Goal: Information Seeking & Learning: Learn about a topic

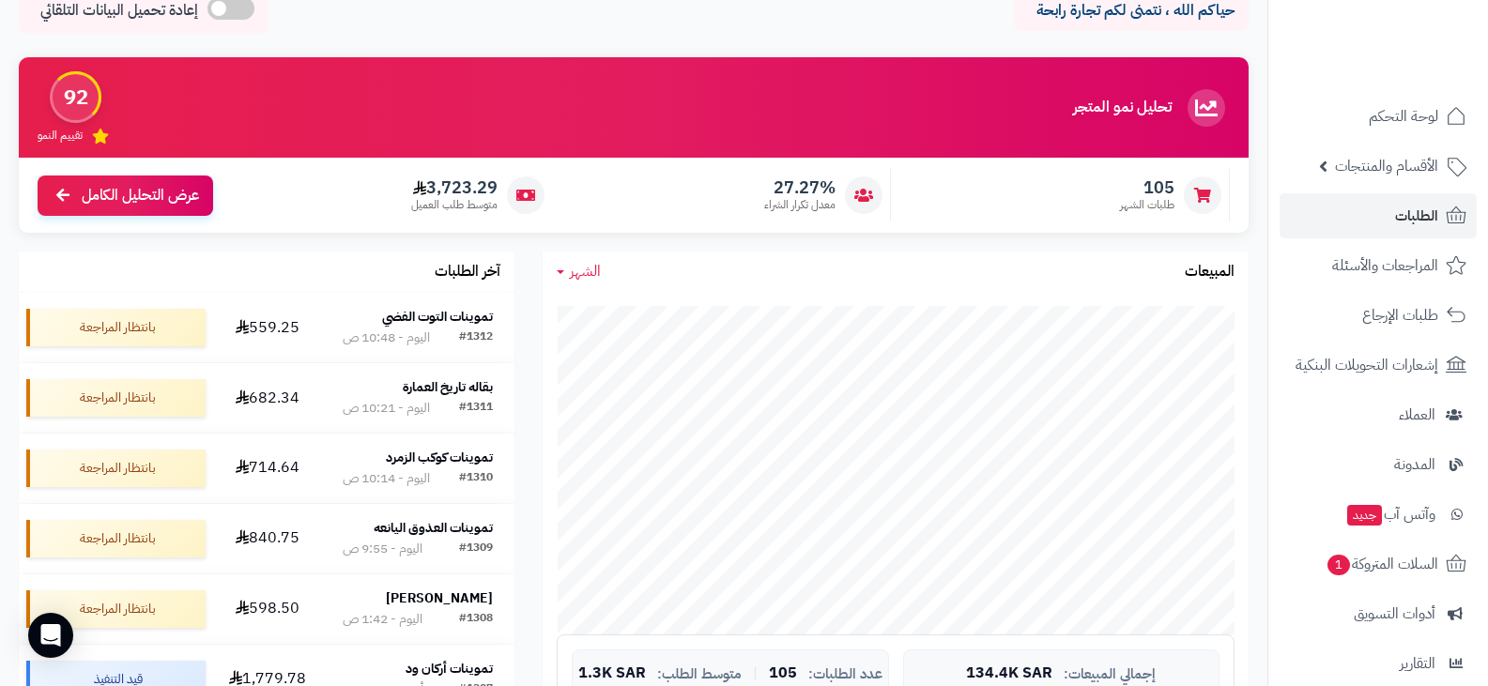
scroll to position [282, 0]
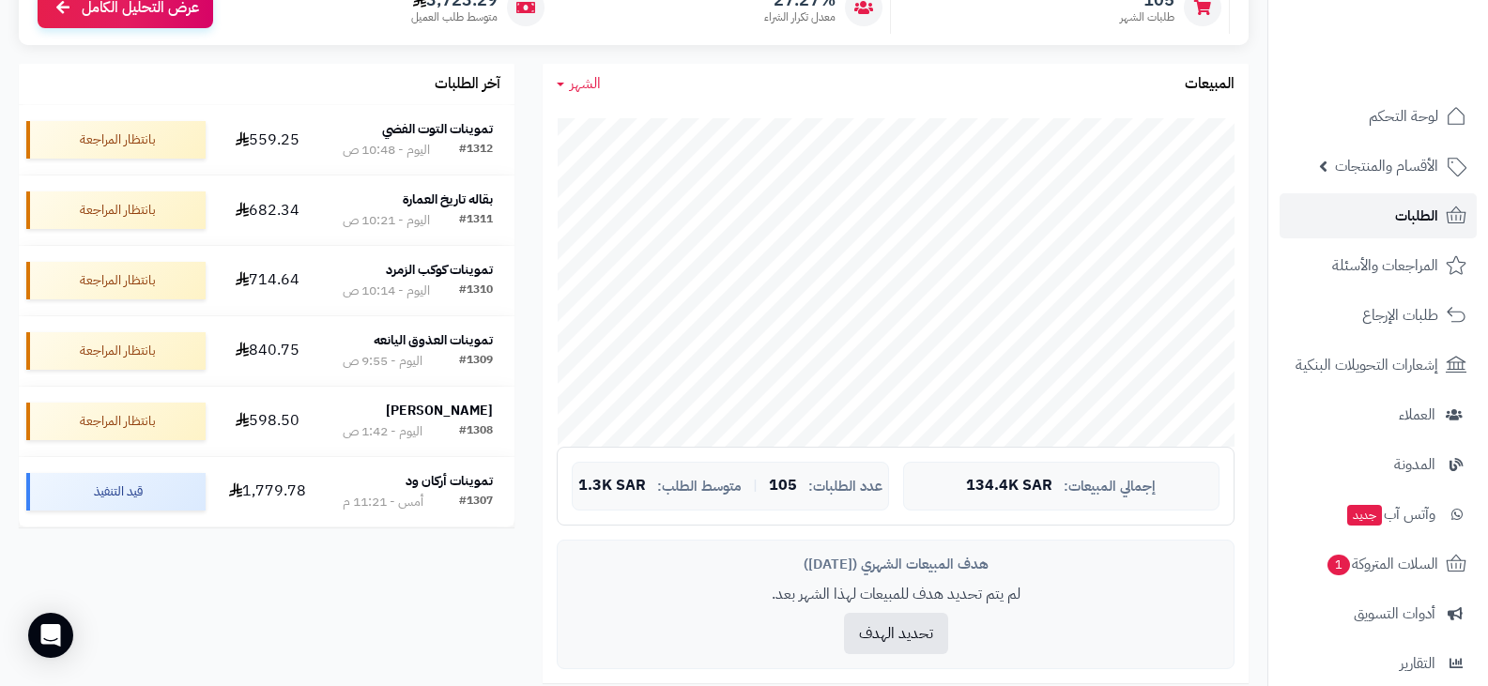
click at [1406, 213] on span "الطلبات" at bounding box center [1416, 216] width 43 height 26
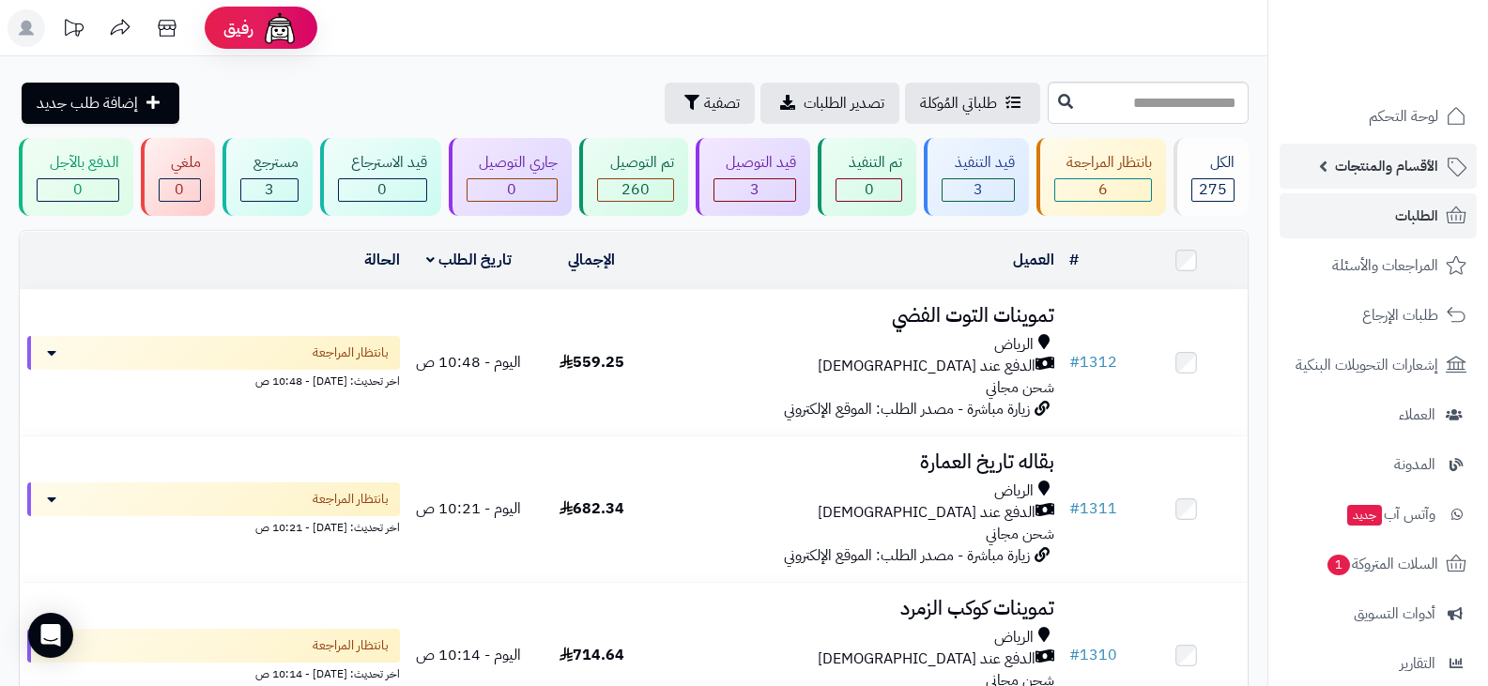
click at [1373, 173] on span "الأقسام والمنتجات" at bounding box center [1386, 166] width 103 height 26
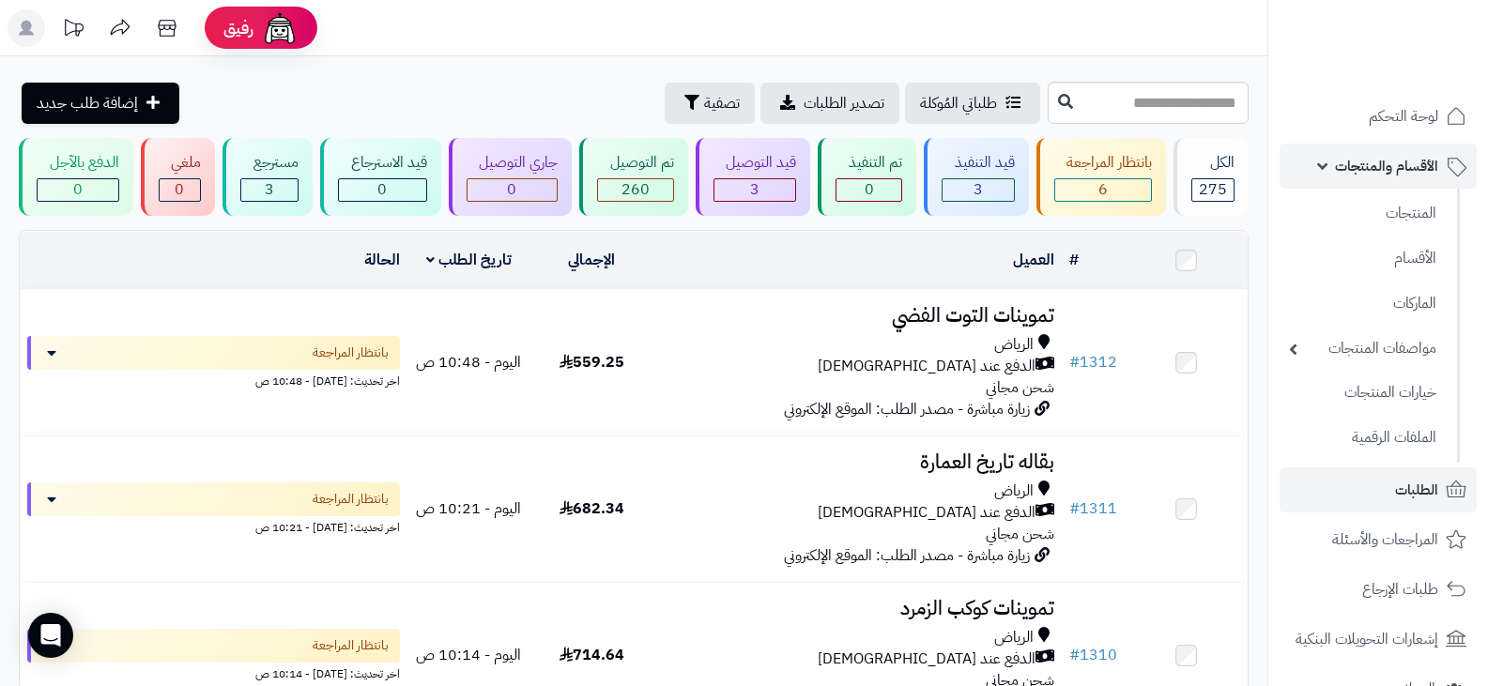
click at [1372, 177] on span "الأقسام والمنتجات" at bounding box center [1386, 166] width 103 height 26
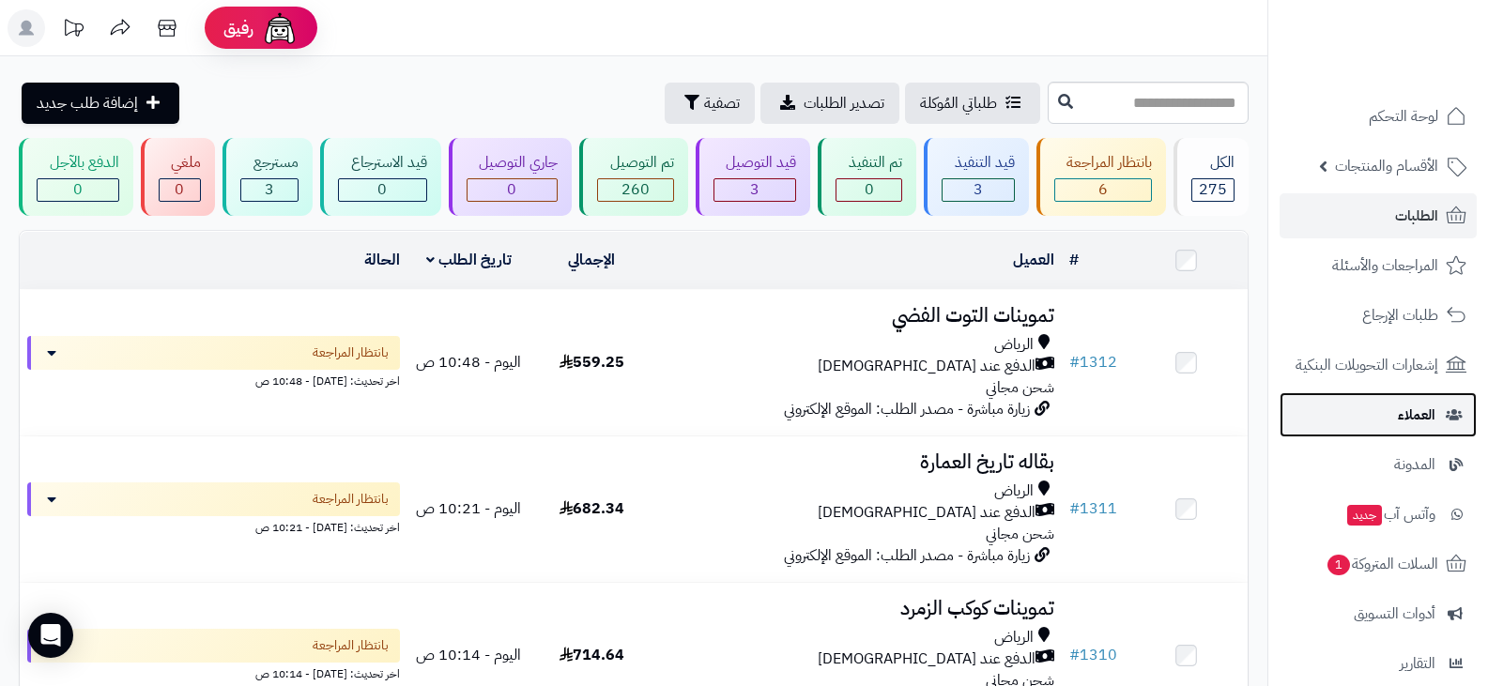
click at [1414, 422] on span "العملاء" at bounding box center [1417, 415] width 38 height 26
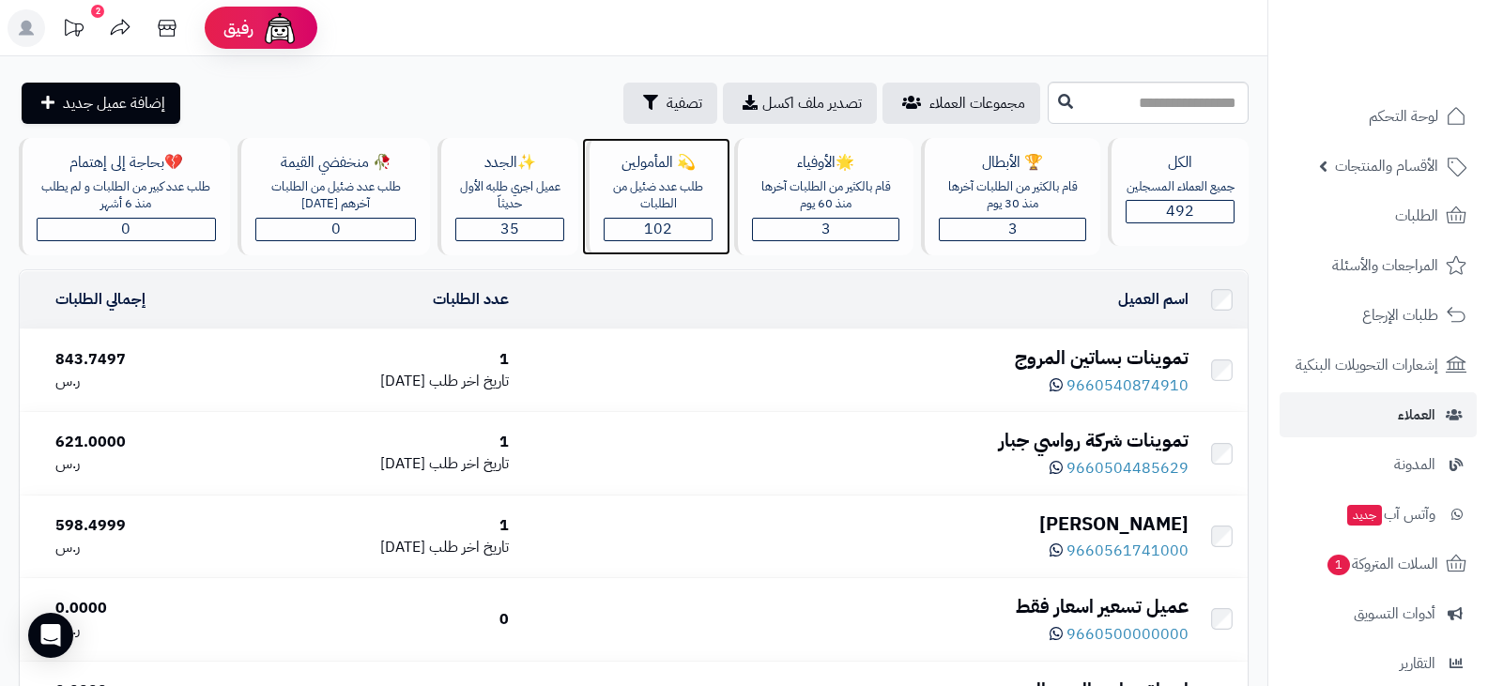
click at [670, 230] on div "102" at bounding box center [658, 230] width 107 height 22
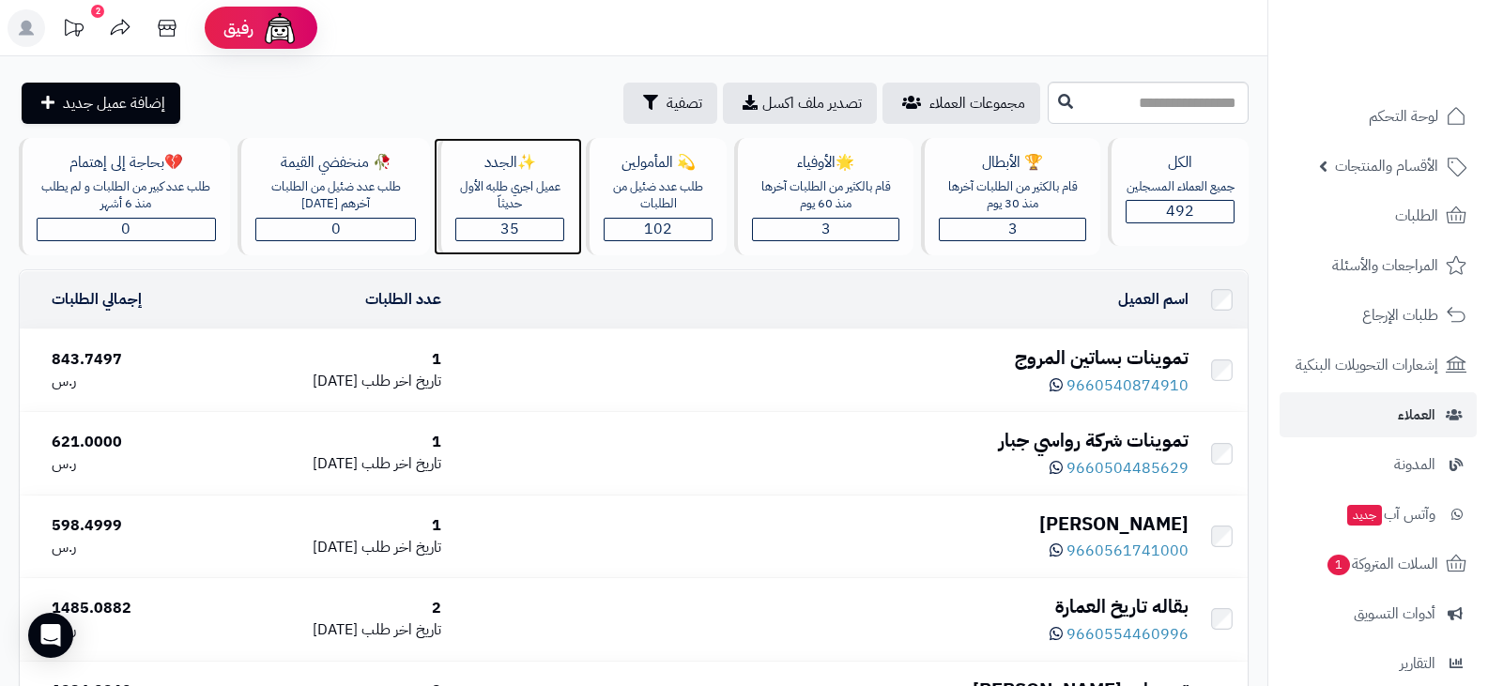
click at [515, 228] on span "35" at bounding box center [509, 229] width 19 height 23
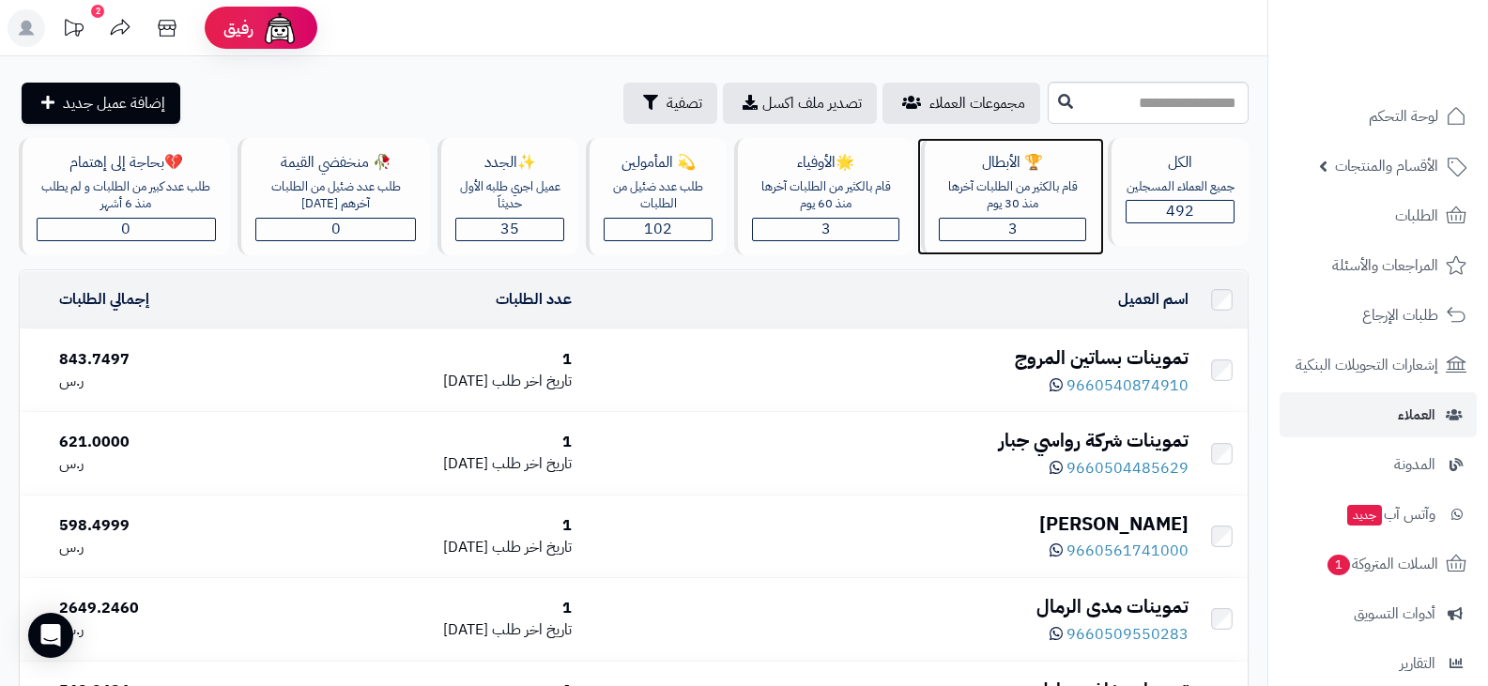
click at [1008, 232] on span "3" at bounding box center [1012, 229] width 9 height 23
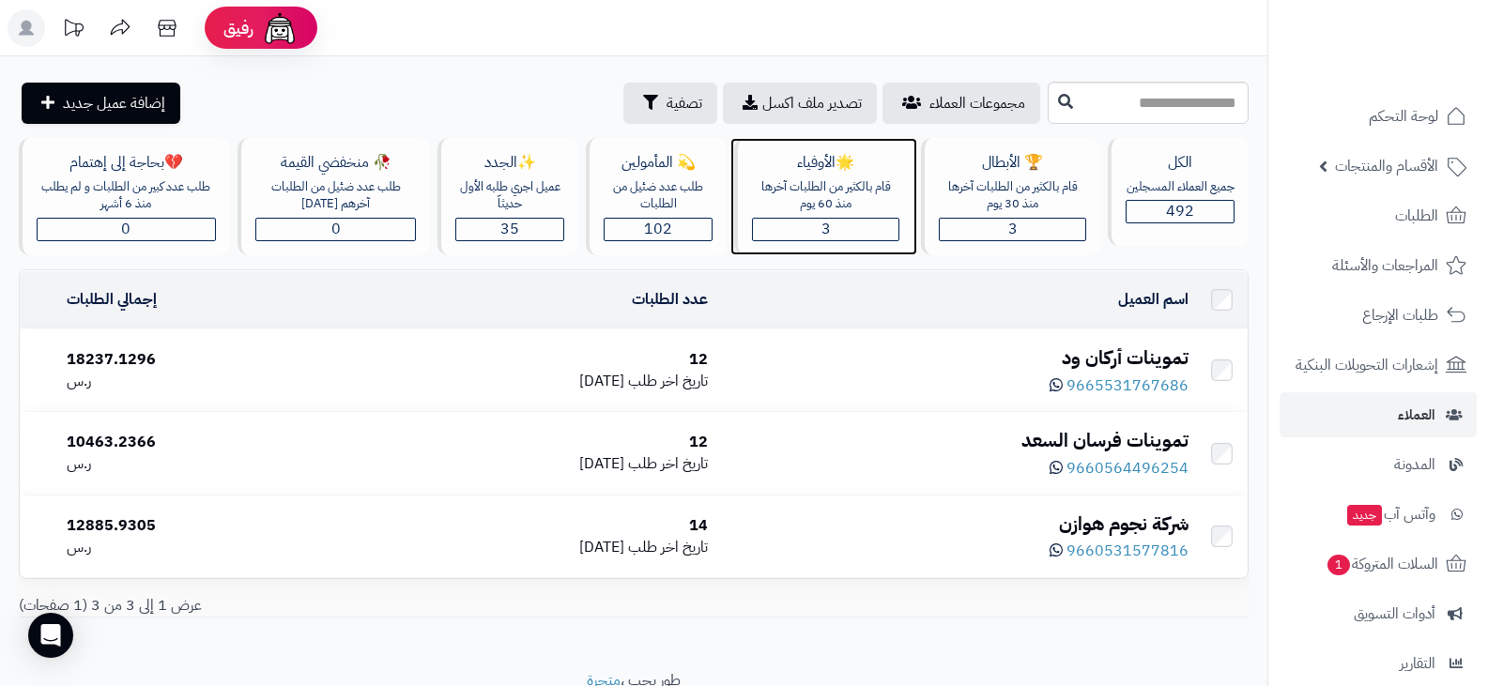
click at [824, 225] on span "3" at bounding box center [825, 229] width 9 height 23
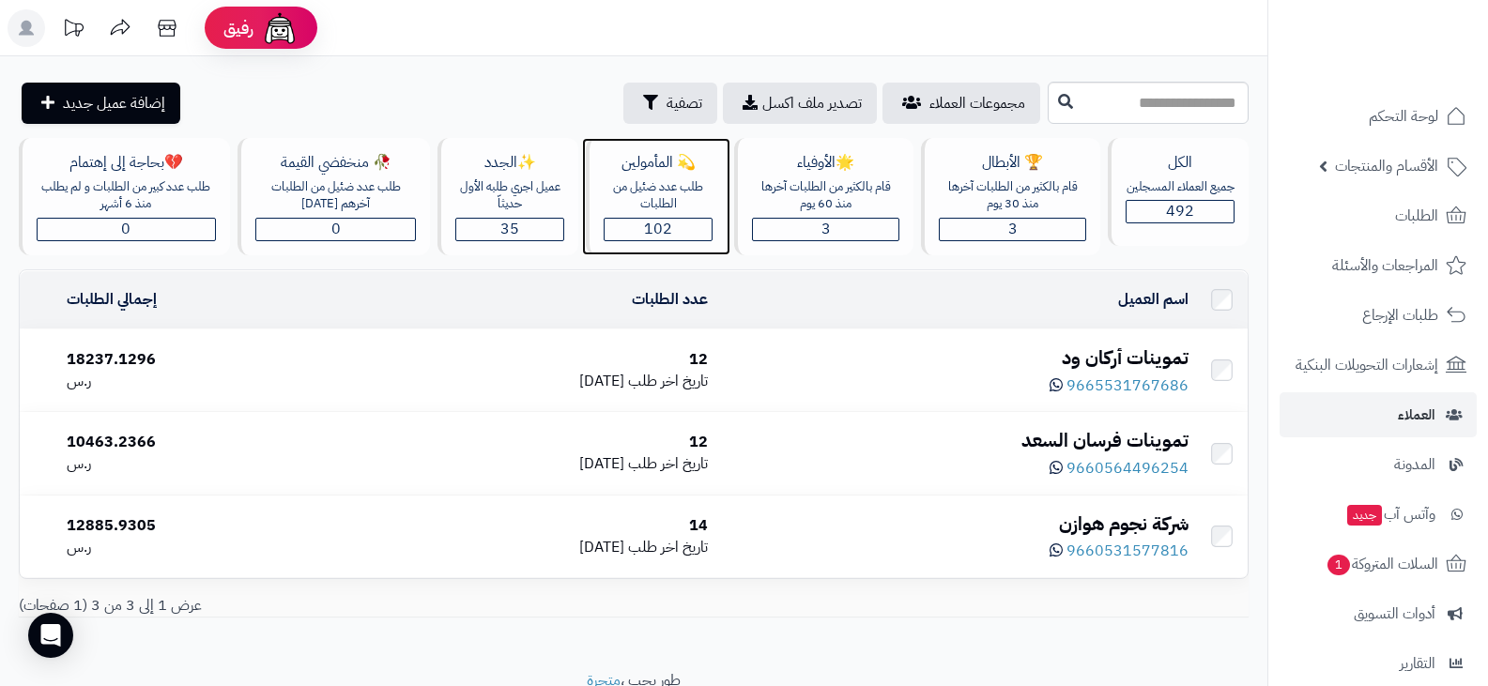
click at [699, 230] on div "102" at bounding box center [658, 230] width 107 height 22
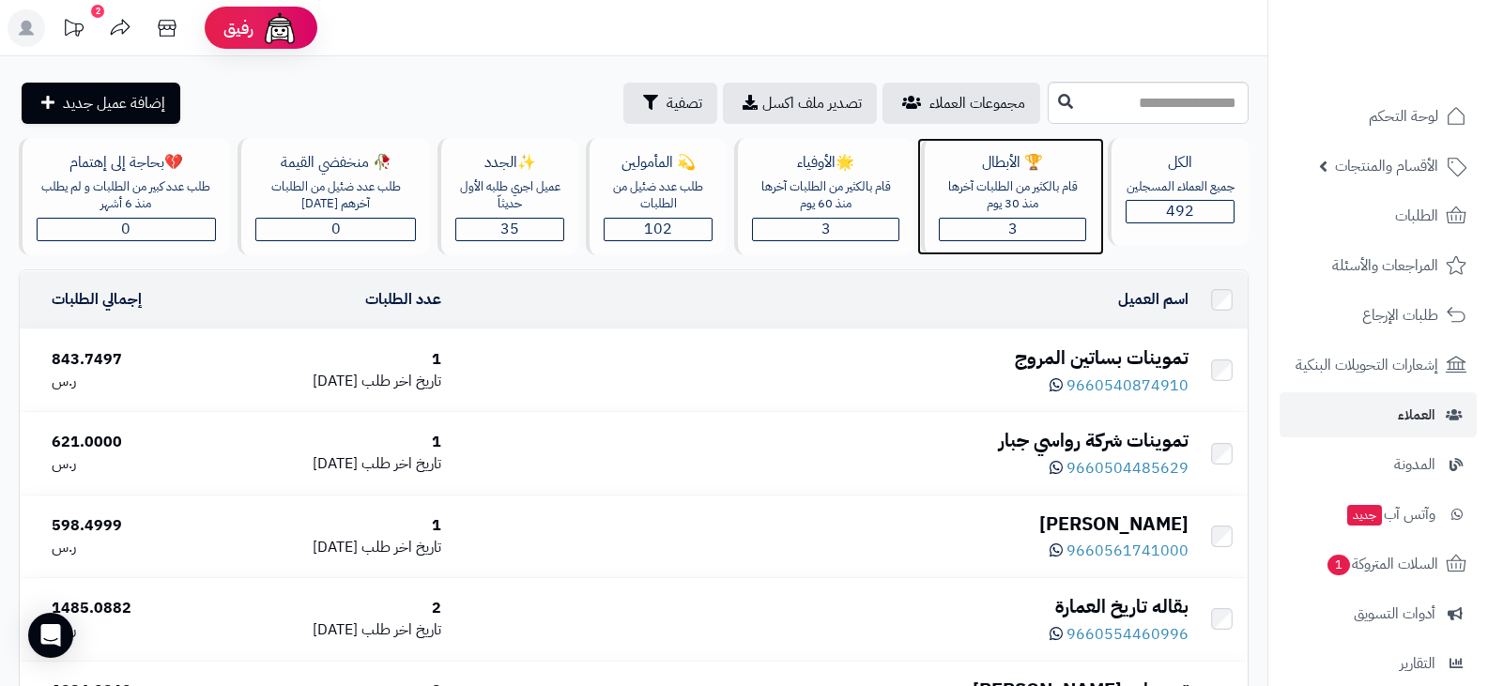
click at [971, 231] on div "3" at bounding box center [1013, 230] width 146 height 22
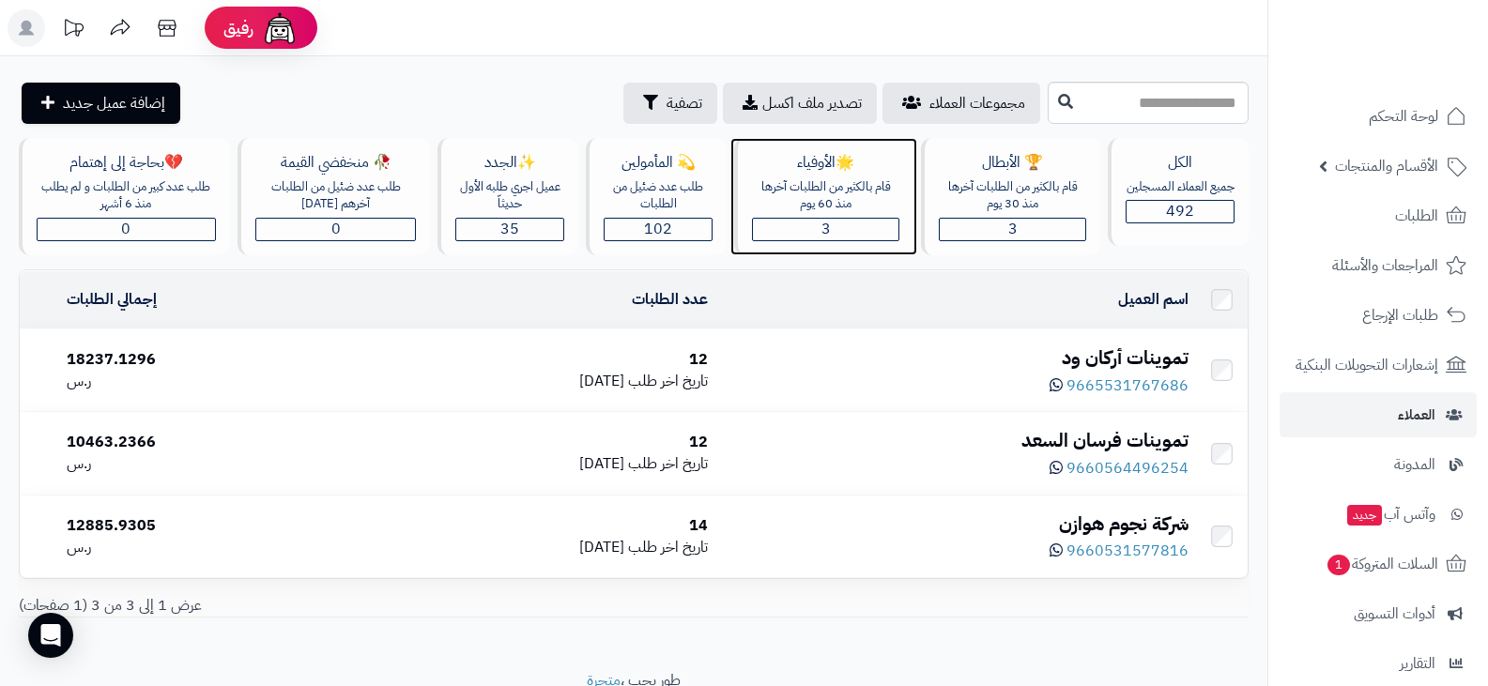
click at [886, 230] on div "3" at bounding box center [826, 230] width 146 height 22
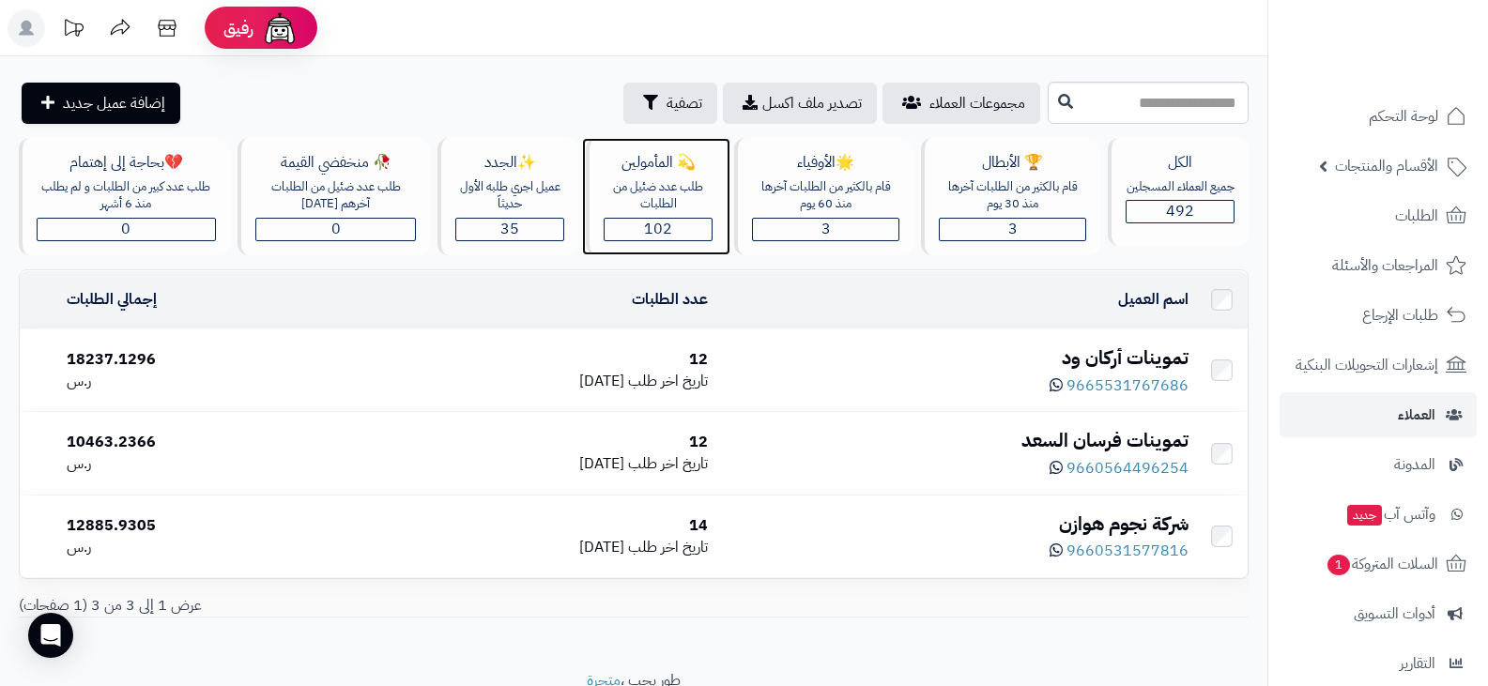
click at [674, 229] on div "102" at bounding box center [658, 230] width 107 height 22
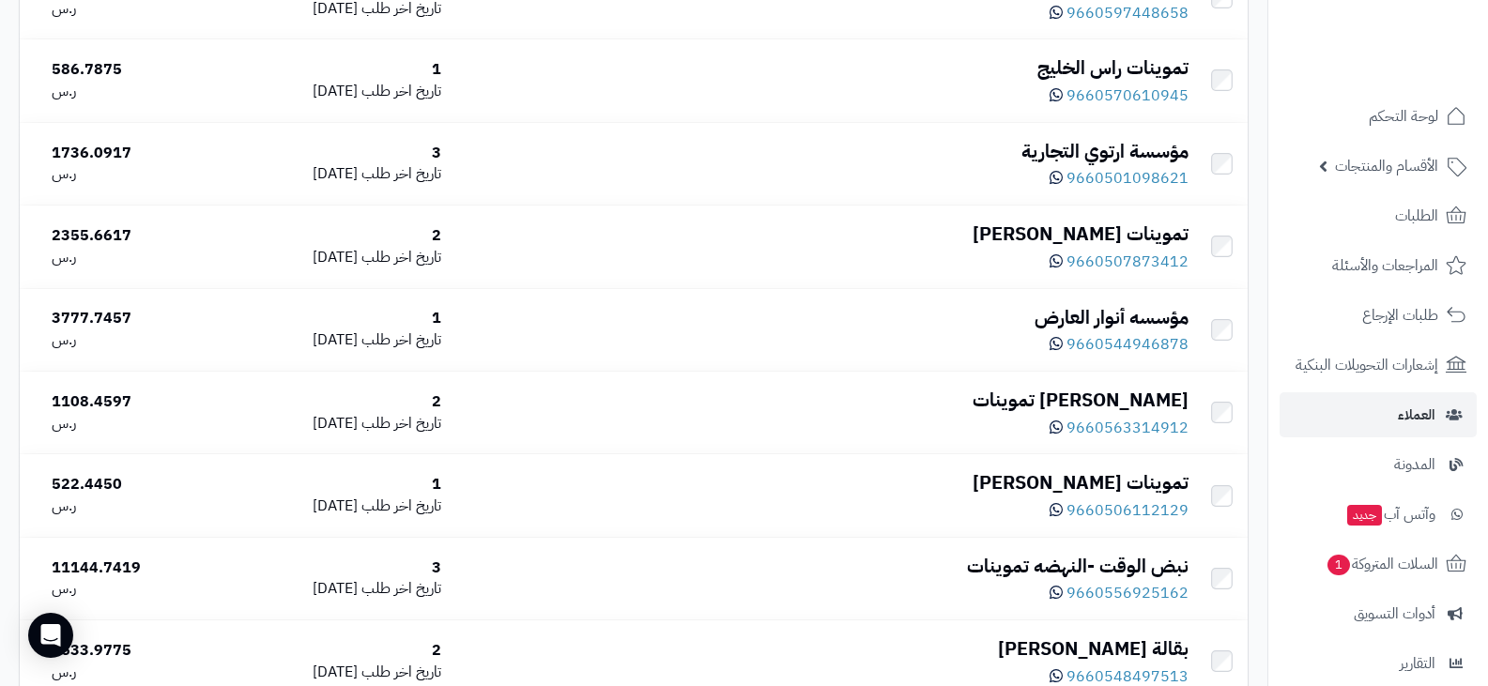
scroll to position [8074, 0]
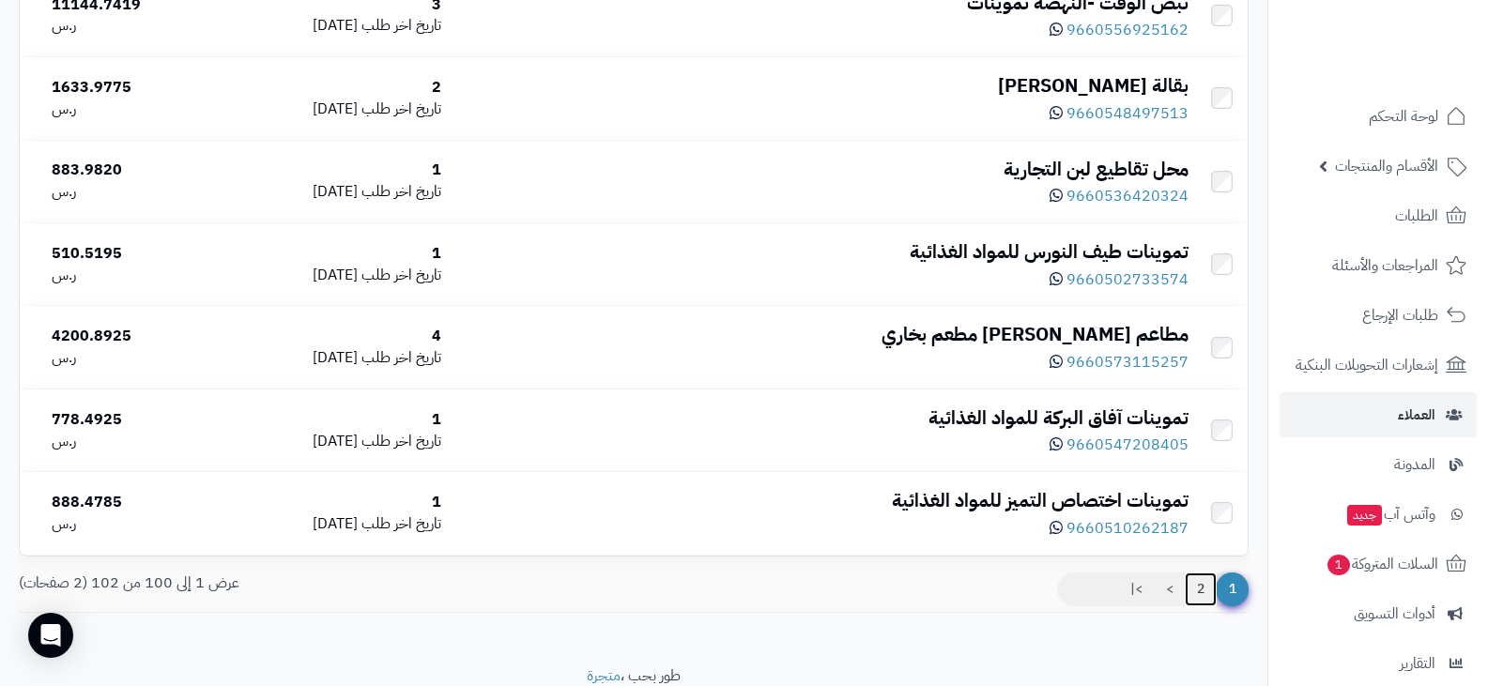
click at [1194, 590] on link "2" at bounding box center [1201, 590] width 32 height 34
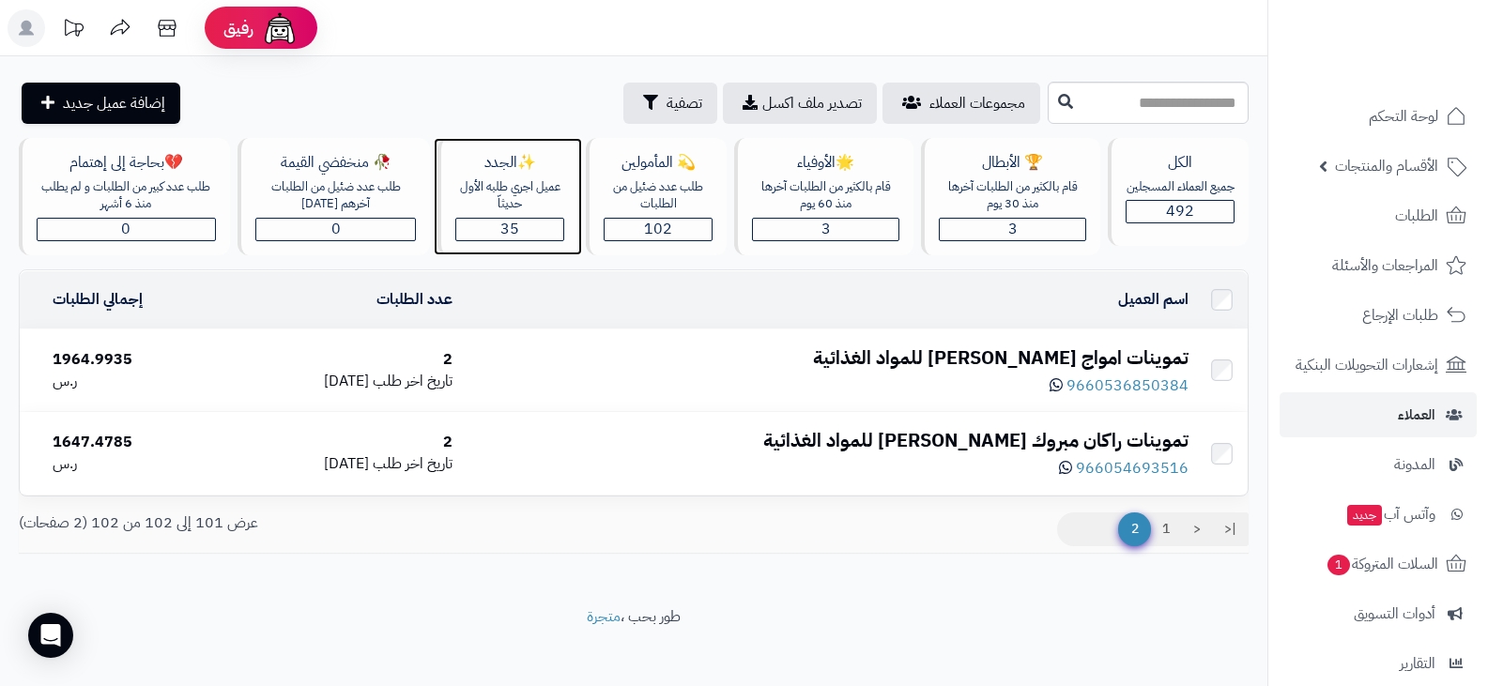
click at [538, 225] on div "35" at bounding box center [509, 230] width 107 height 22
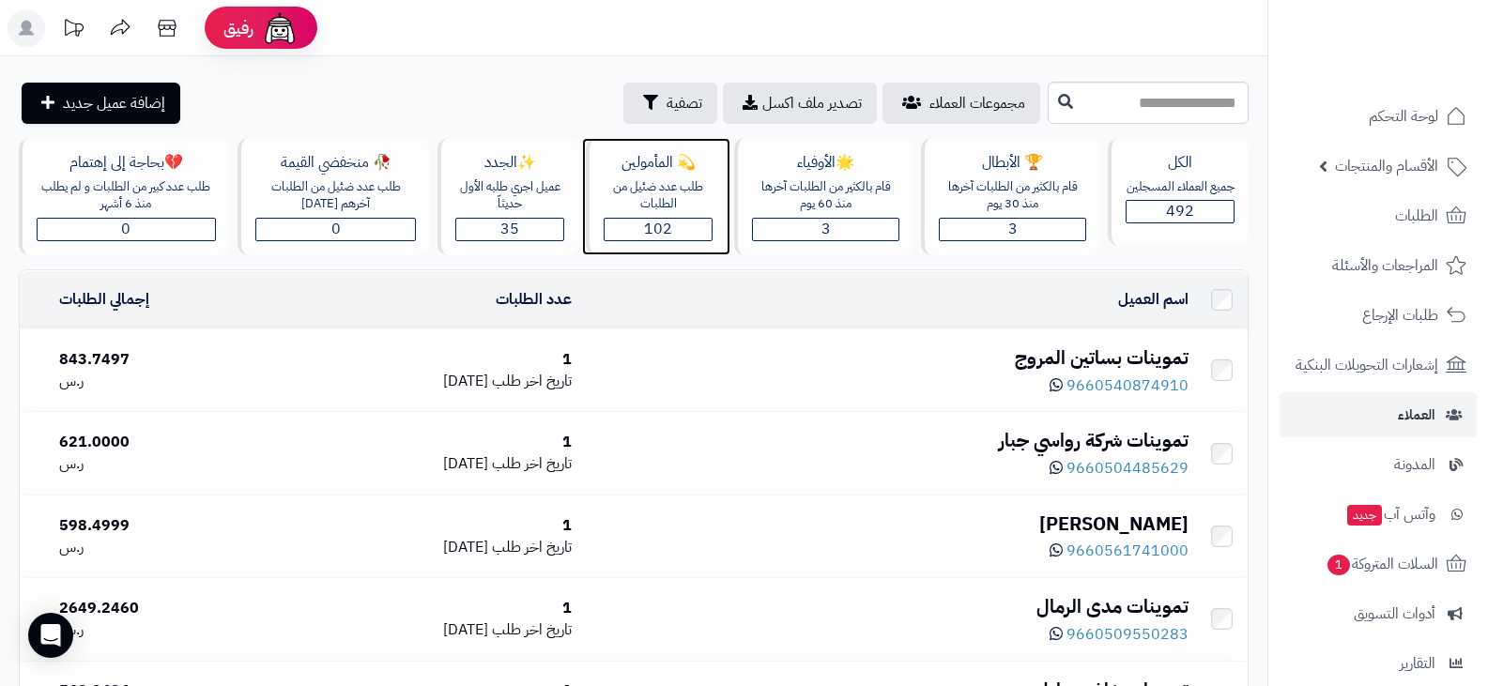
click at [665, 224] on span "102" at bounding box center [658, 229] width 28 height 23
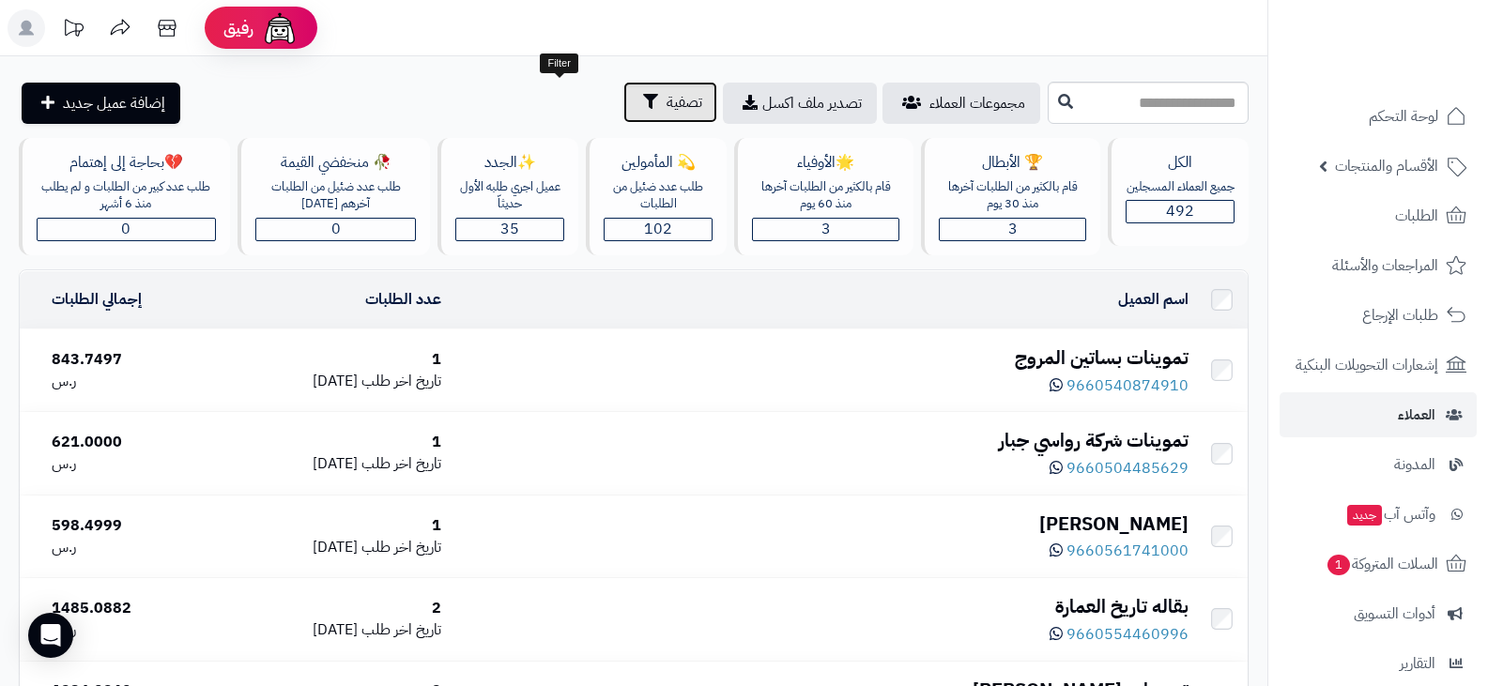
click at [623, 115] on button "تصفية" at bounding box center [670, 102] width 94 height 41
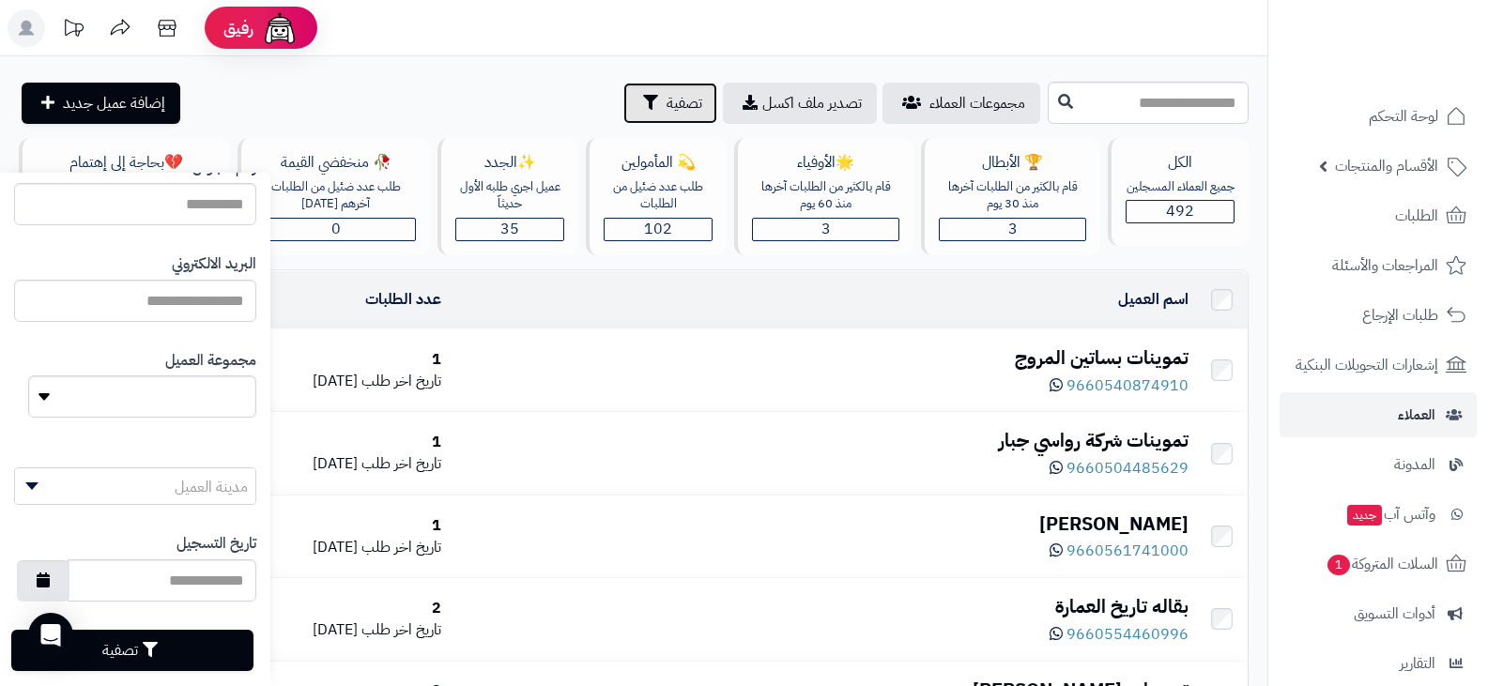
scroll to position [2, 0]
click at [151, 490] on span "مدينة العميل" at bounding box center [135, 486] width 240 height 38
click at [150, 490] on span "مدينة العميل" at bounding box center [135, 486] width 240 height 38
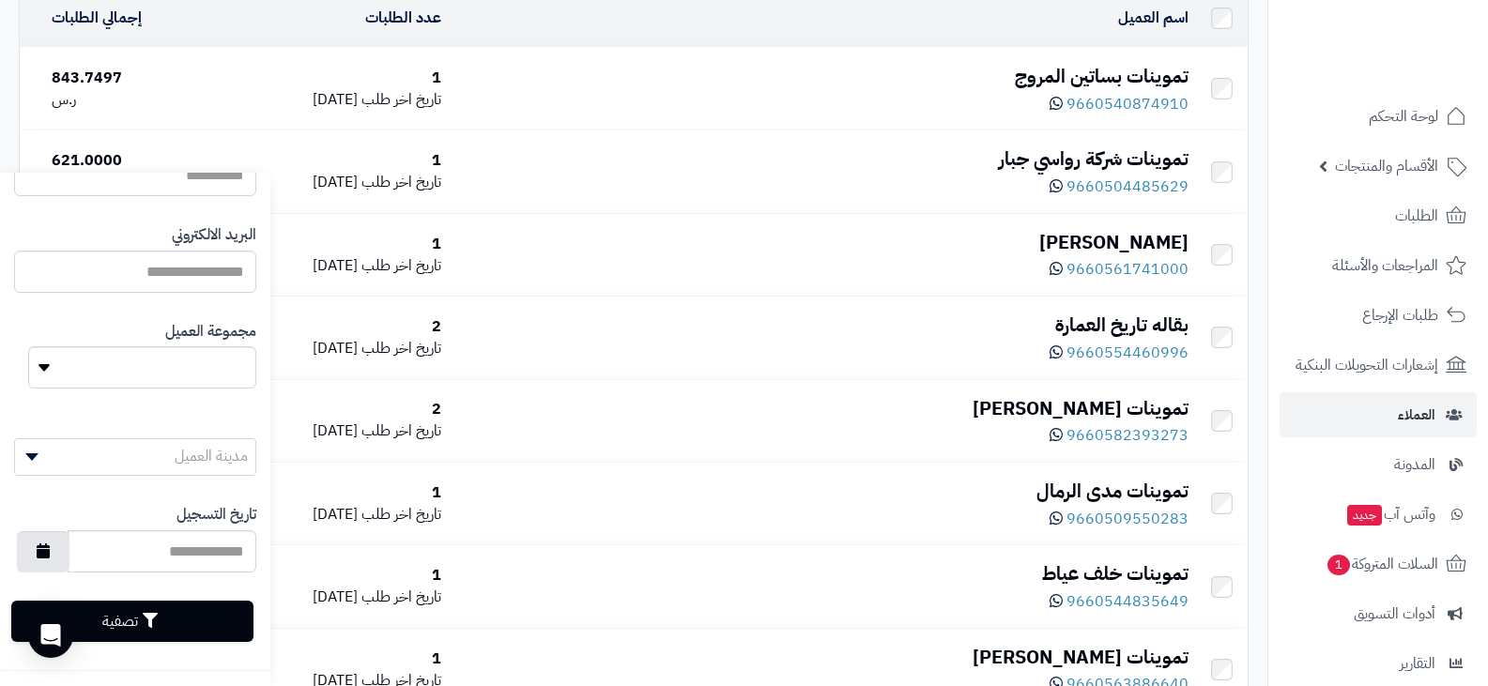
scroll to position [563, 0]
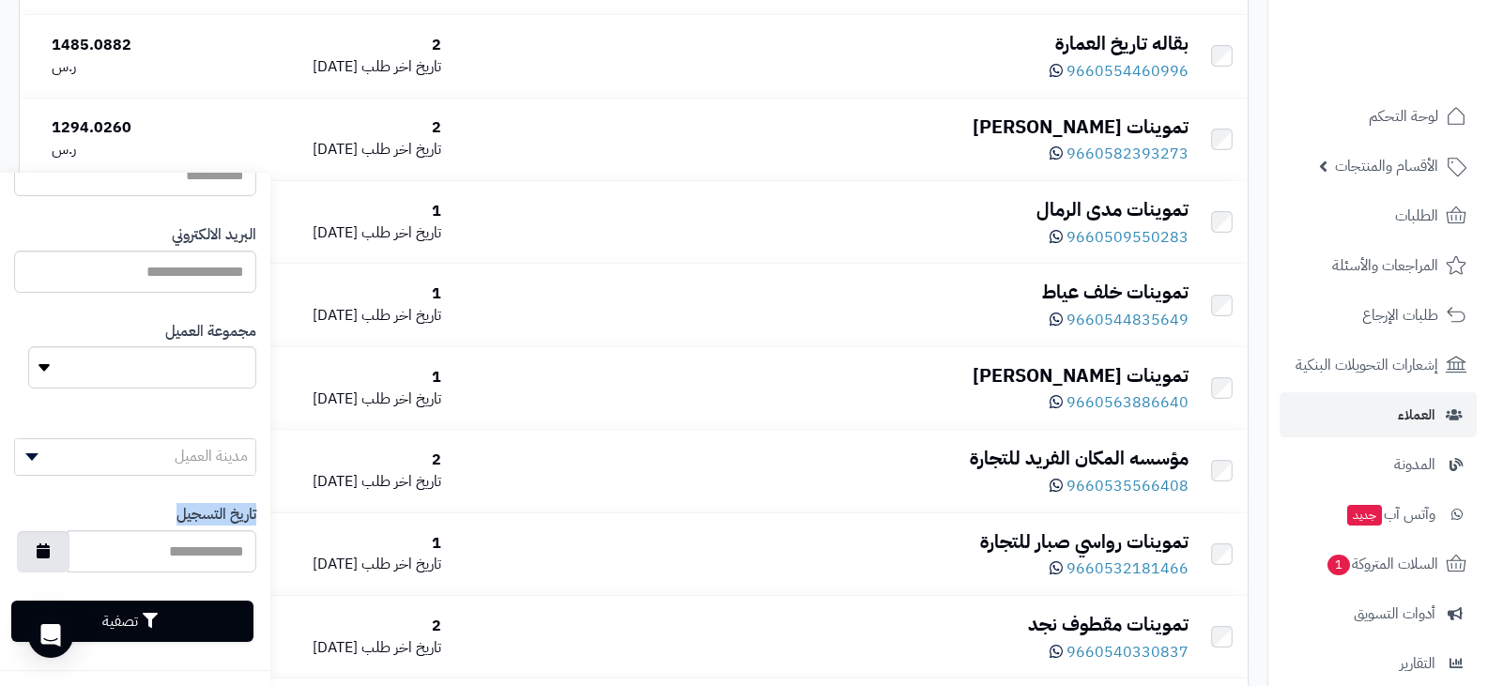
drag, startPoint x: 136, startPoint y: 506, endPoint x: 136, endPoint y: 466, distance: 40.4
click at [136, 466] on div "**********" at bounding box center [135, 336] width 270 height 667
click at [136, 477] on div "**********" at bounding box center [135, 446] width 242 height 87
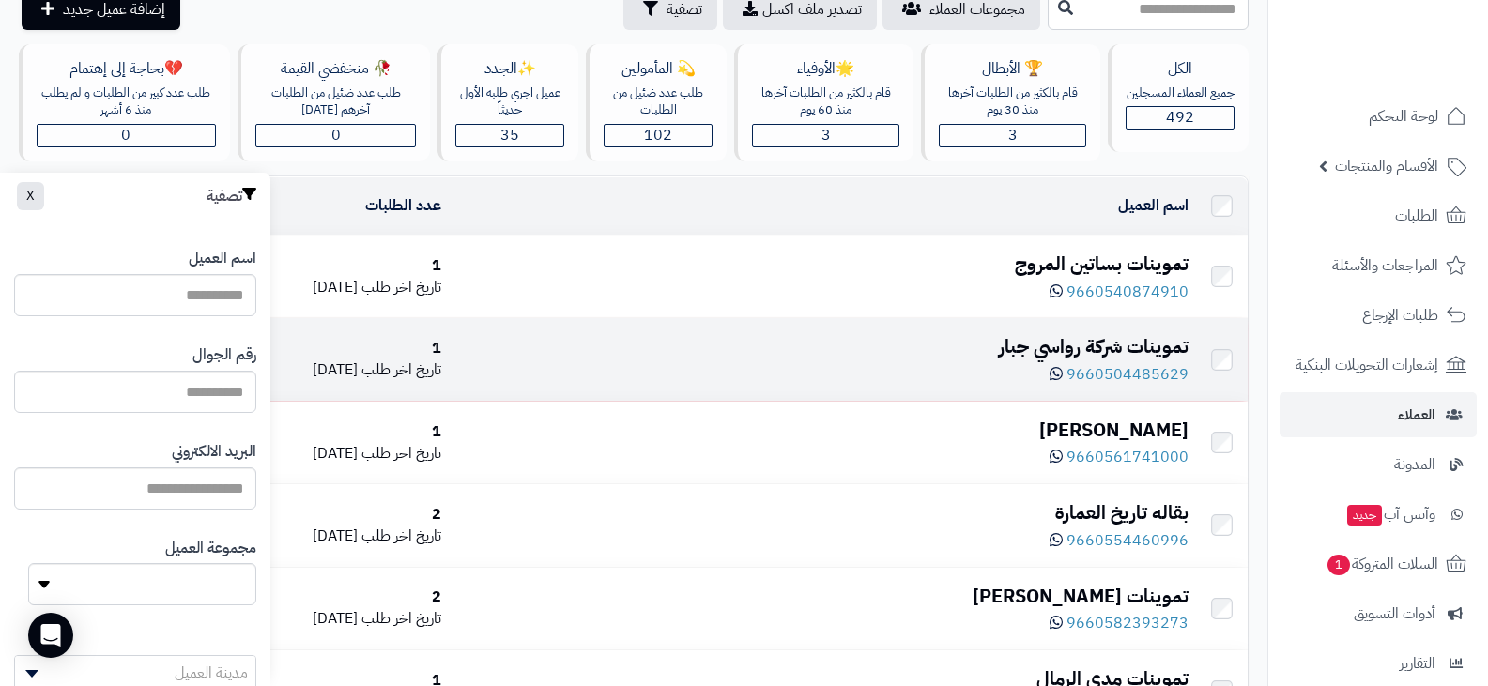
scroll to position [0, 0]
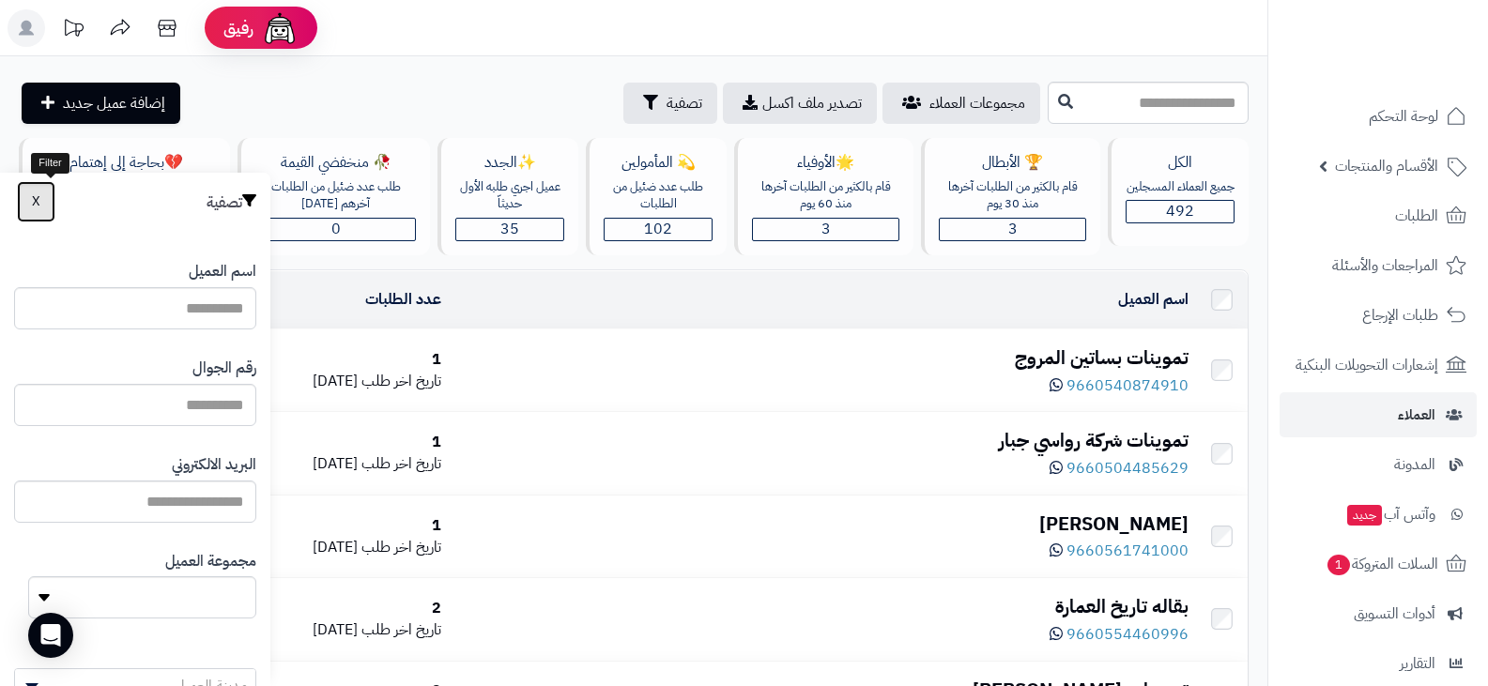
click at [33, 197] on button "X" at bounding box center [36, 201] width 38 height 41
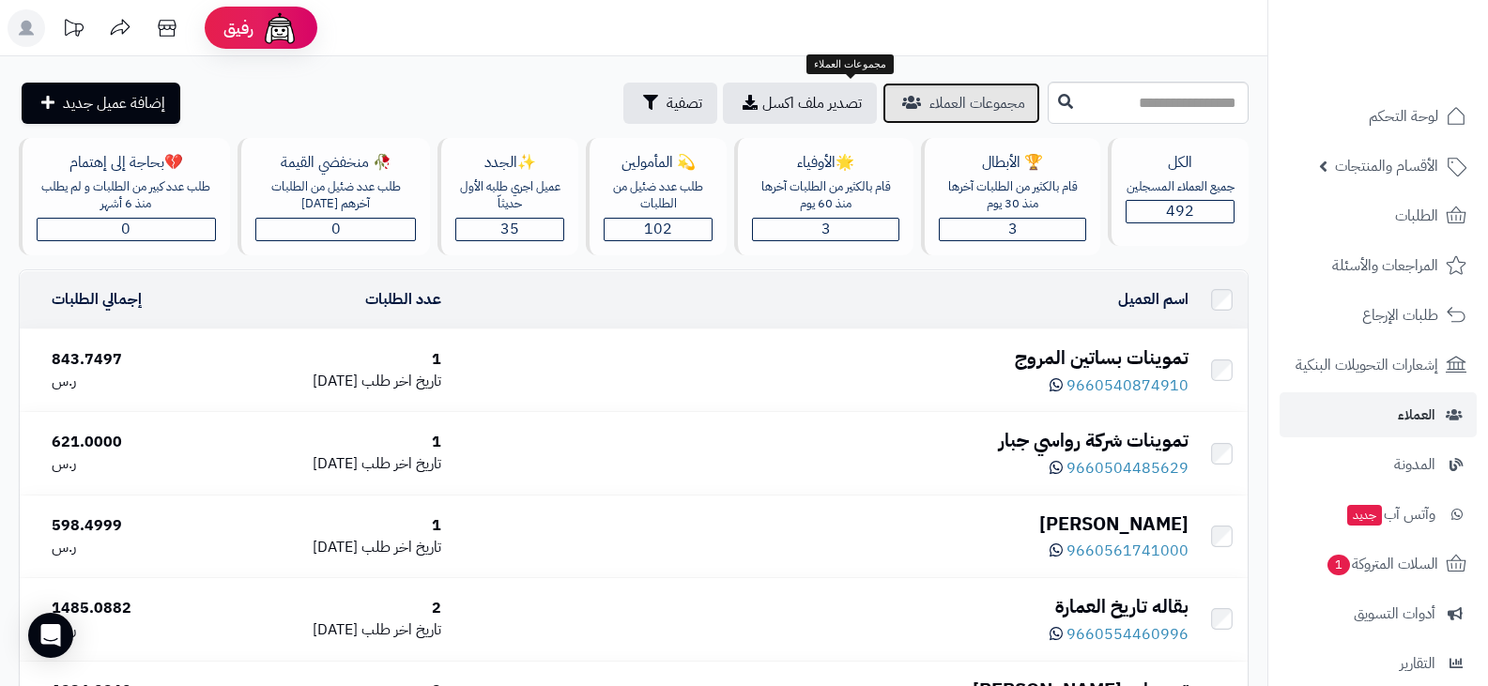
click at [929, 104] on span "مجموعات العملاء" at bounding box center [977, 103] width 96 height 23
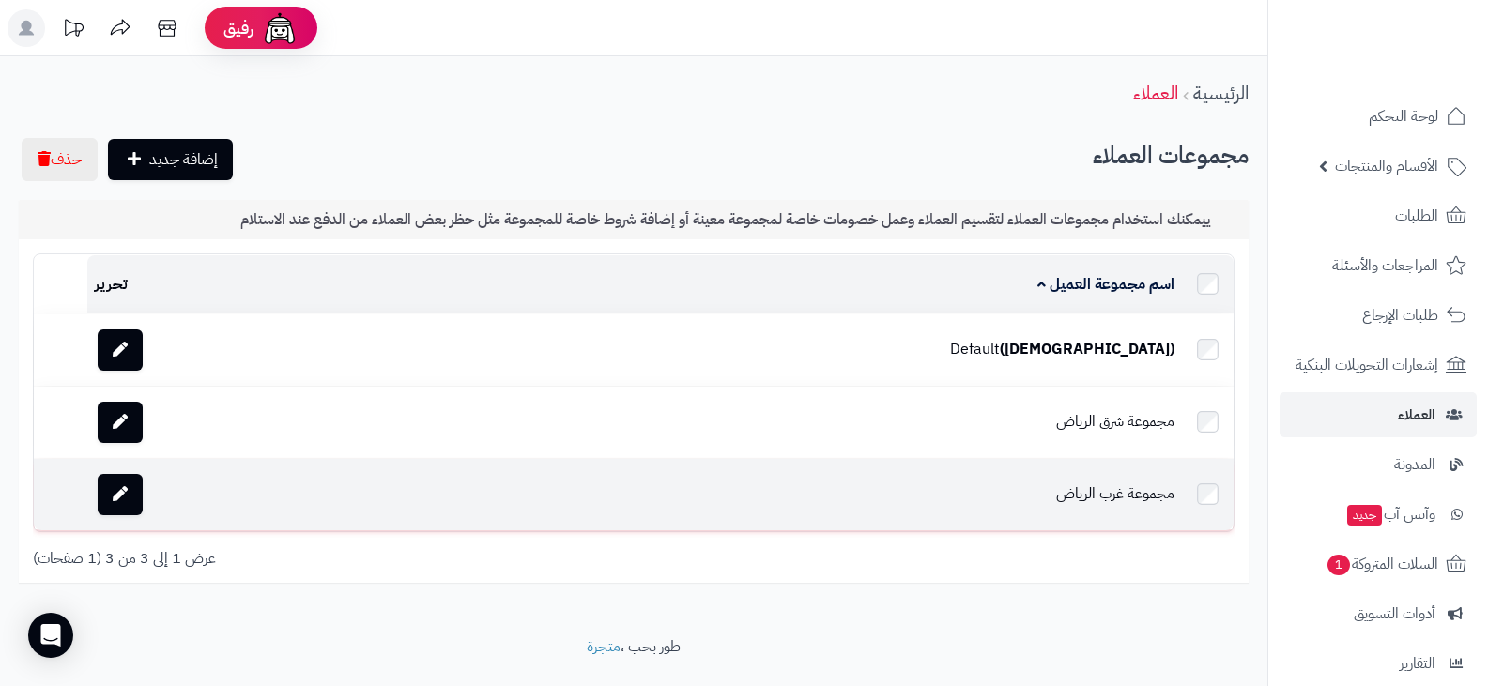
click at [831, 500] on td "مجموعة غرب الرياض" at bounding box center [752, 494] width 858 height 71
click at [1219, 486] on td at bounding box center [1208, 494] width 52 height 71
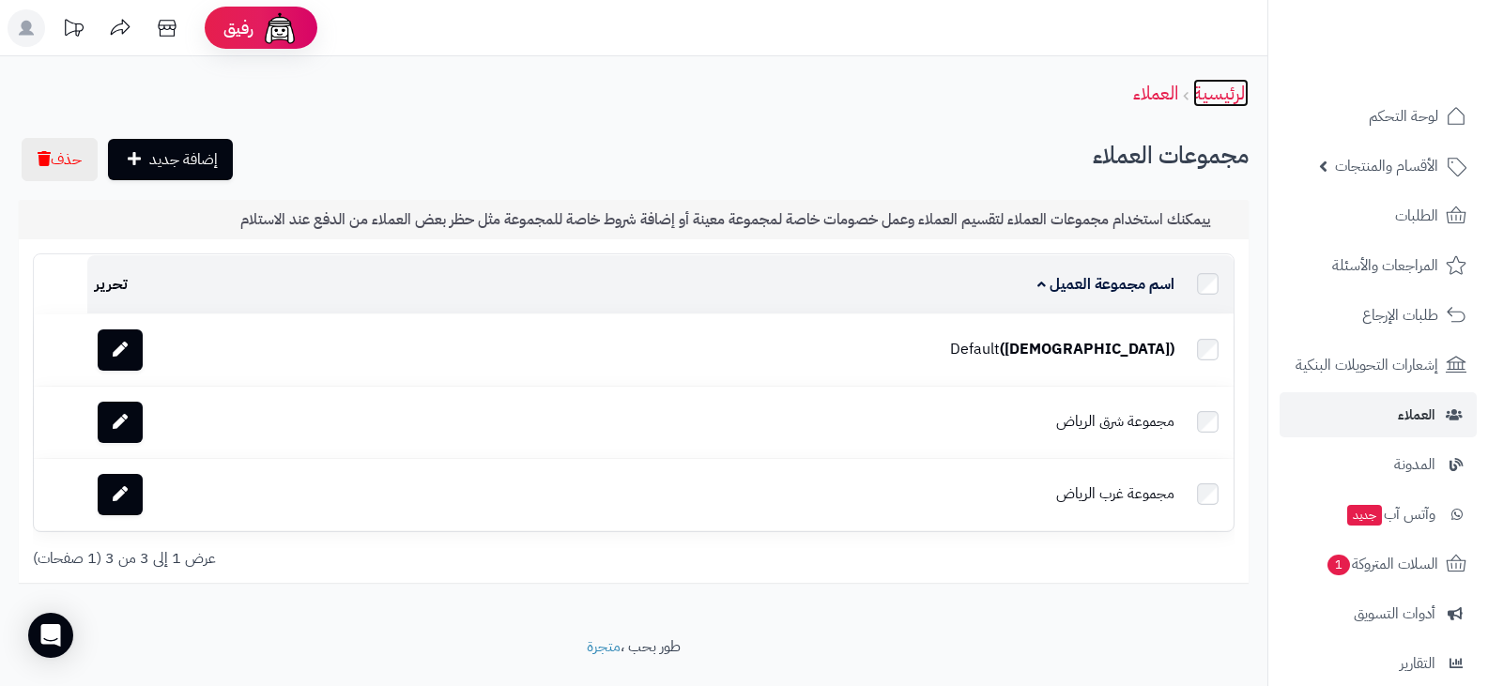
click at [1224, 101] on link "الرئيسية" at bounding box center [1220, 93] width 55 height 28
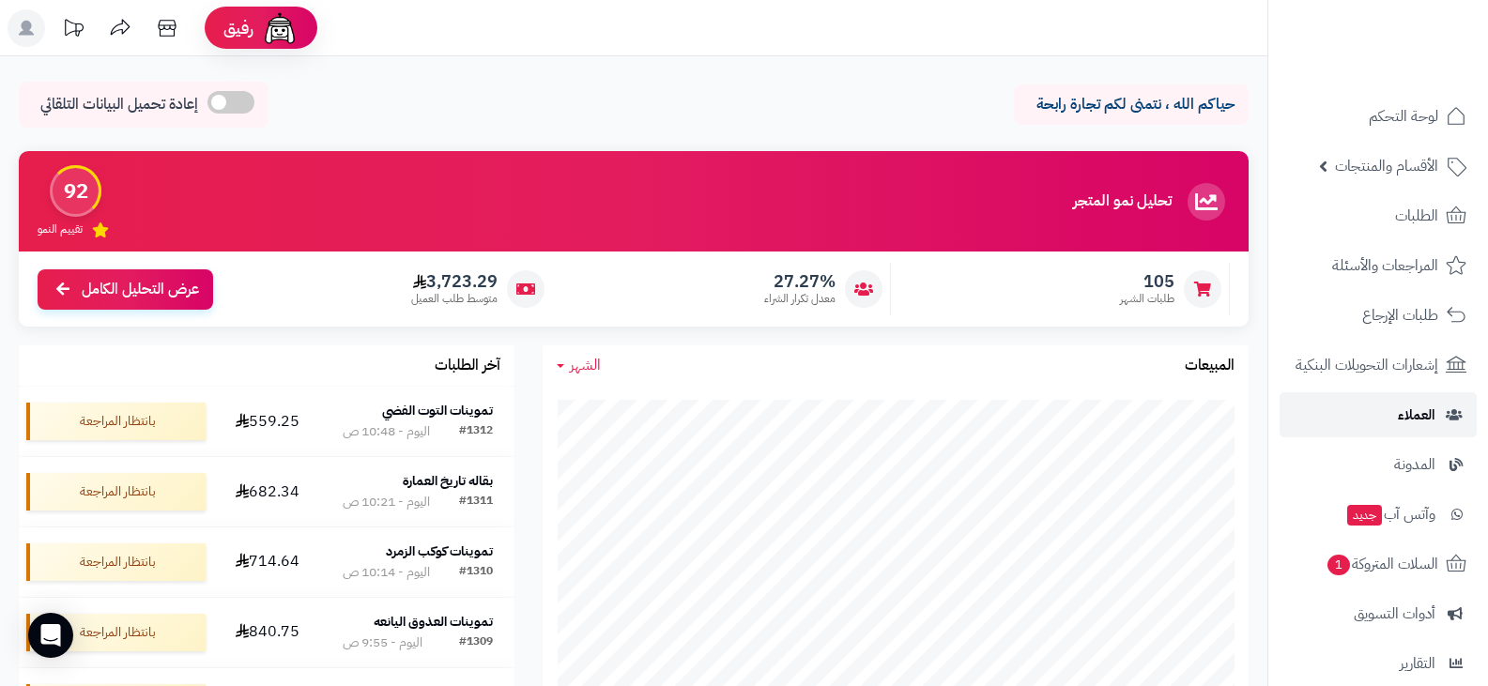
click at [1411, 413] on span "العملاء" at bounding box center [1417, 415] width 38 height 26
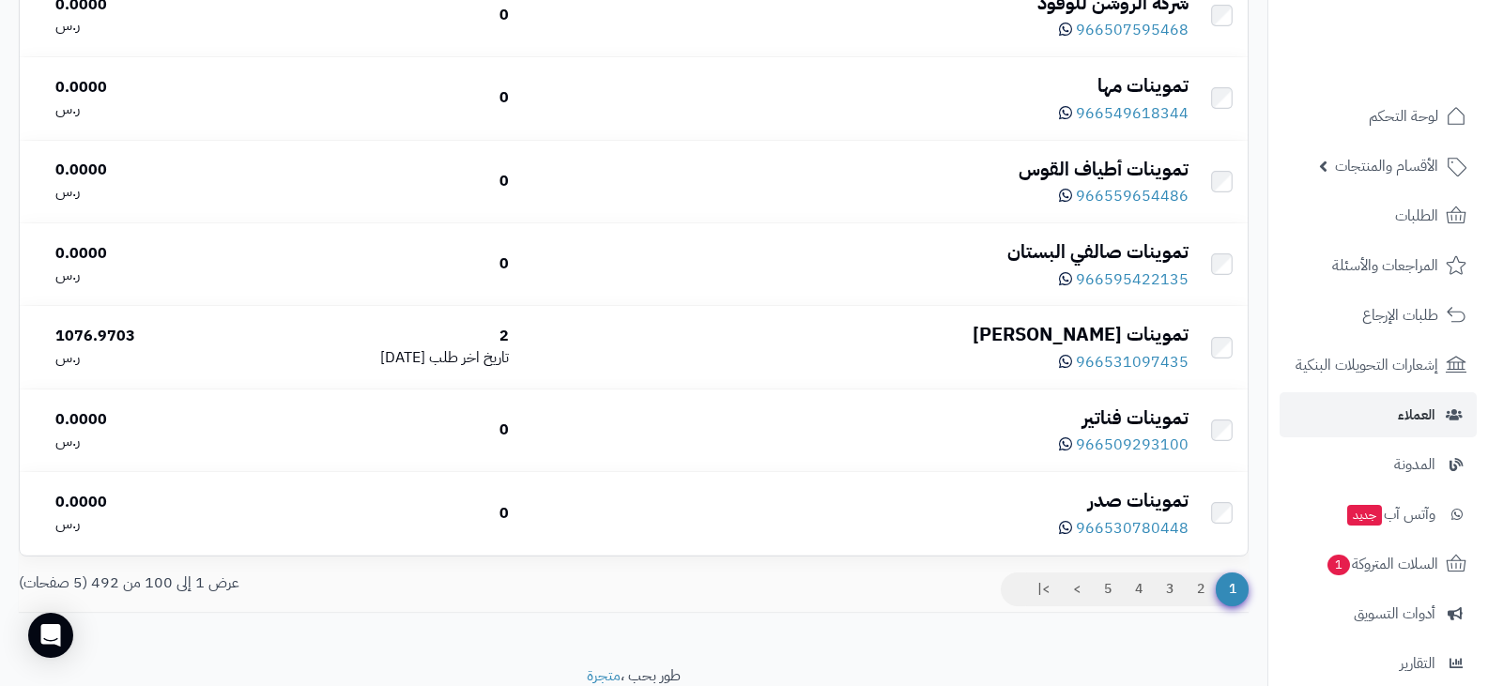
scroll to position [8144, 0]
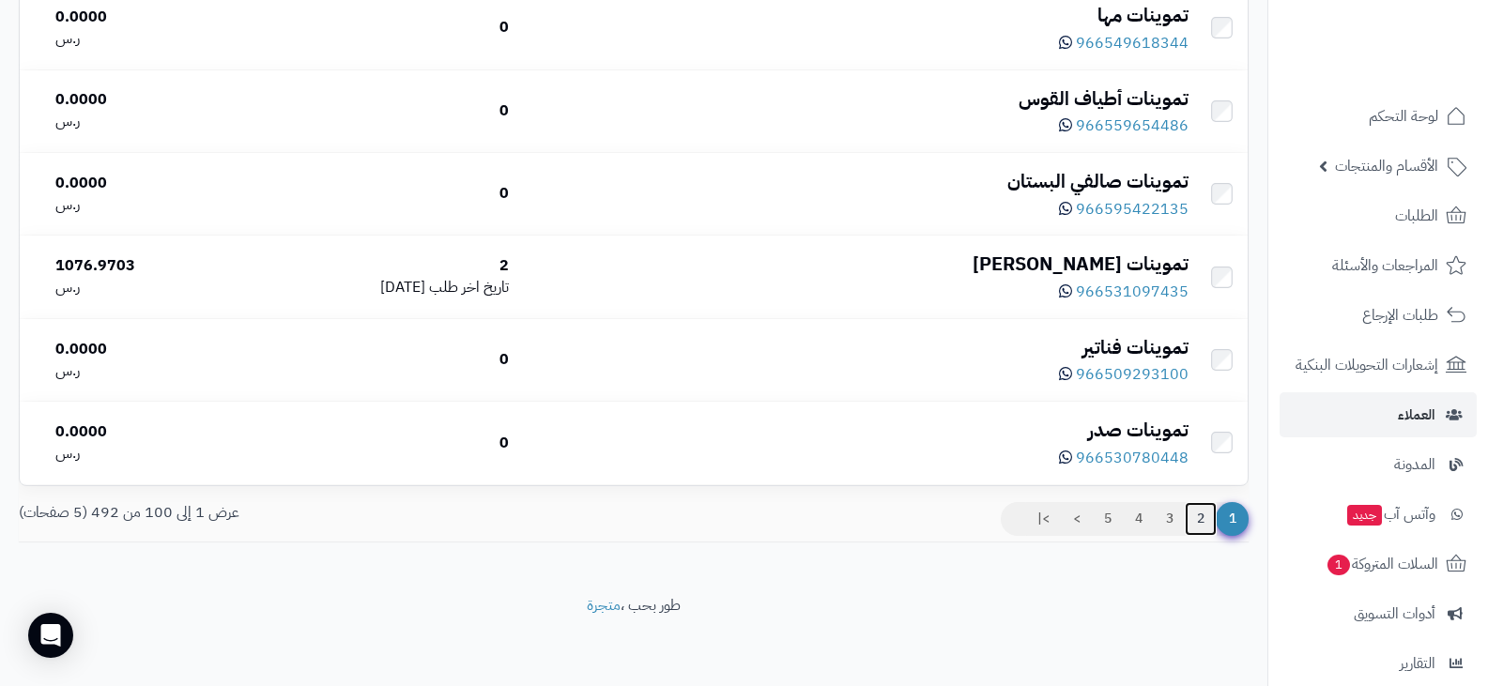
click at [1203, 515] on link "2" at bounding box center [1201, 519] width 32 height 34
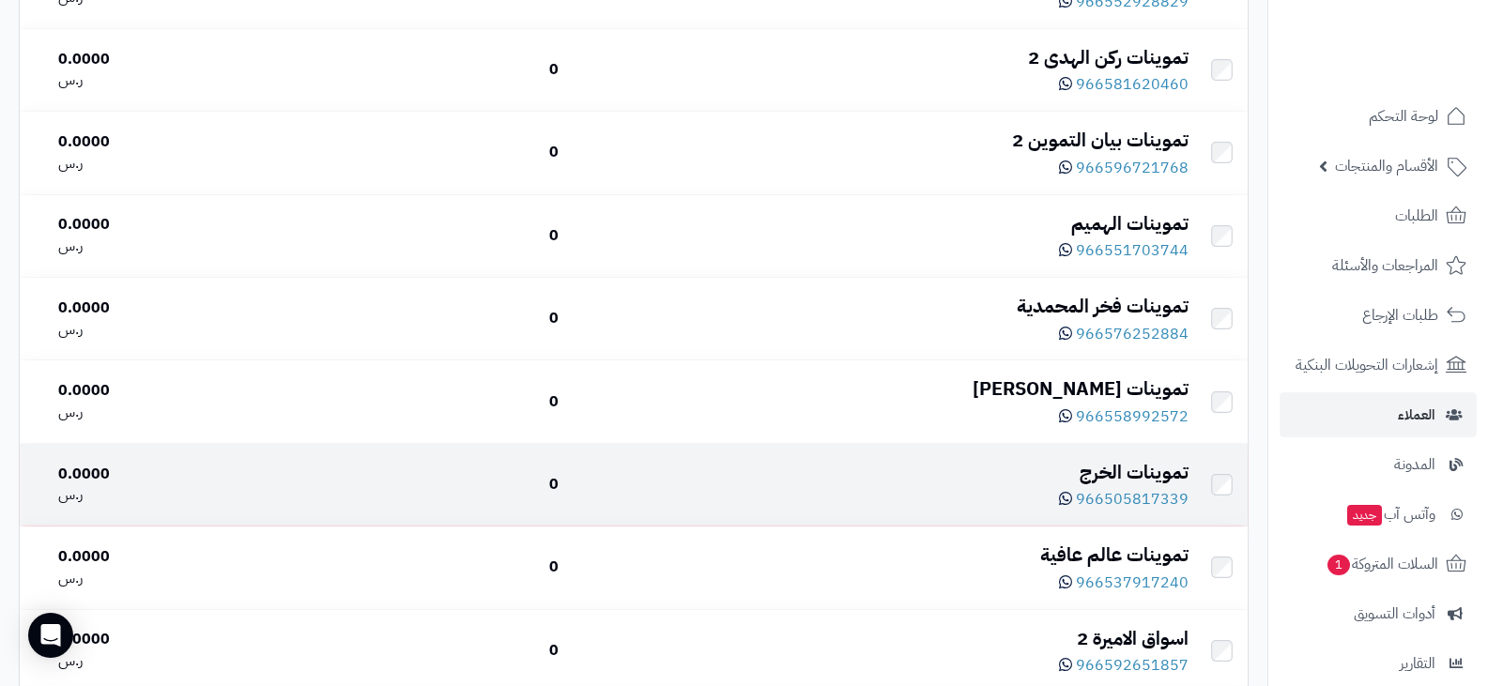
scroll to position [8144, 0]
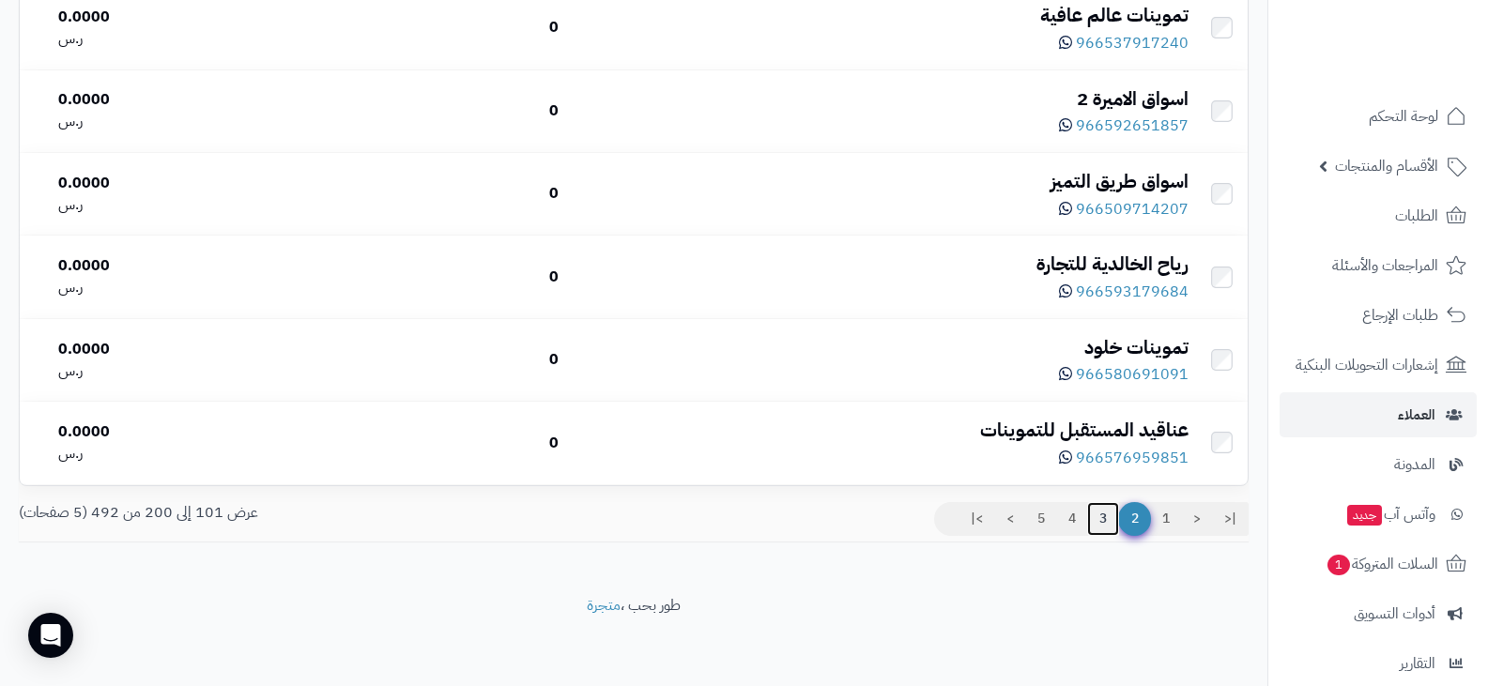
click at [1096, 518] on link "3" at bounding box center [1103, 519] width 32 height 34
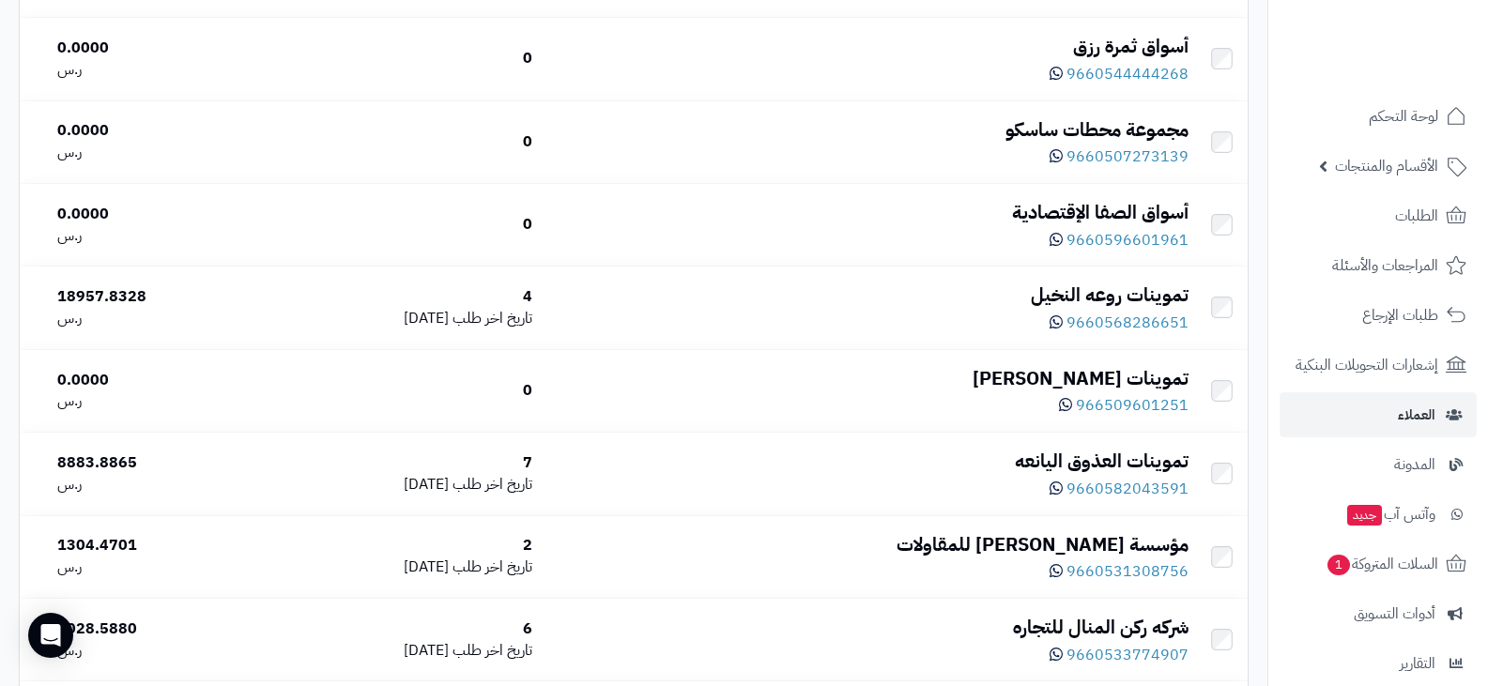
scroll to position [8144, 0]
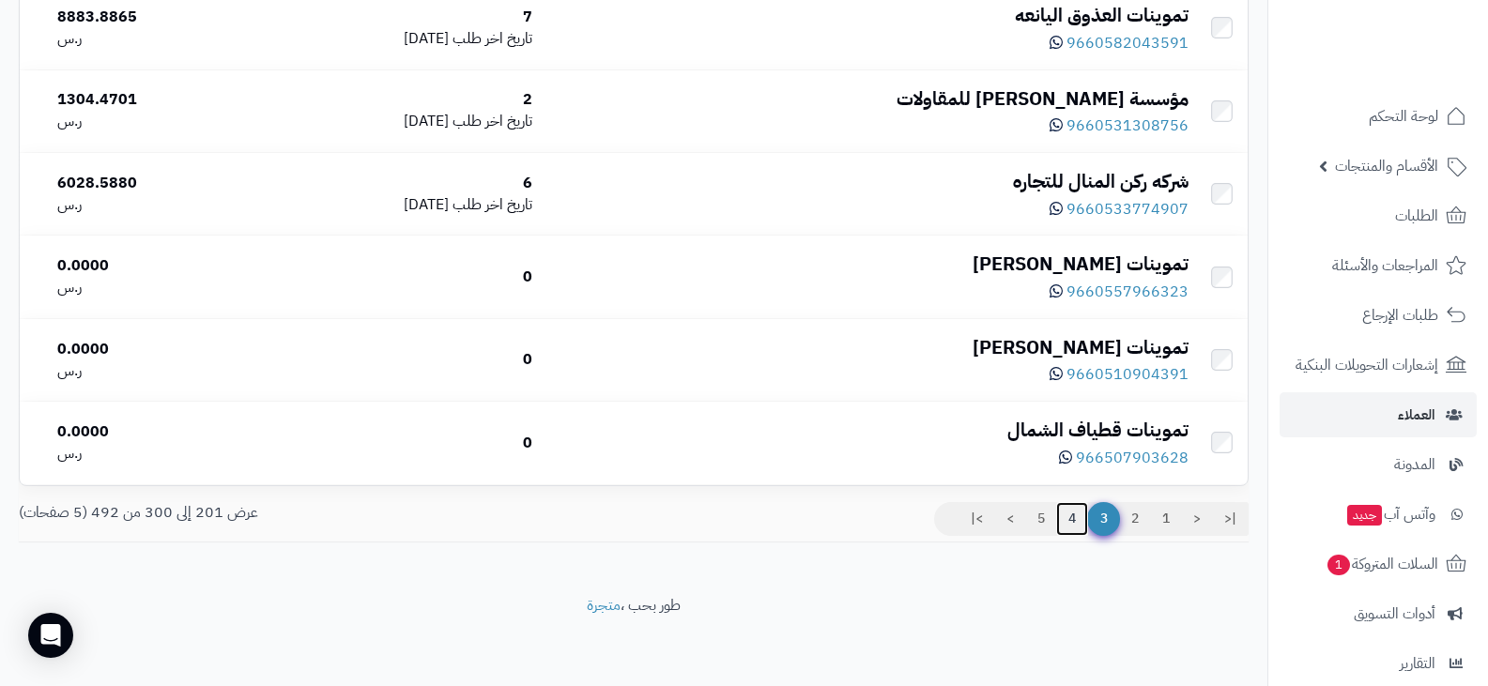
click at [1068, 517] on link "4" at bounding box center [1072, 519] width 32 height 34
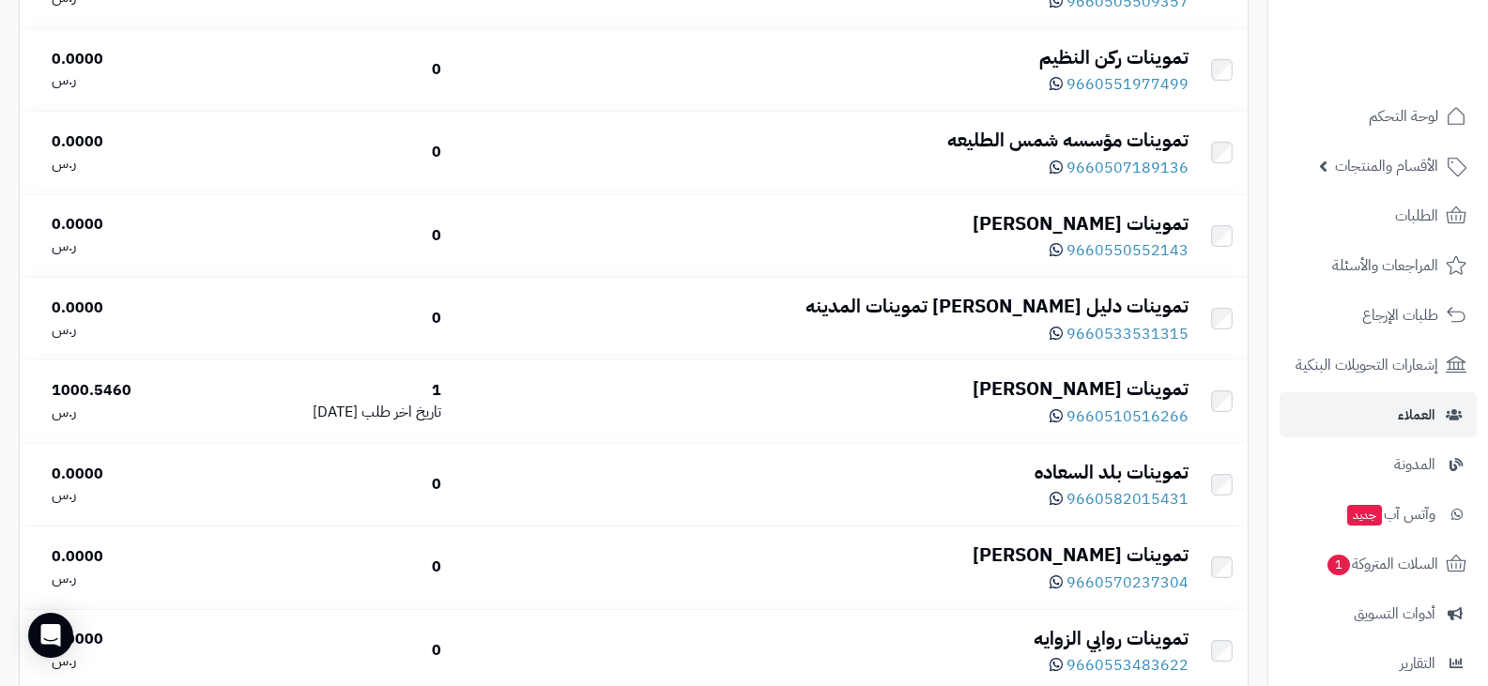
scroll to position [8144, 0]
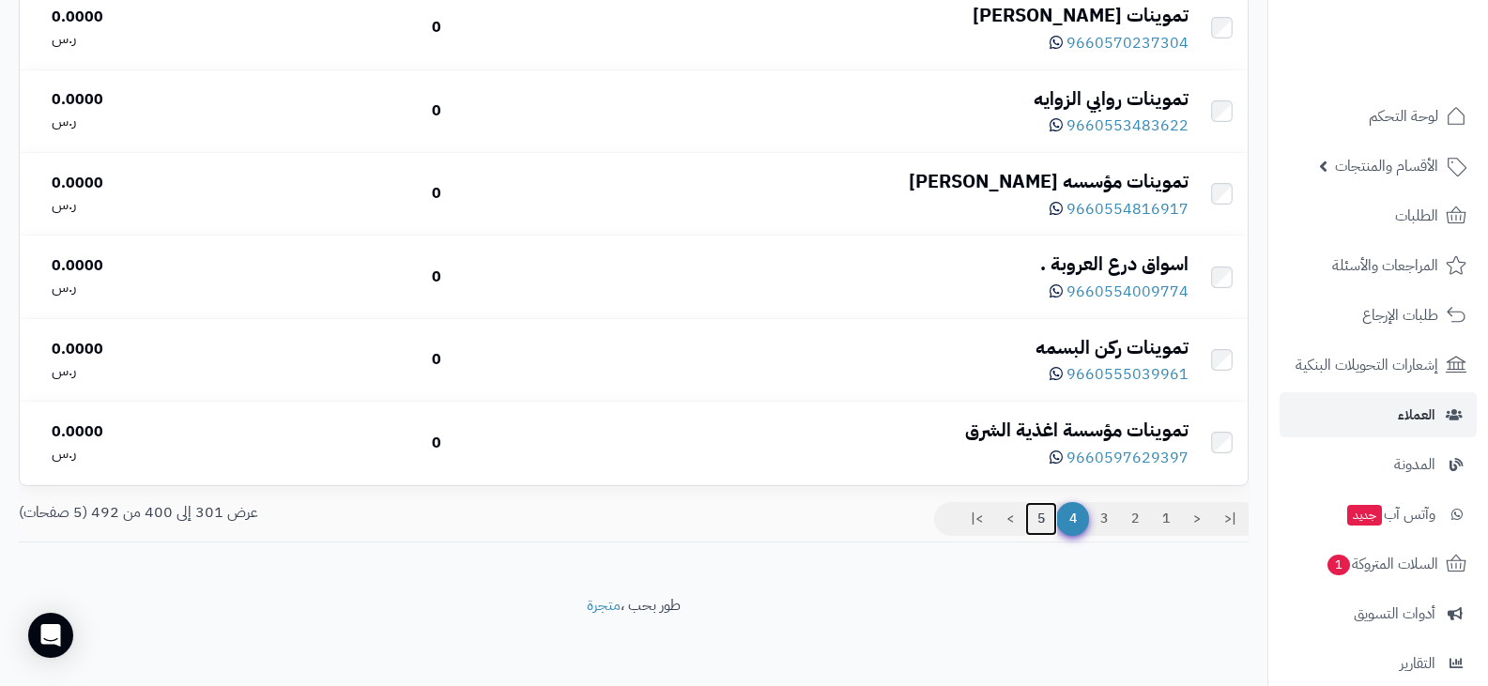
click at [1035, 517] on link "5" at bounding box center [1041, 519] width 32 height 34
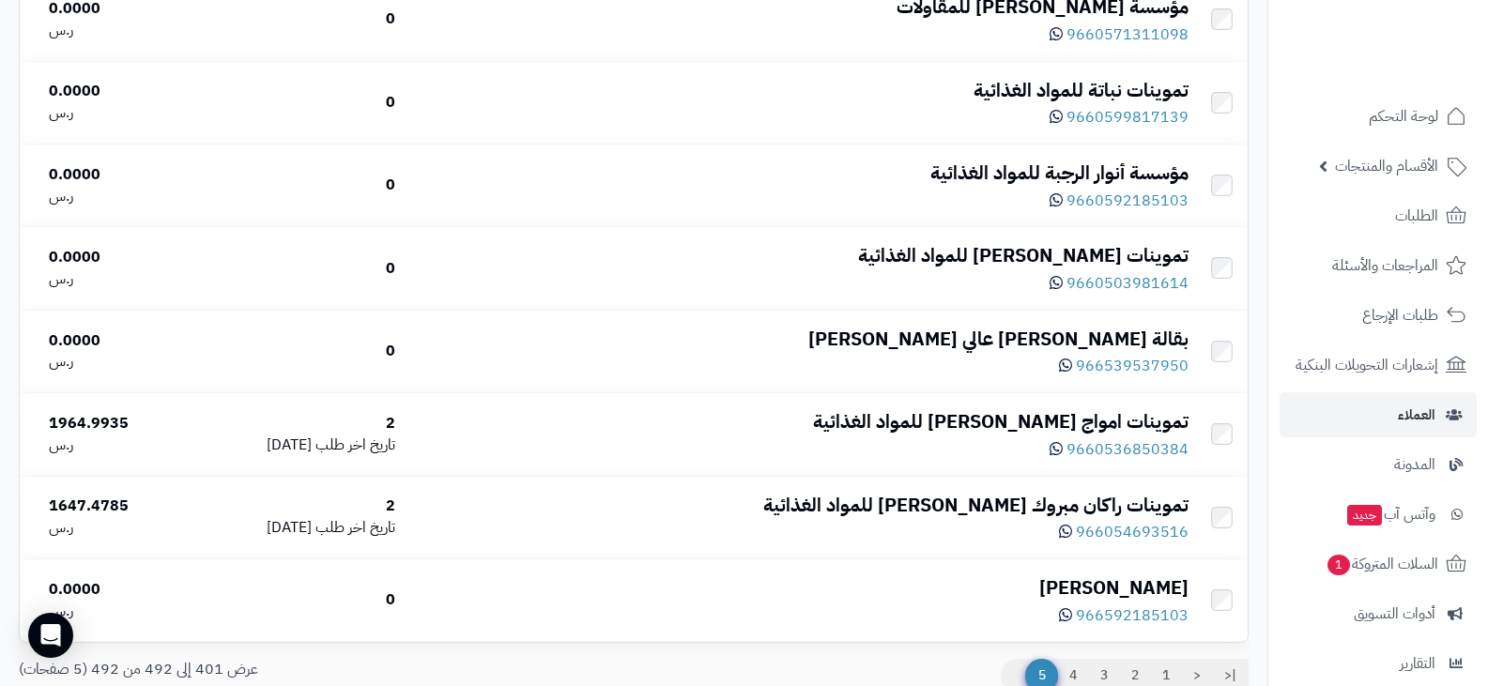
scroll to position [7480, 0]
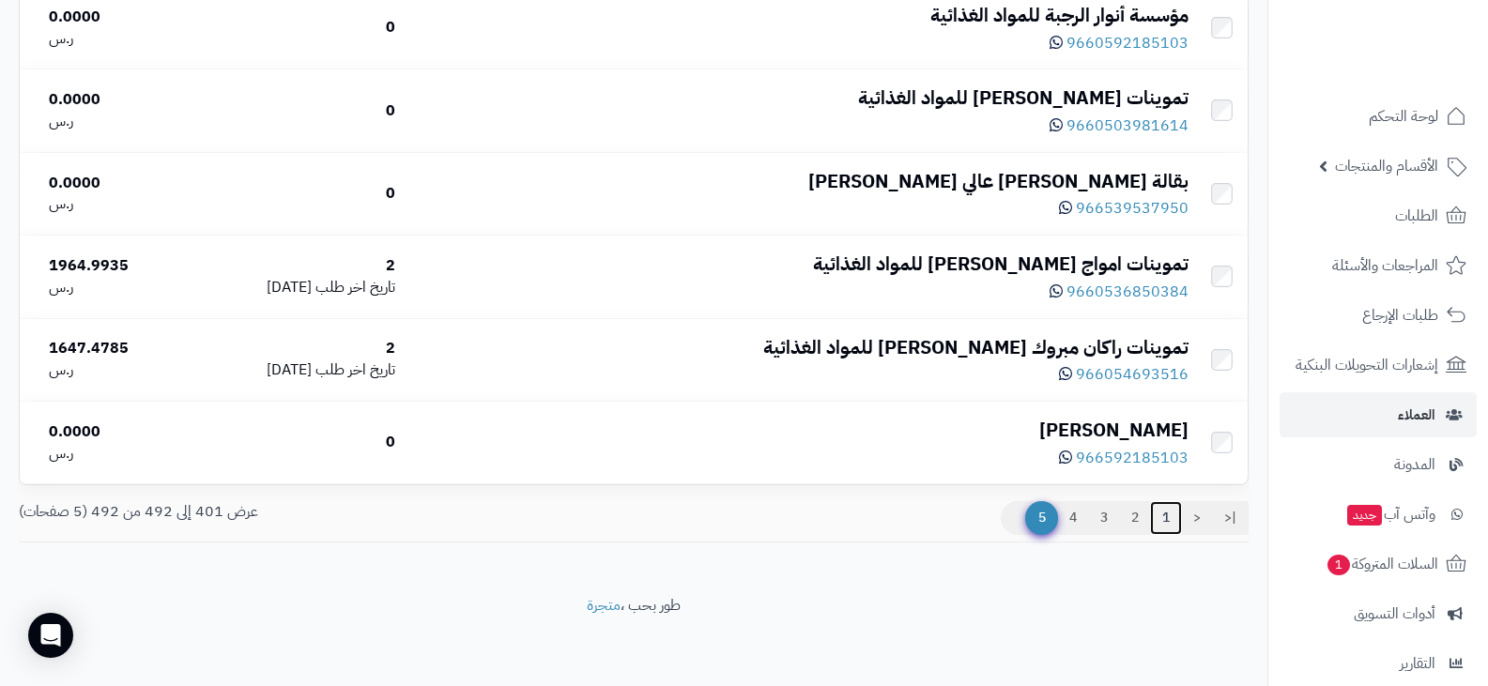
click at [1163, 519] on link "1" at bounding box center [1166, 518] width 32 height 34
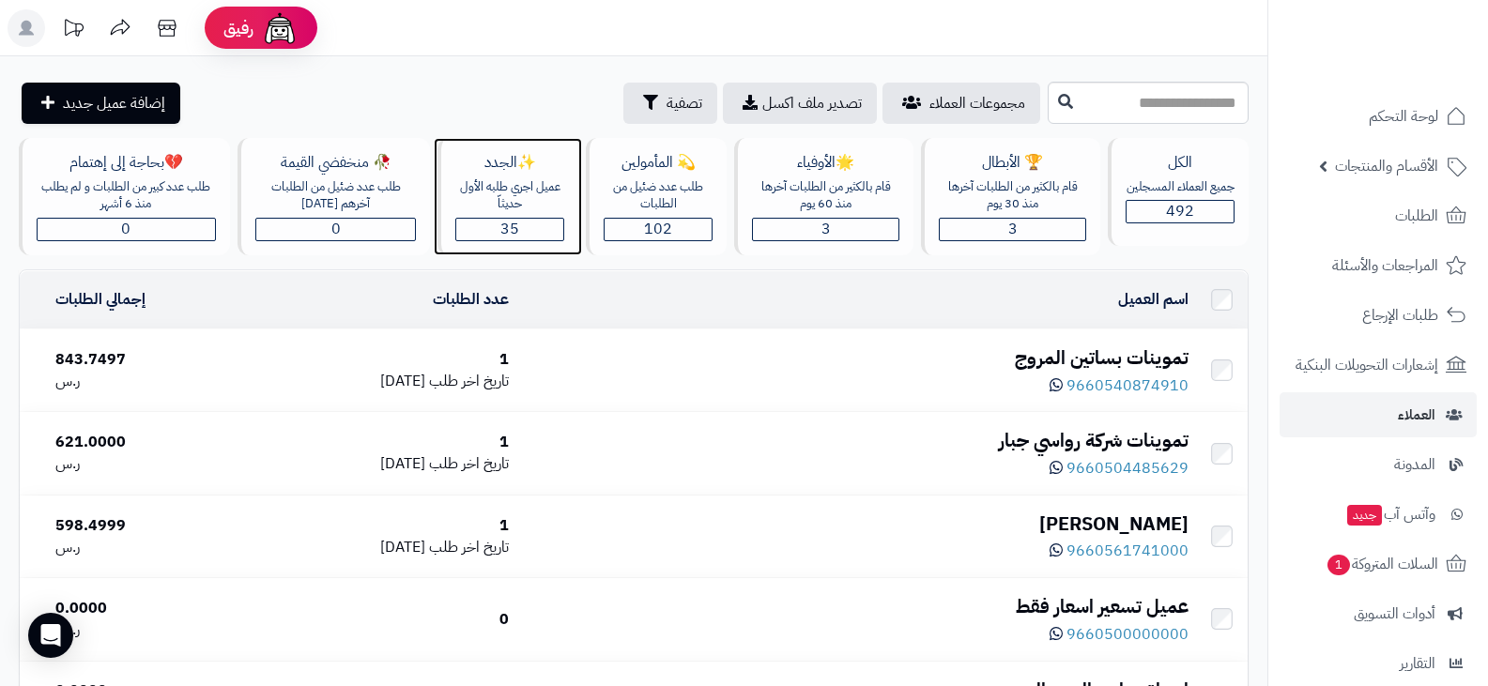
click at [552, 235] on div "35" at bounding box center [509, 230] width 107 height 22
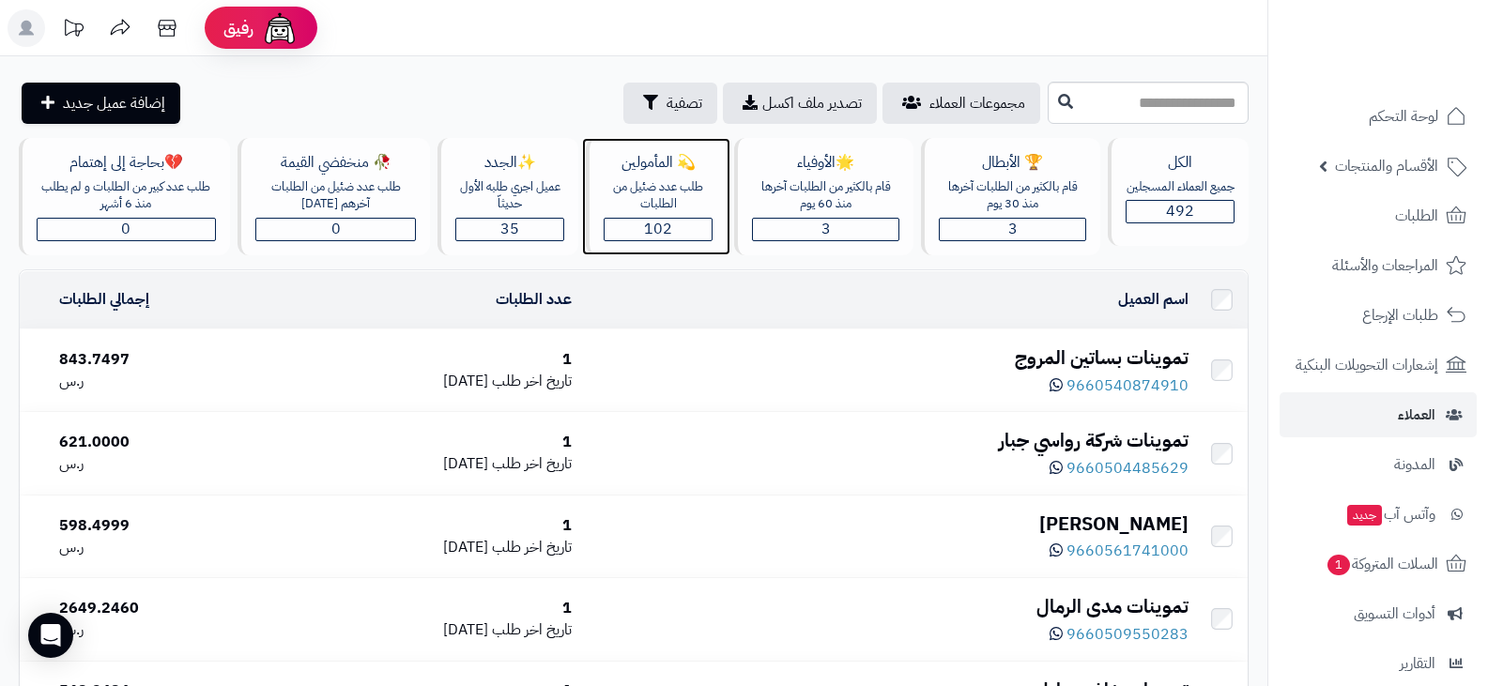
click at [650, 224] on span "102" at bounding box center [658, 229] width 28 height 23
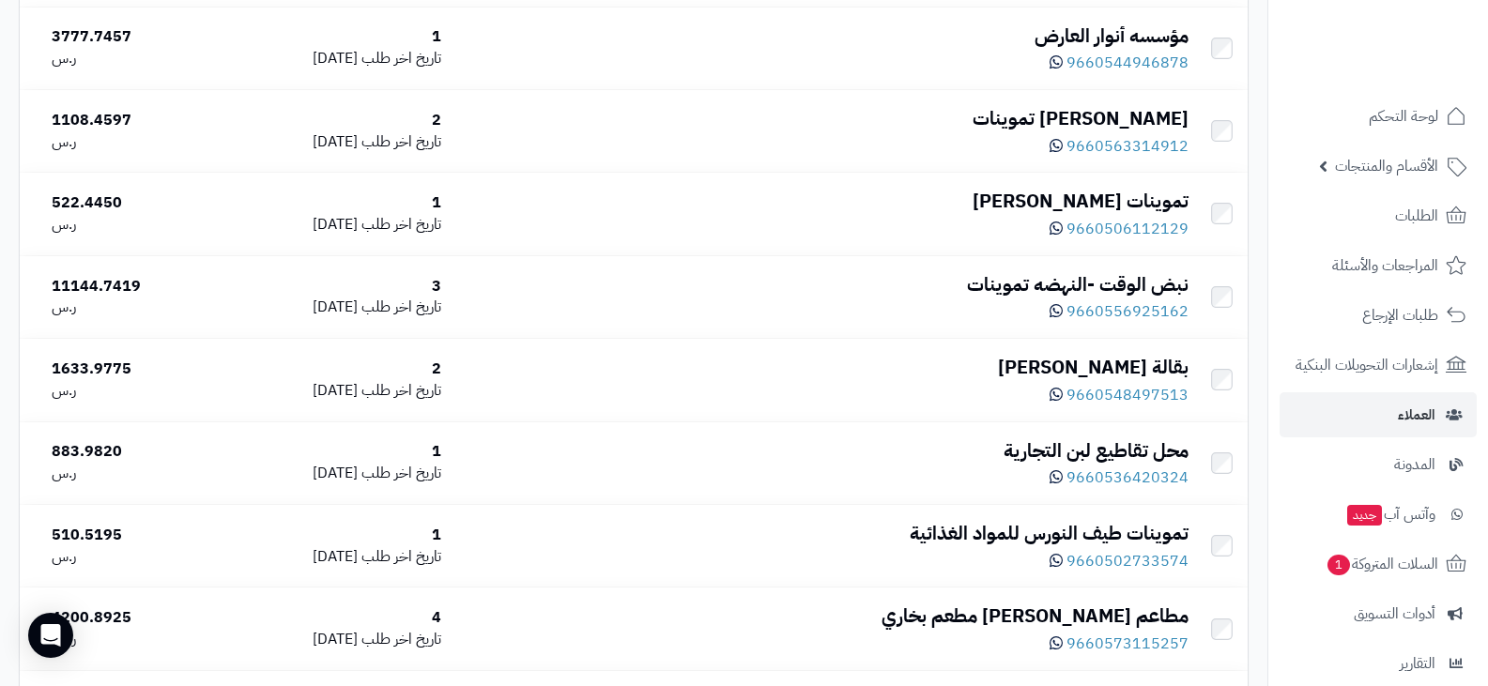
scroll to position [8074, 0]
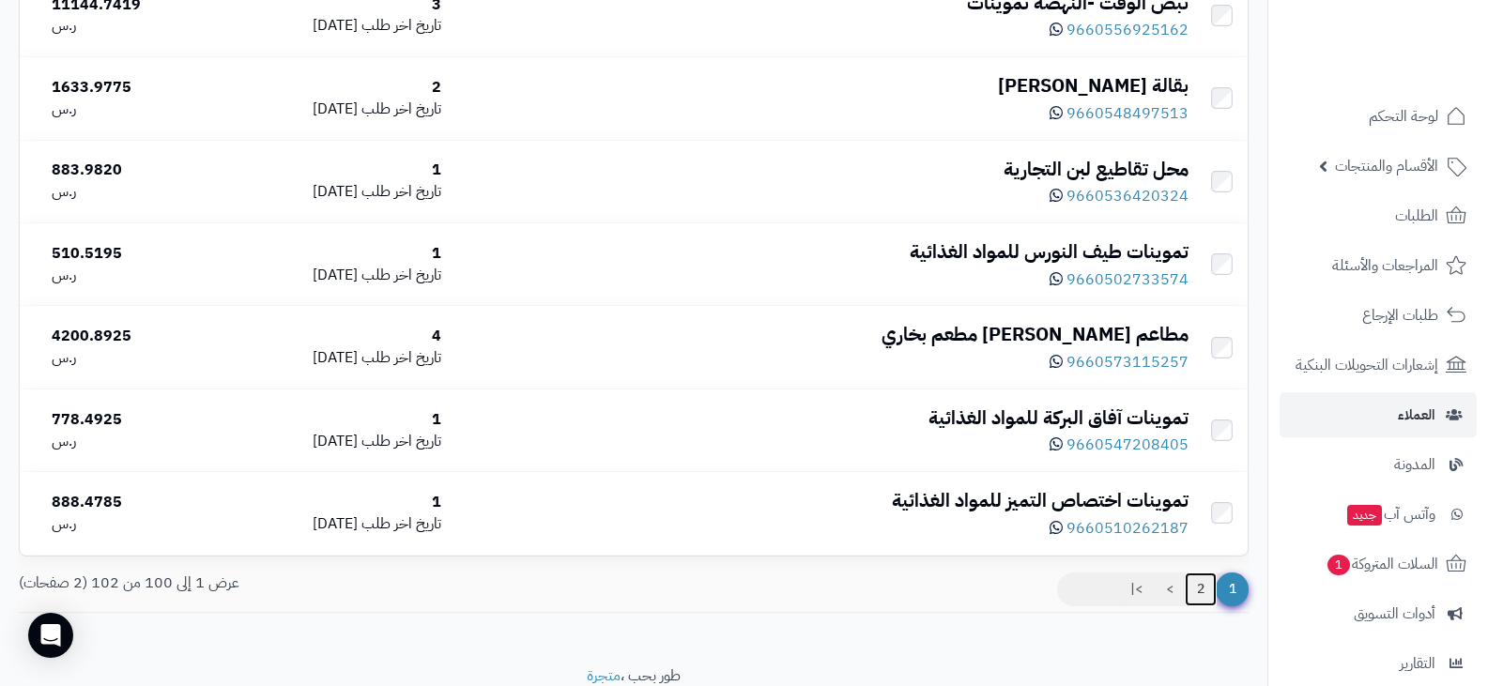
click at [1193, 580] on link "2" at bounding box center [1201, 590] width 32 height 34
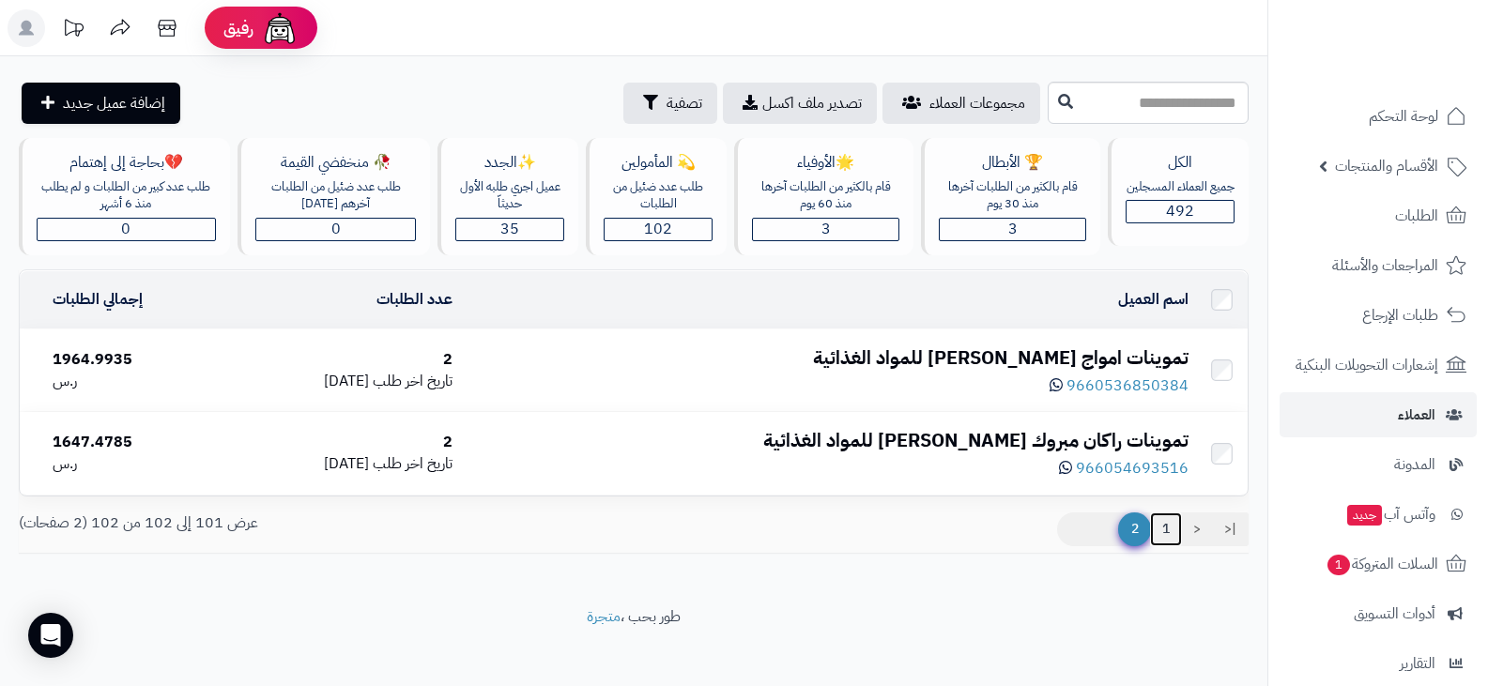
click at [1172, 528] on link "1" at bounding box center [1166, 530] width 32 height 34
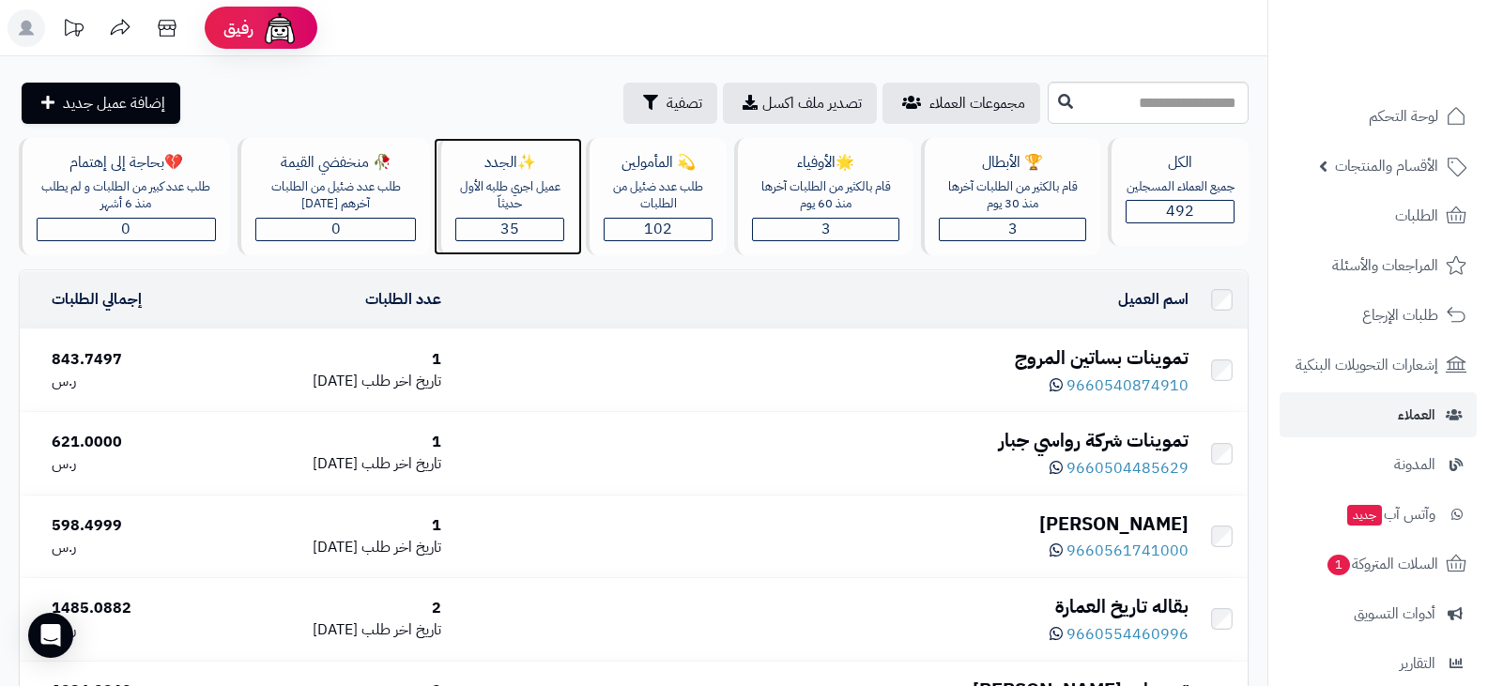
click at [529, 227] on div "35" at bounding box center [509, 230] width 107 height 22
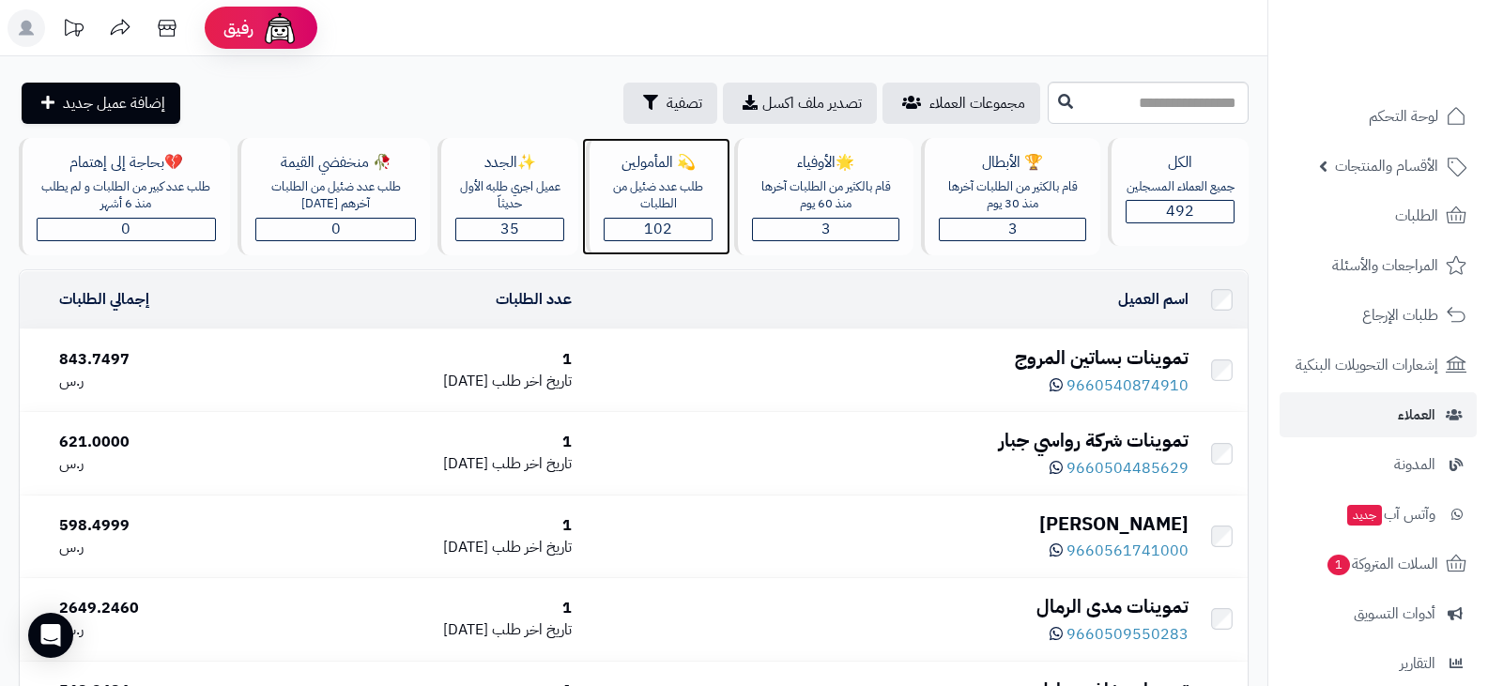
click at [682, 236] on div "102" at bounding box center [658, 230] width 107 height 22
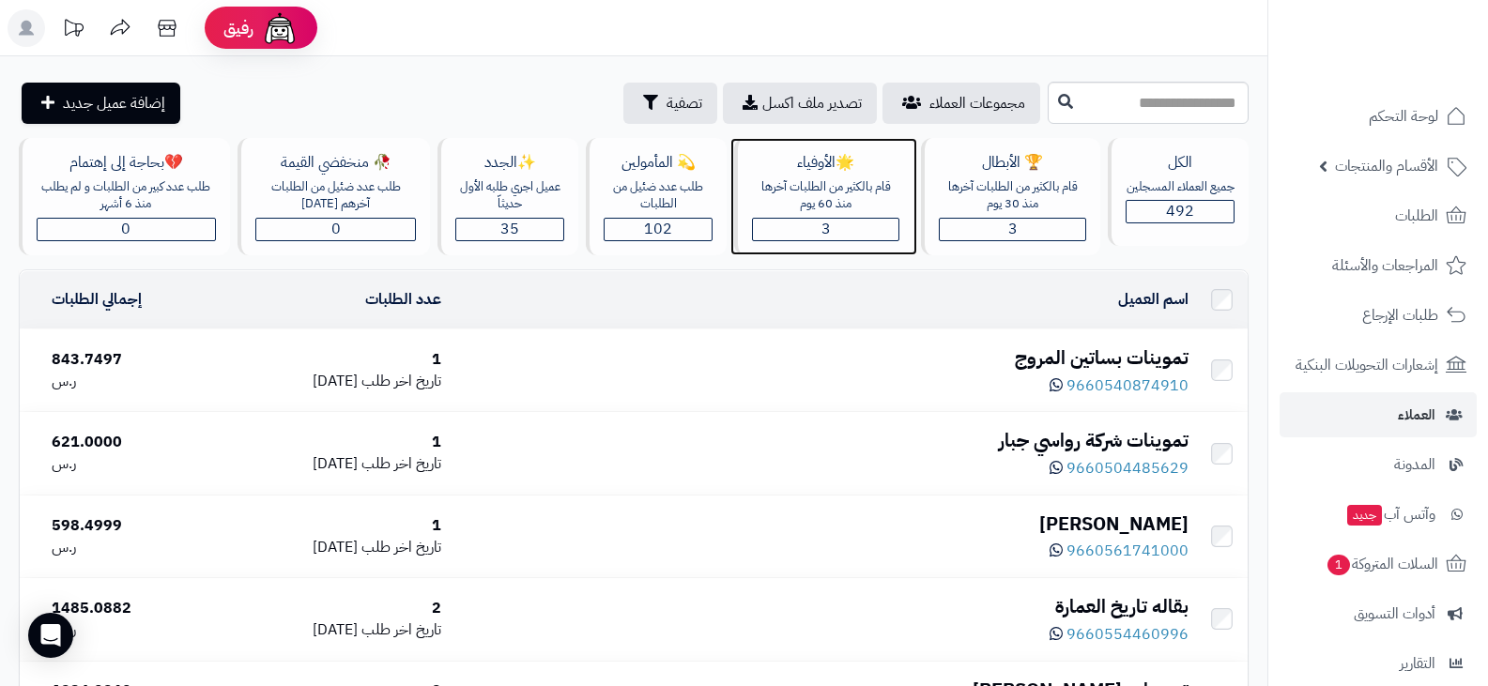
click at [855, 233] on div "3" at bounding box center [826, 230] width 146 height 22
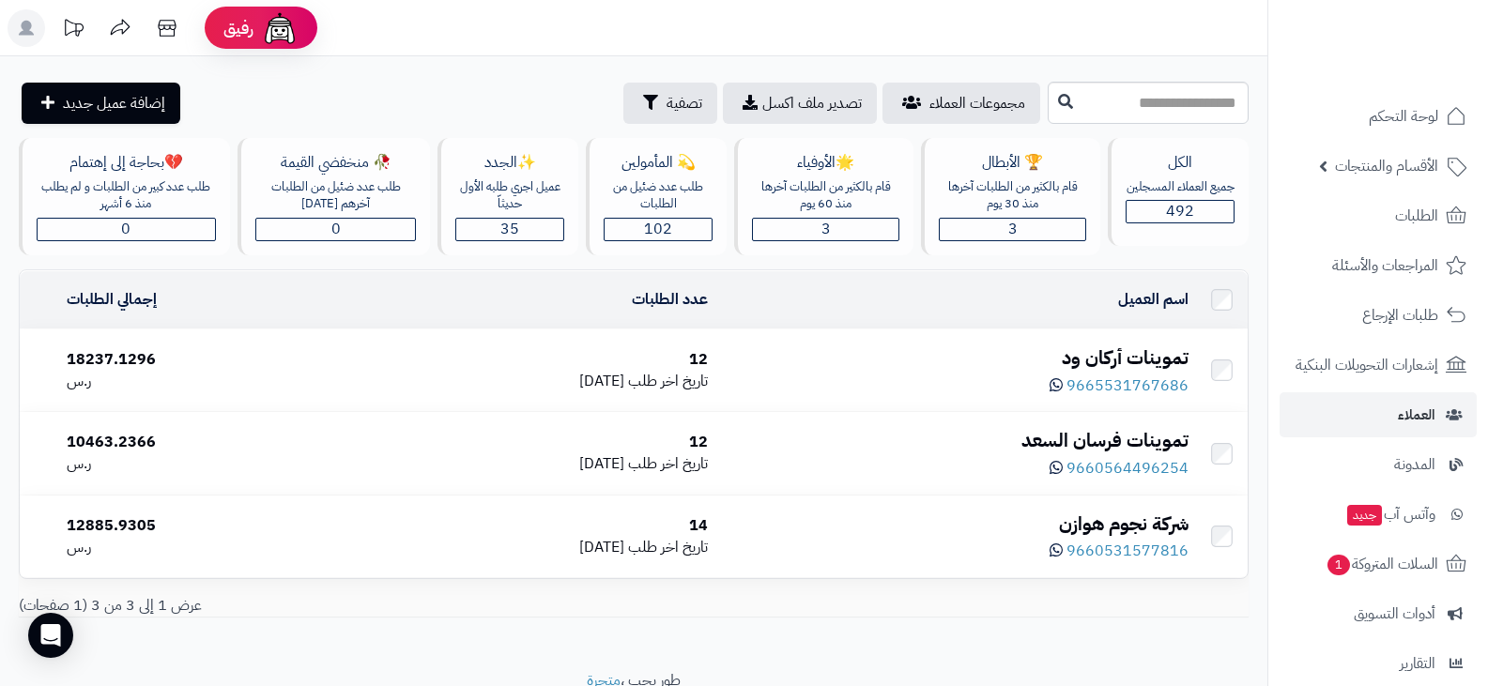
click at [1093, 355] on div "تموينات أركان ود" at bounding box center [956, 358] width 466 height 27
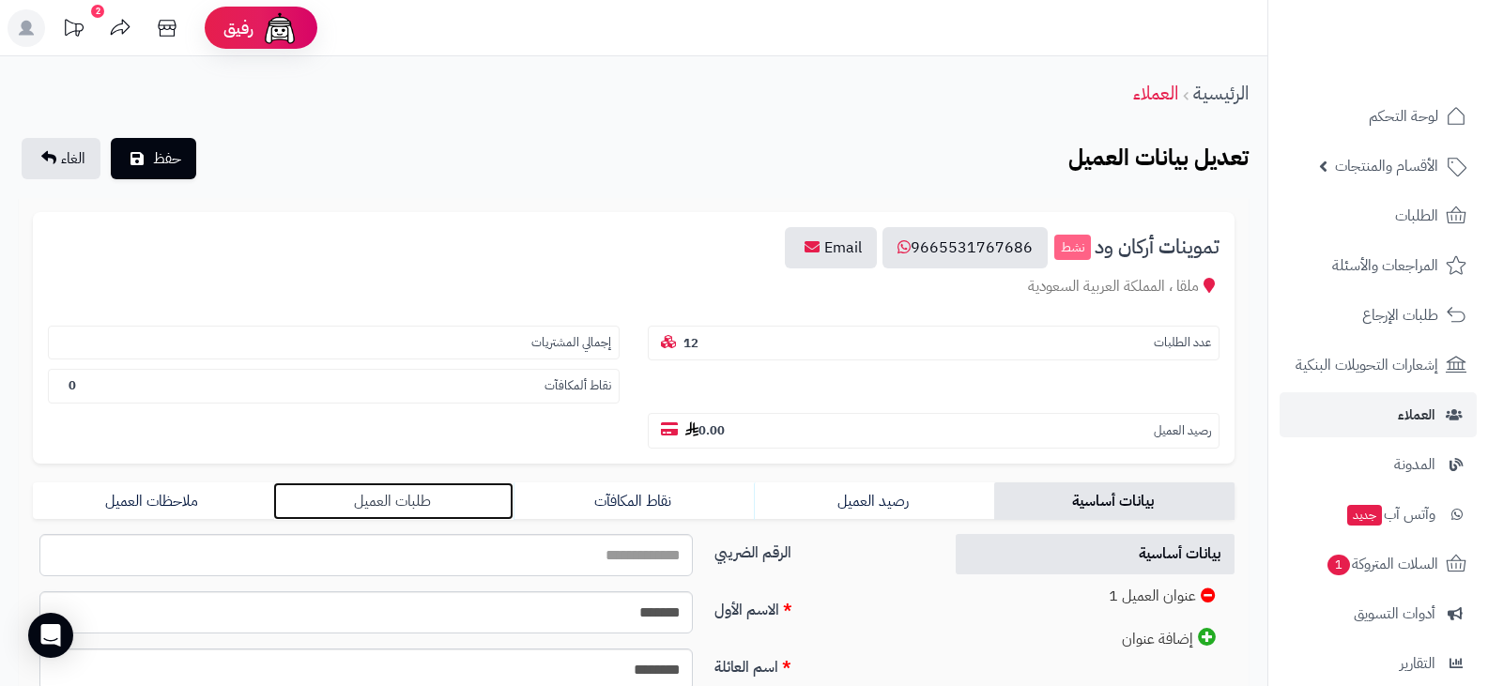
click at [456, 502] on link "طلبات العميل" at bounding box center [393, 502] width 240 height 38
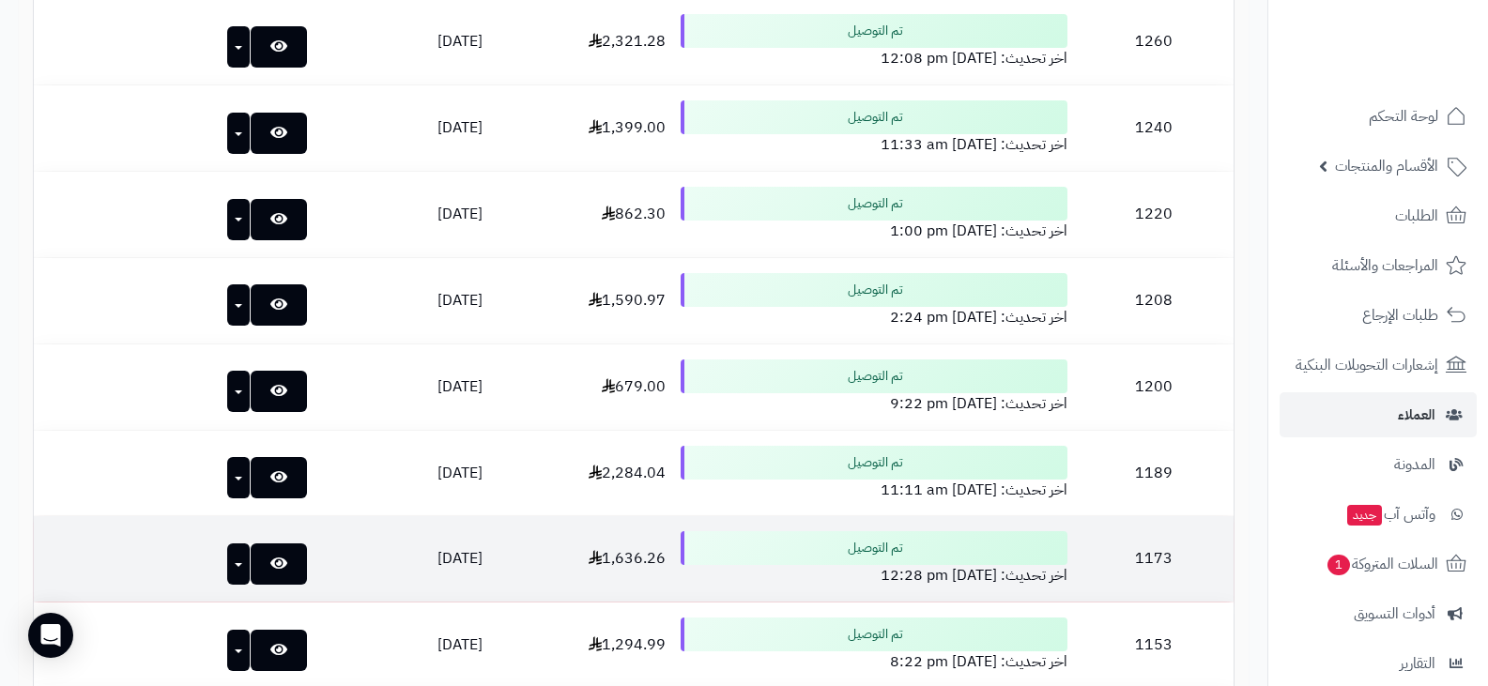
scroll to position [386, 0]
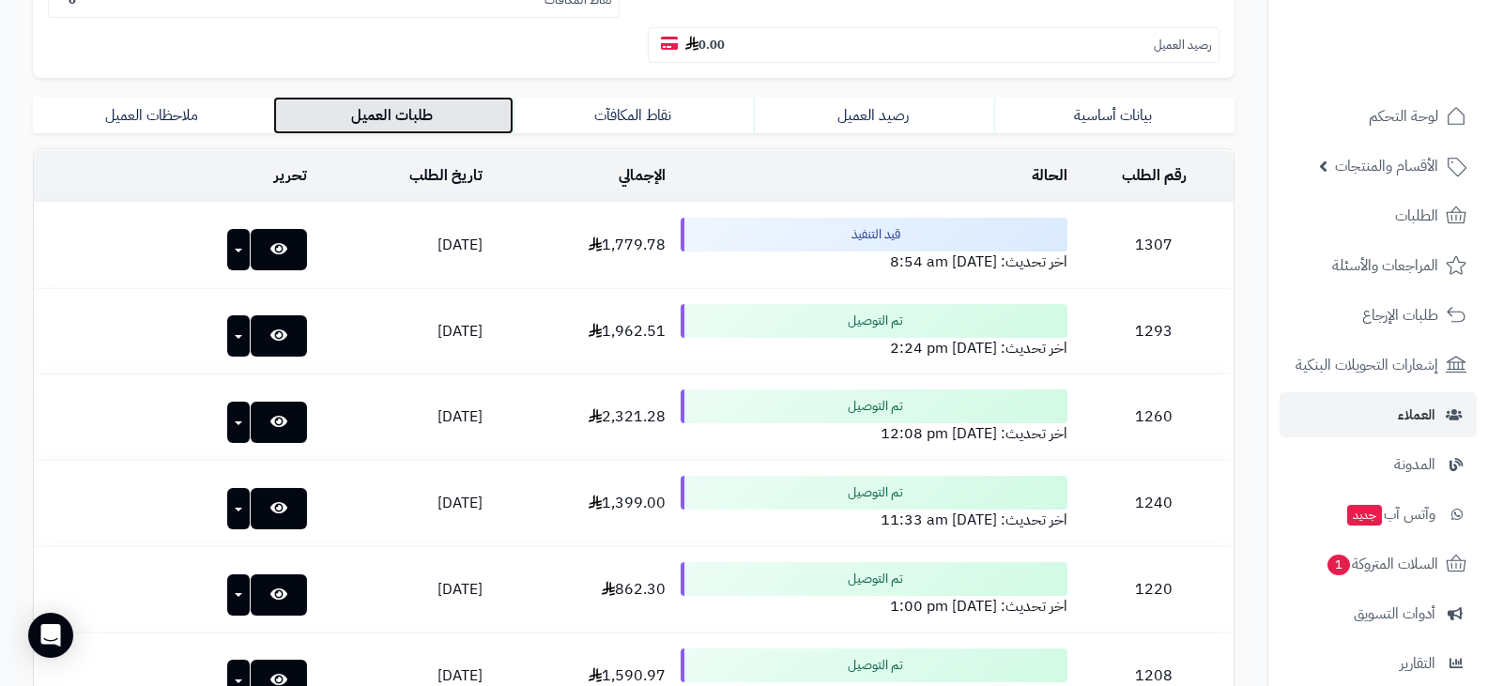
click at [421, 119] on link "طلبات العميل" at bounding box center [393, 116] width 240 height 38
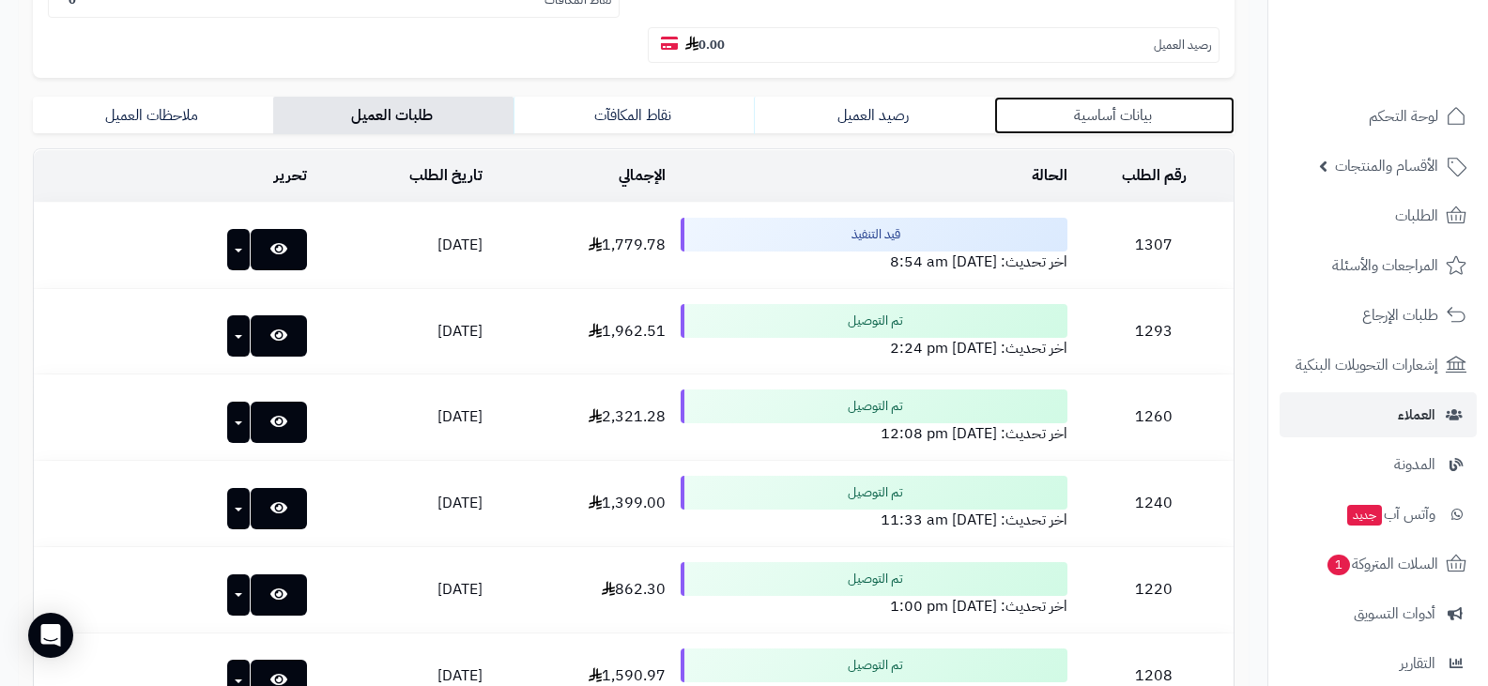
click at [1085, 120] on link "بيانات أساسية" at bounding box center [1114, 116] width 240 height 38
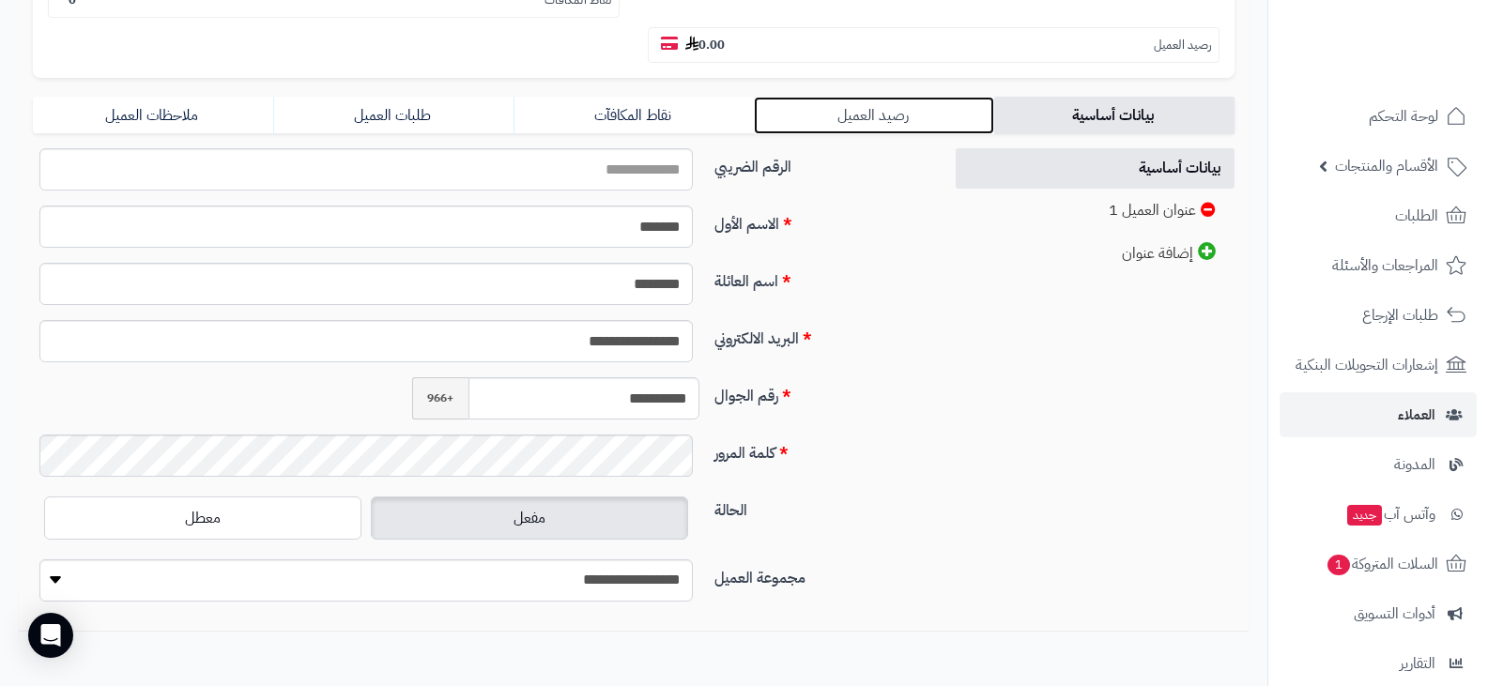
click at [866, 119] on link "رصيد العميل" at bounding box center [874, 116] width 240 height 38
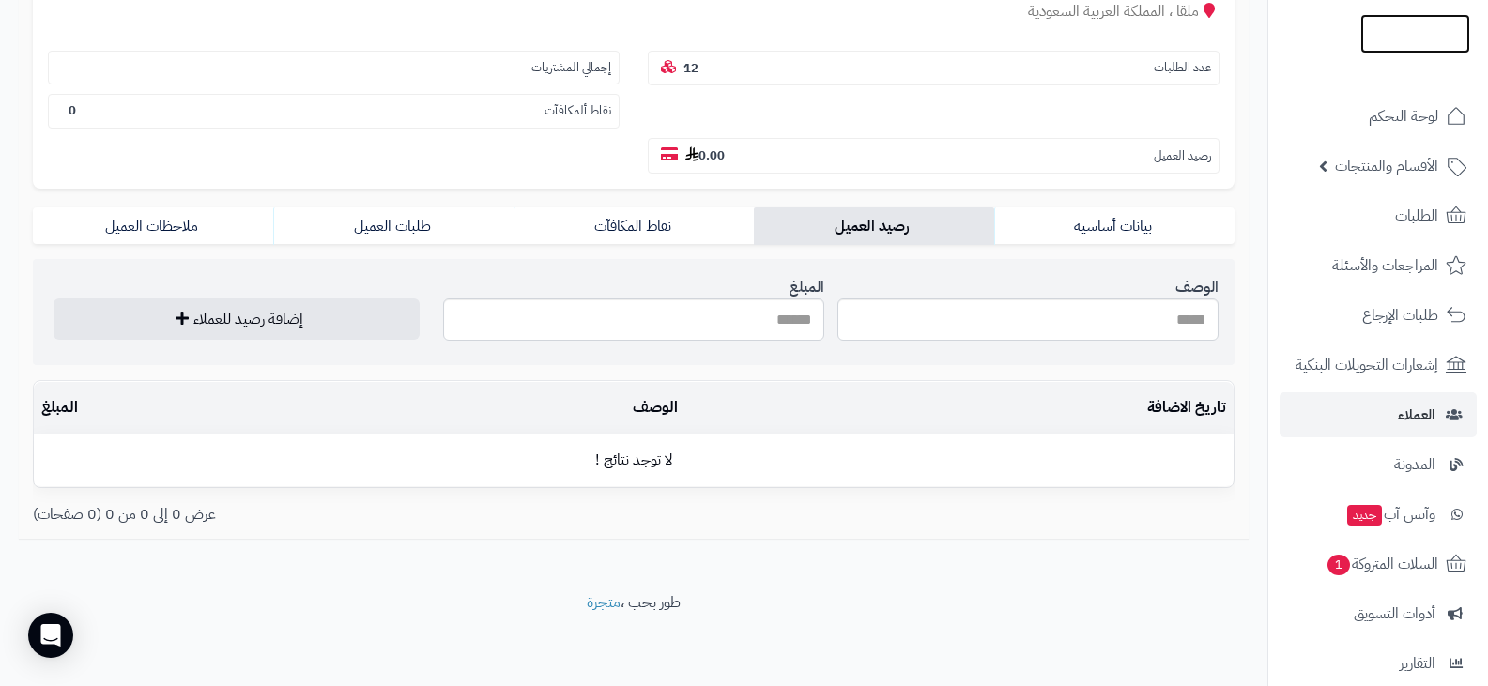
click at [1380, 54] on img at bounding box center [1415, 73] width 110 height 39
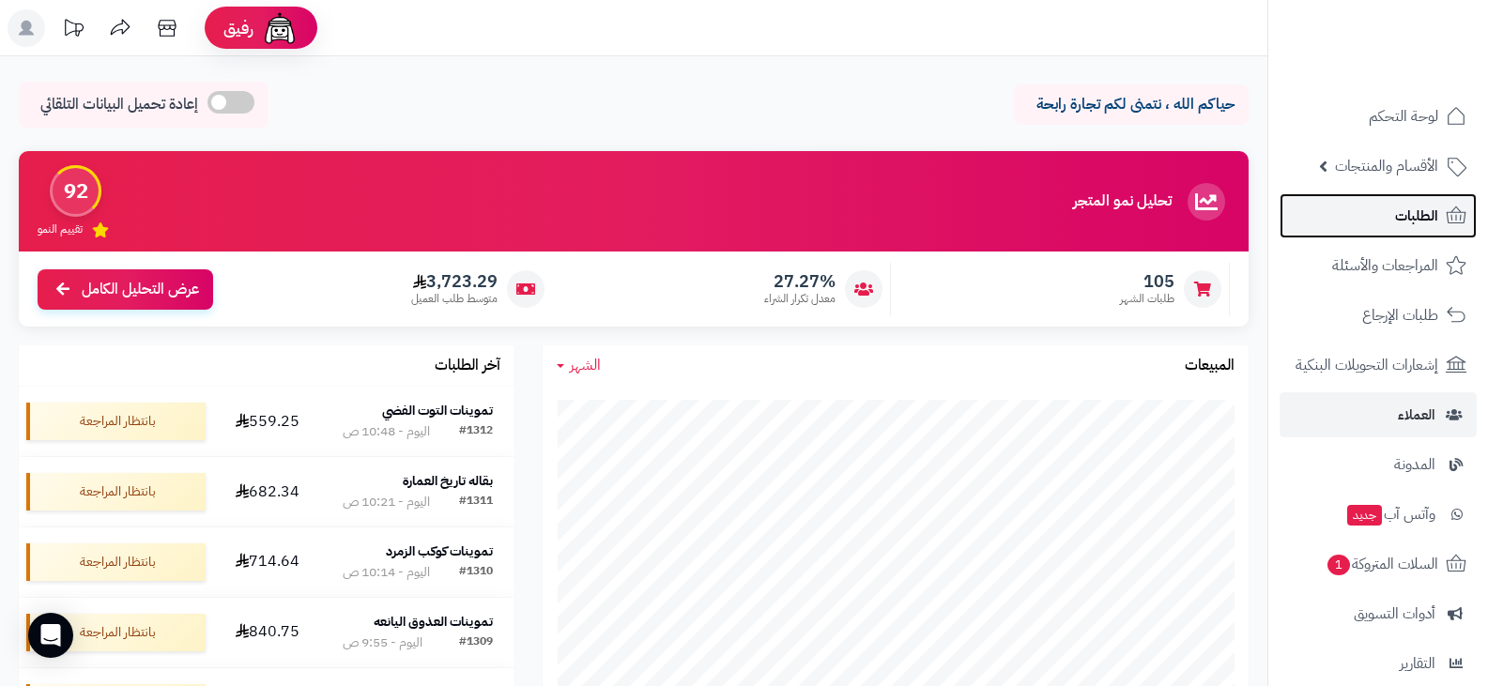
click at [1411, 208] on span "الطلبات" at bounding box center [1416, 216] width 43 height 26
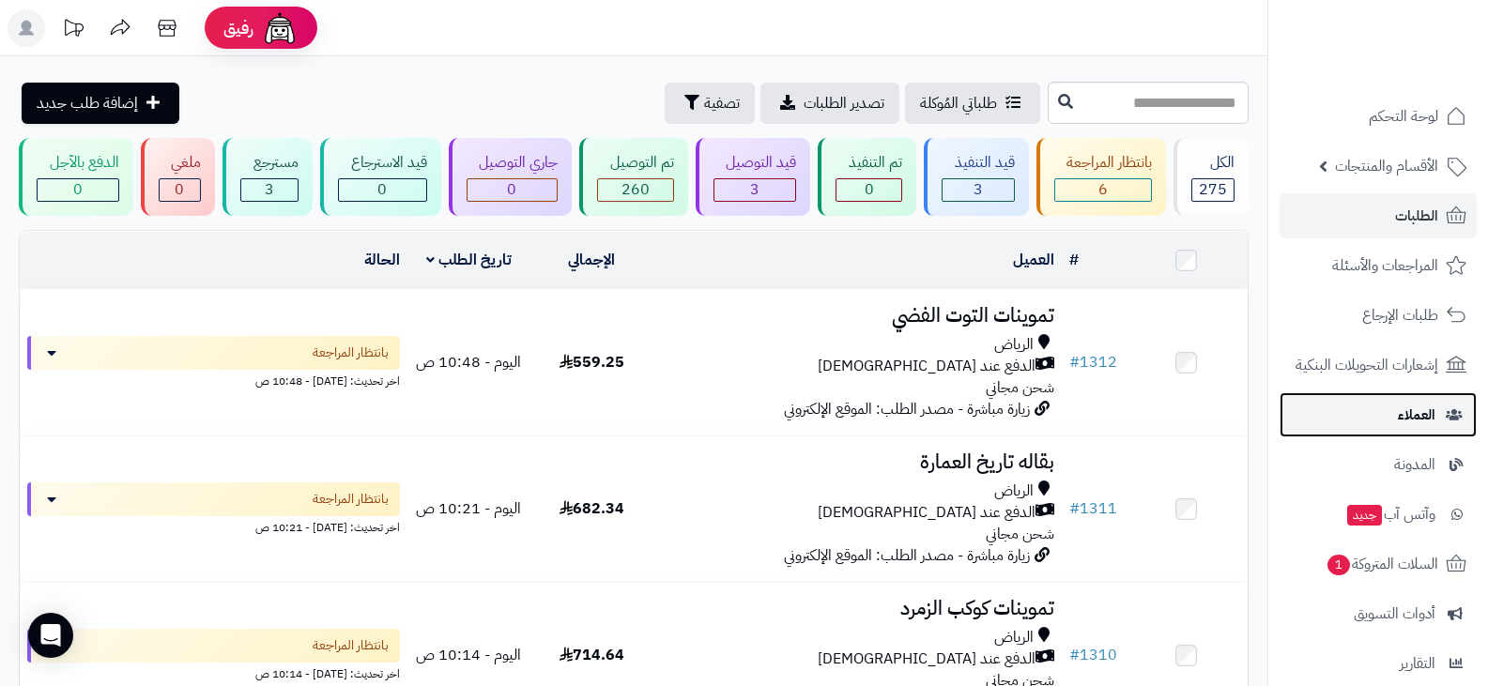
click at [1403, 408] on span "العملاء" at bounding box center [1417, 415] width 38 height 26
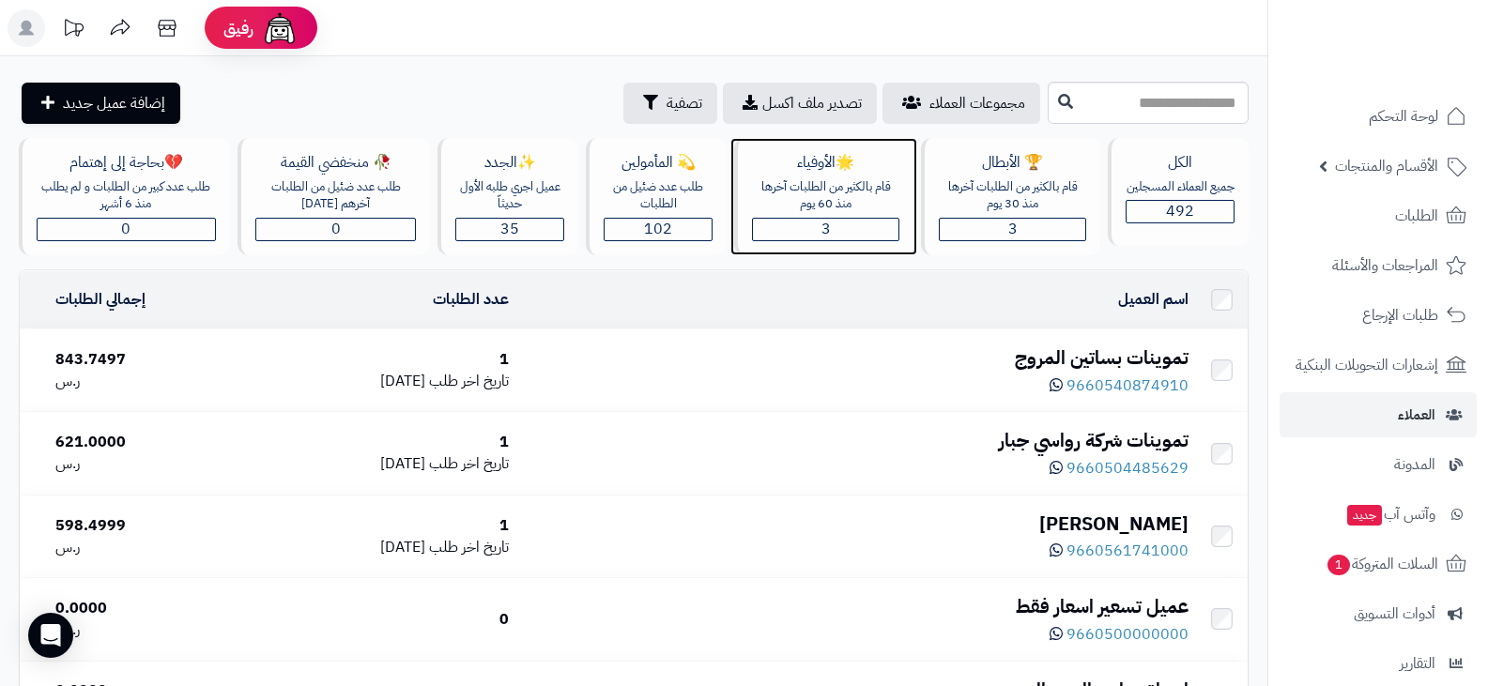
click at [869, 222] on div "3" at bounding box center [826, 230] width 146 height 22
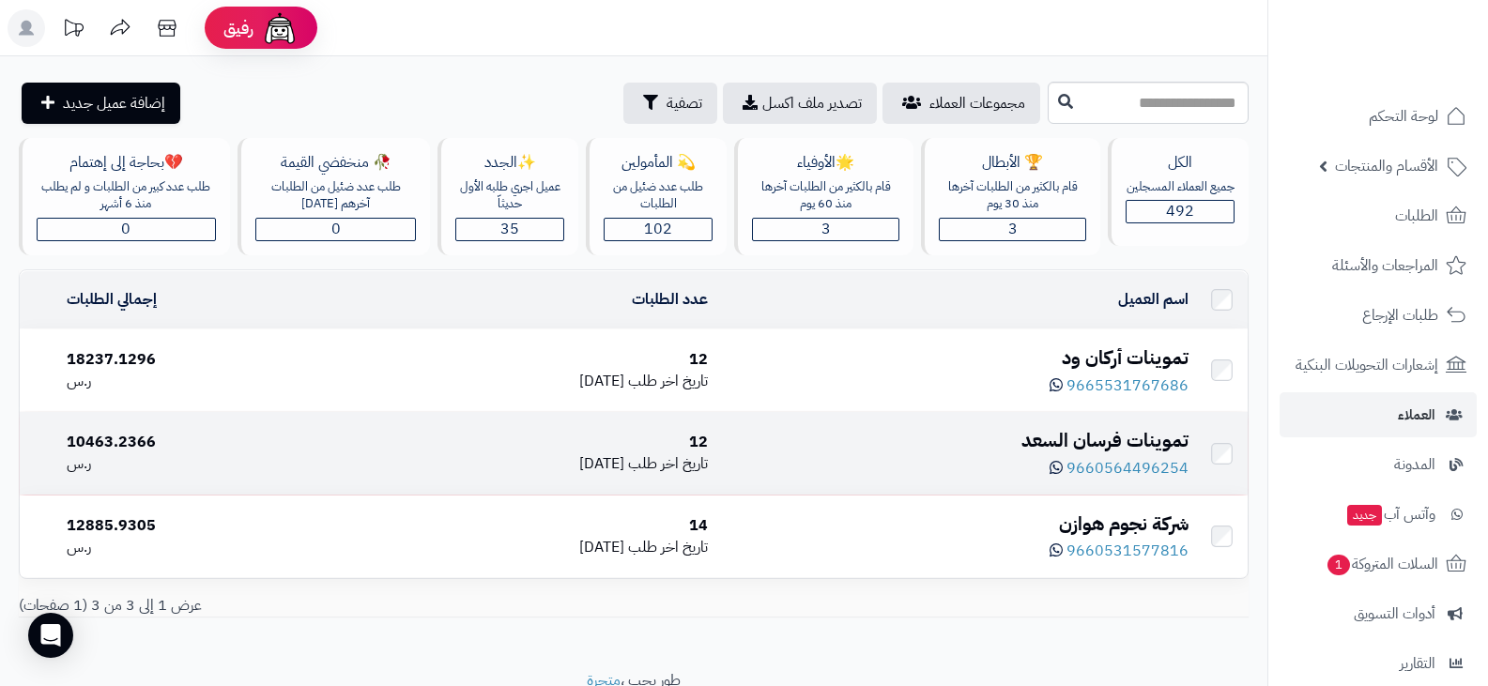
click at [1056, 441] on div "تموينات فرسان السعد" at bounding box center [956, 440] width 466 height 27
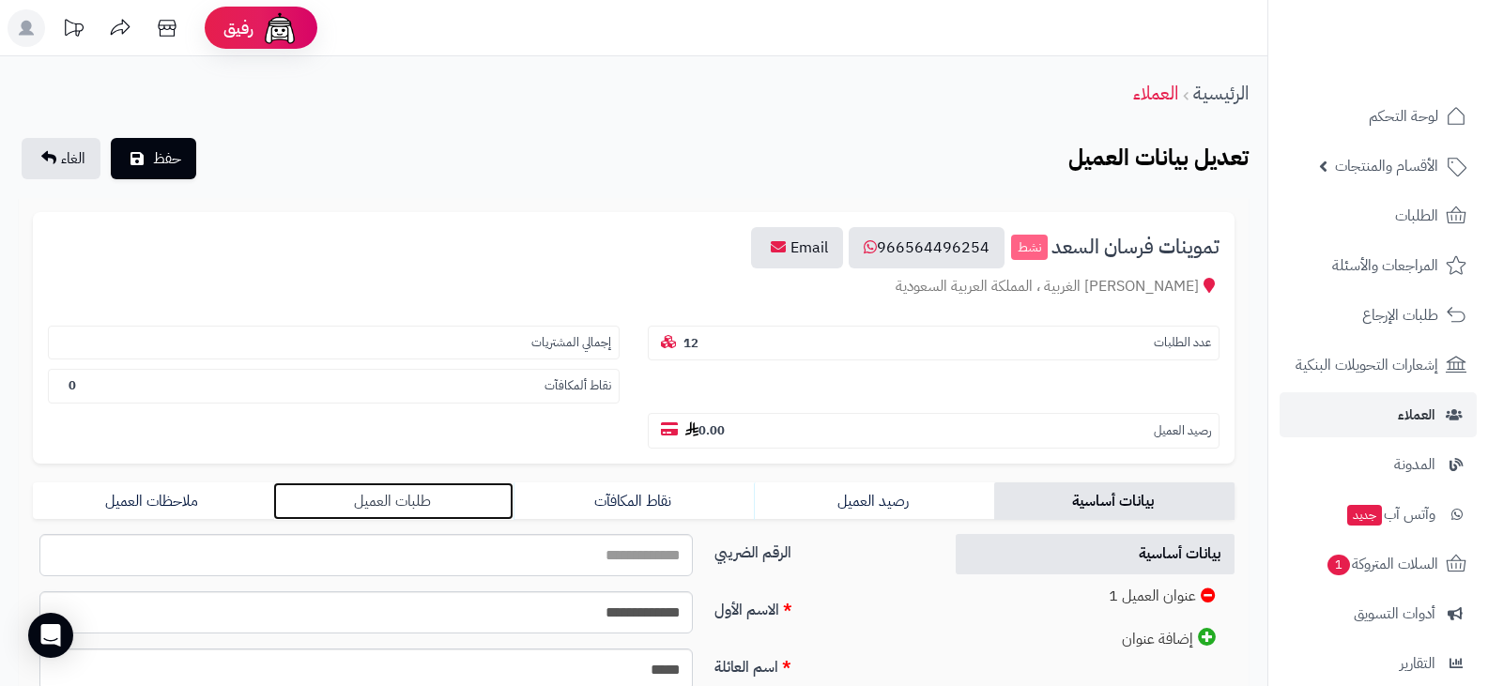
click at [417, 499] on link "طلبات العميل" at bounding box center [393, 502] width 240 height 38
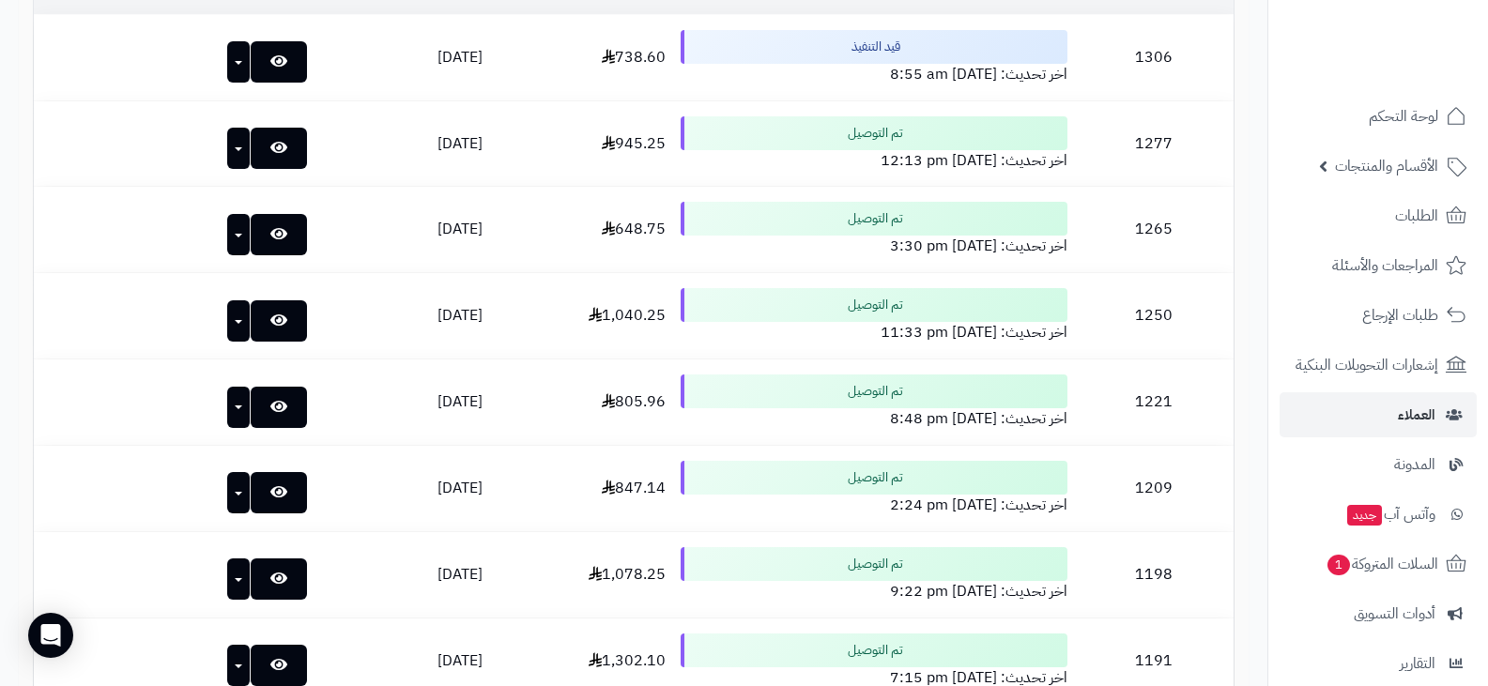
scroll to position [292, 0]
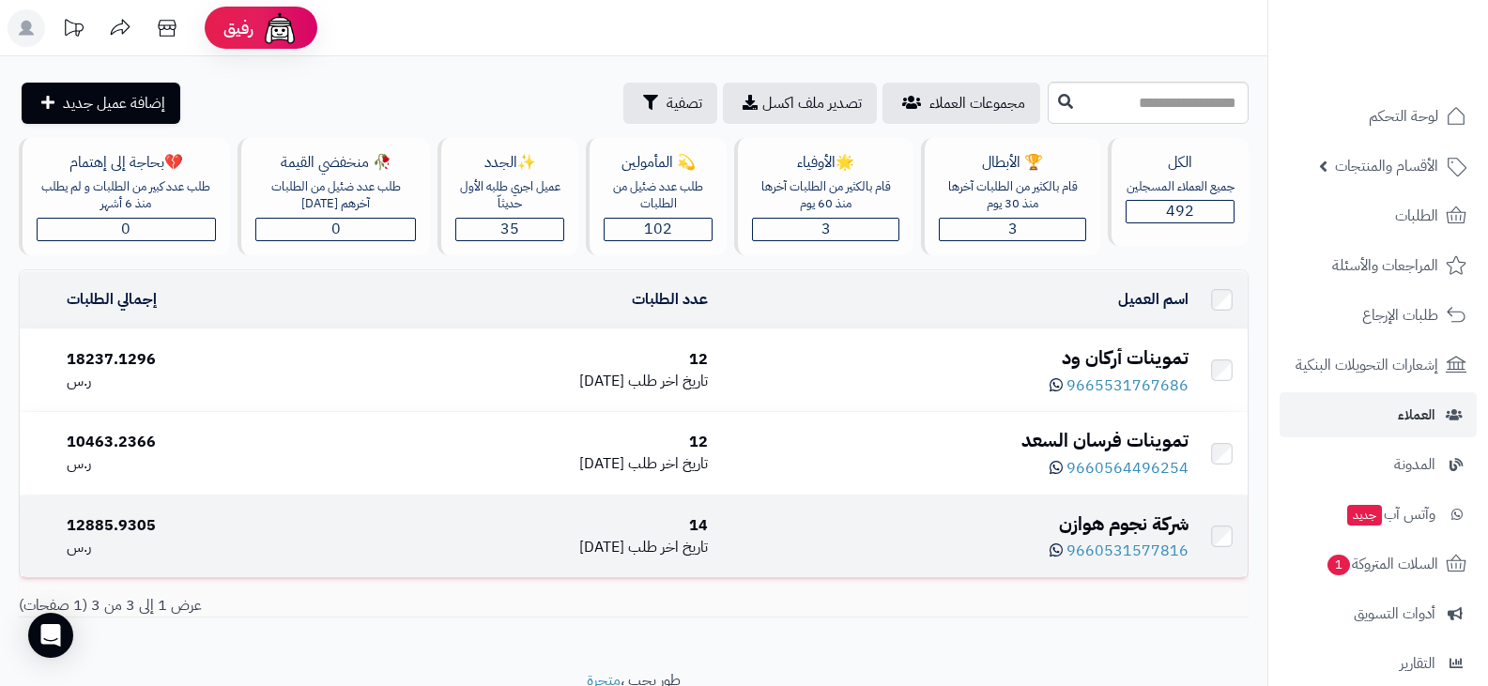
click at [1120, 515] on div "شركة نجوم هوازن" at bounding box center [956, 524] width 466 height 27
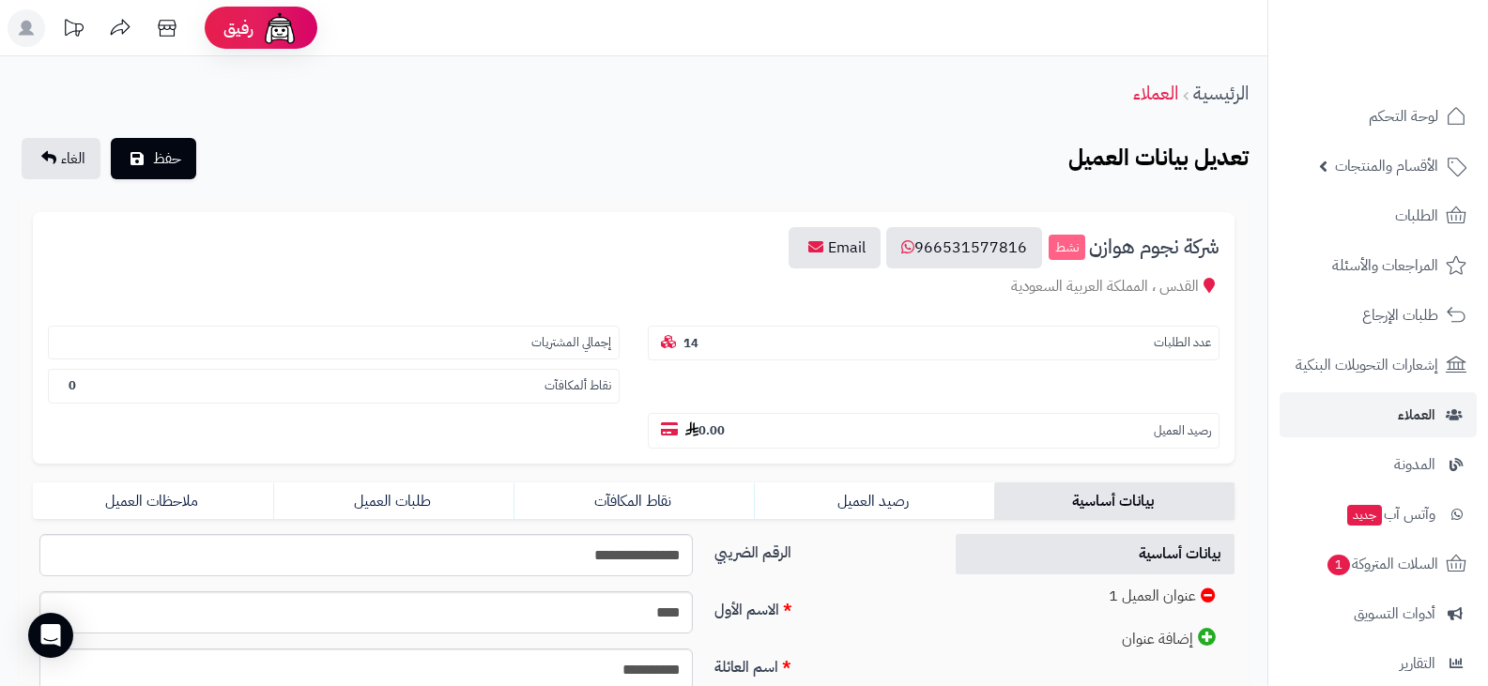
scroll to position [94, 0]
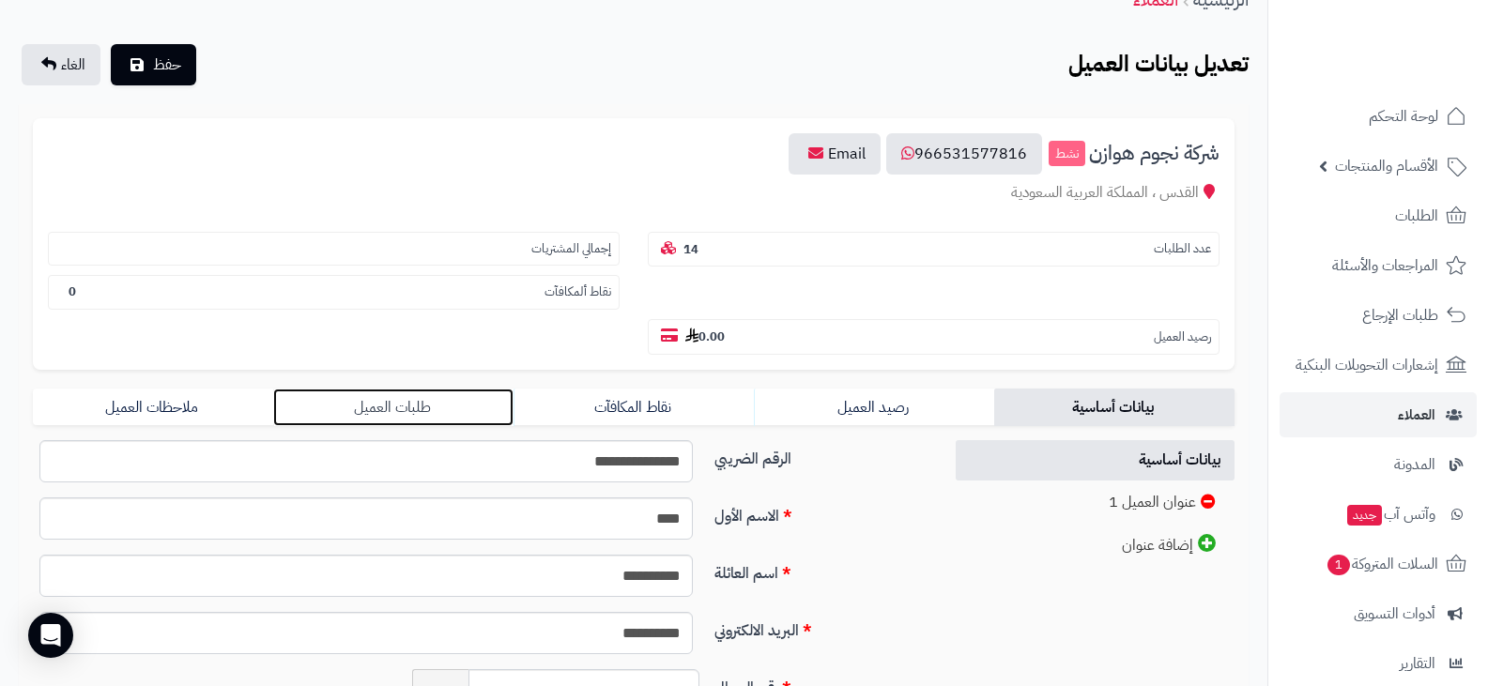
click at [413, 411] on link "طلبات العميل" at bounding box center [393, 408] width 240 height 38
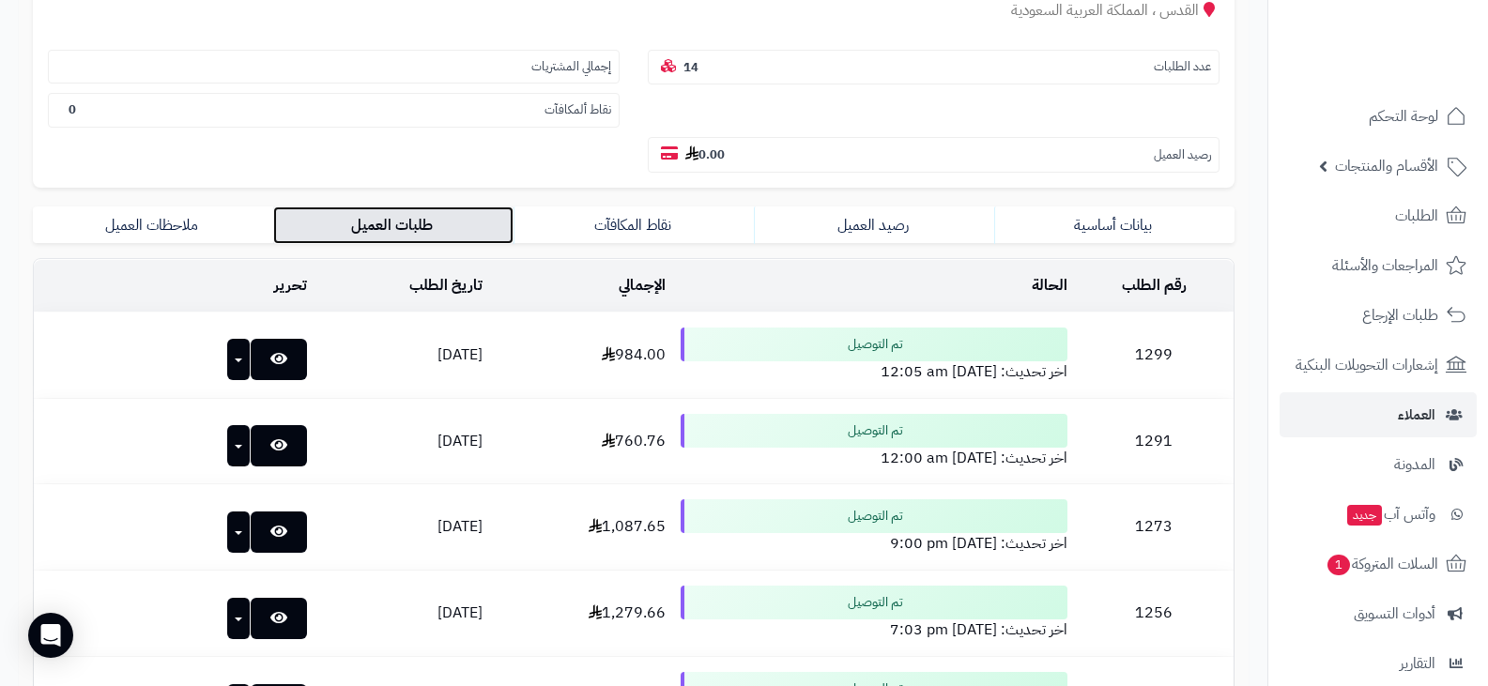
scroll to position [88, 0]
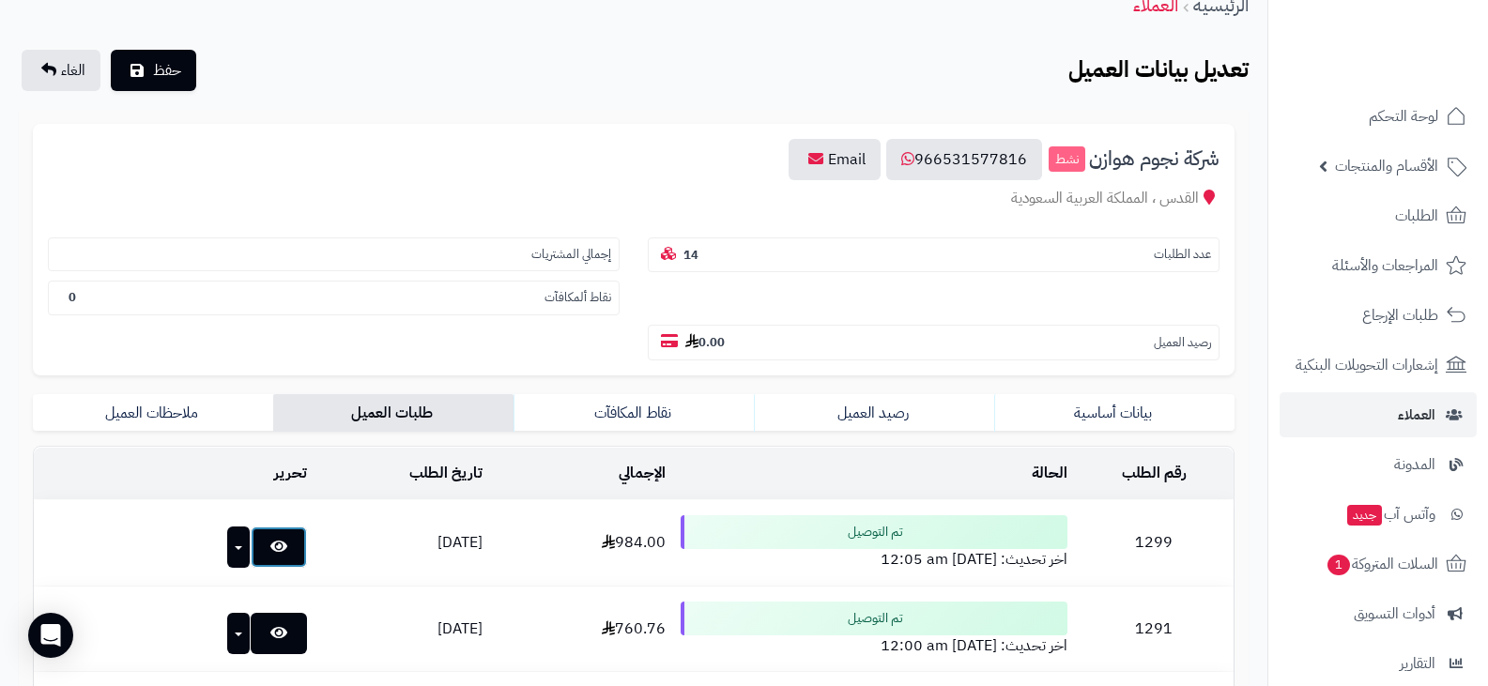
click at [252, 554] on link at bounding box center [279, 547] width 56 height 41
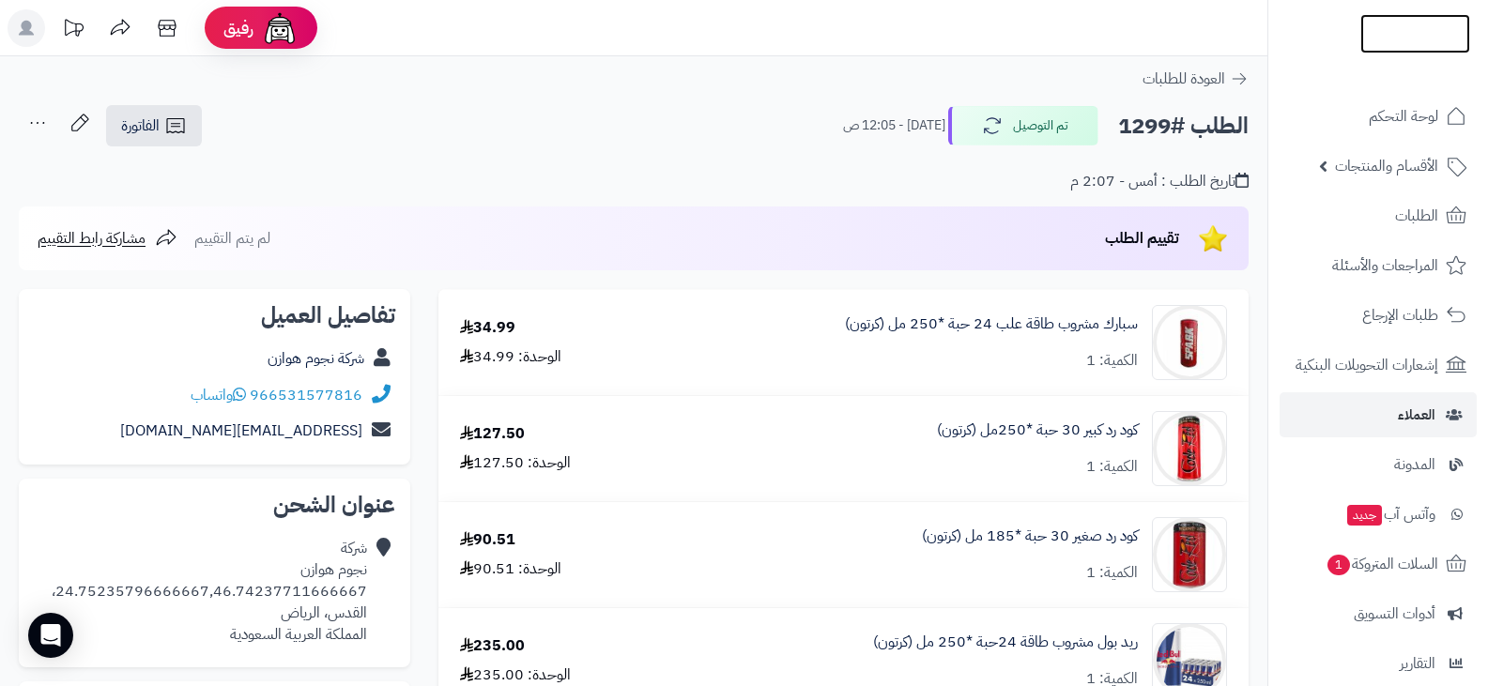
click at [1388, 50] on img at bounding box center [1415, 69] width 110 height 39
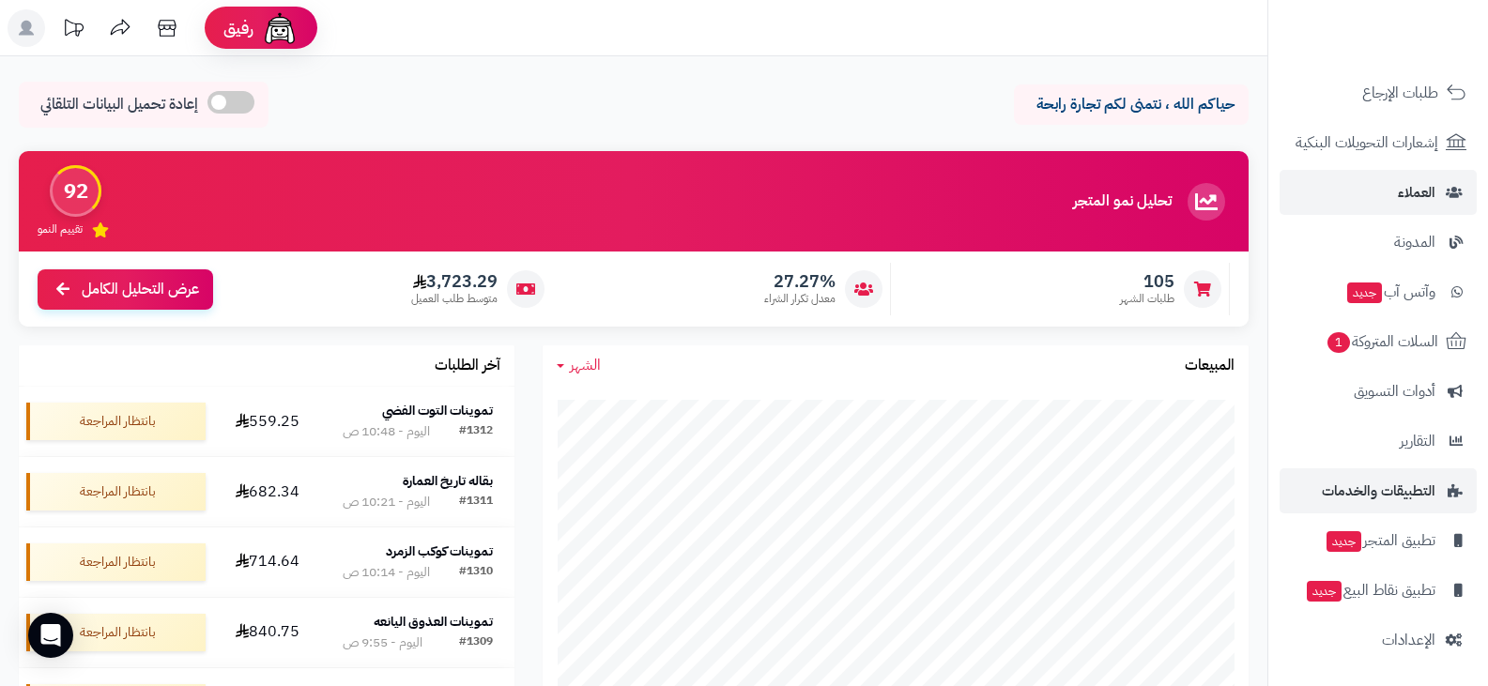
scroll to position [94, 0]
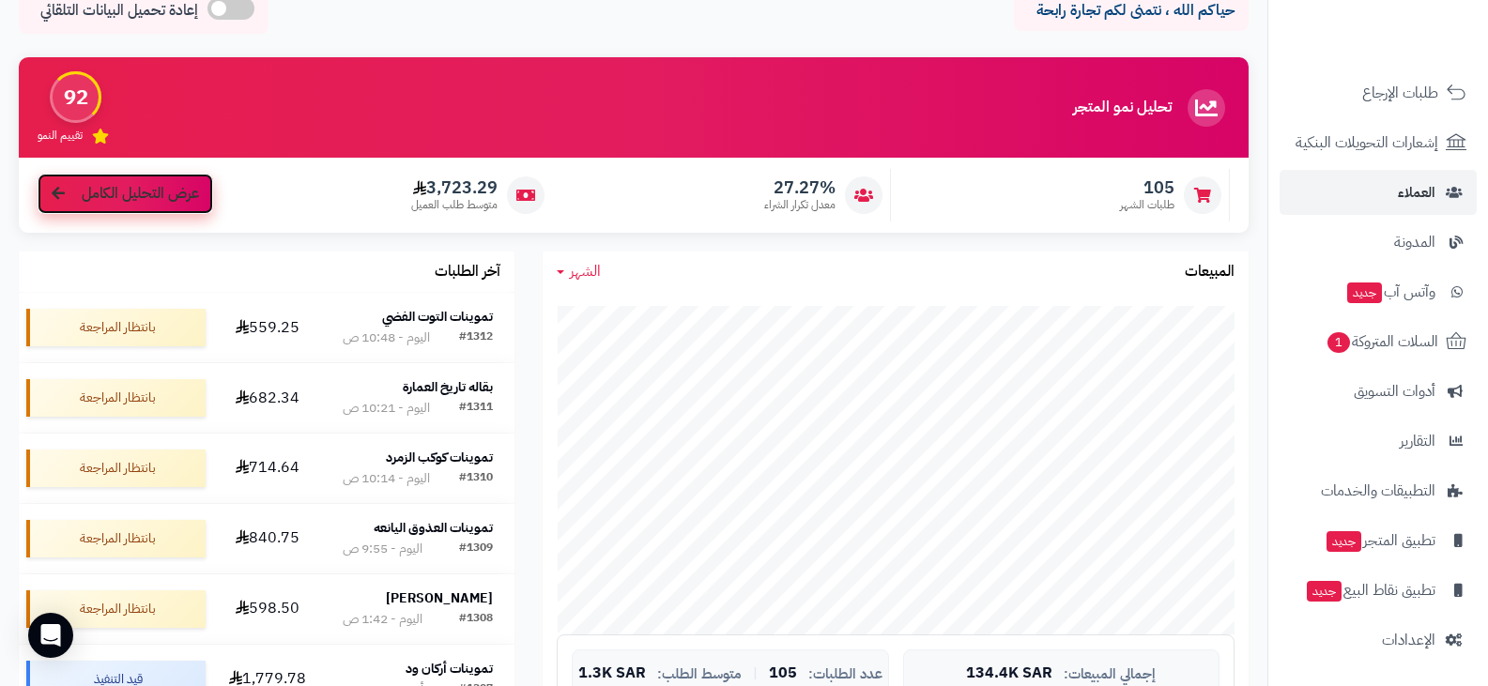
click at [190, 191] on span "عرض التحليل الكامل" at bounding box center [140, 194] width 117 height 22
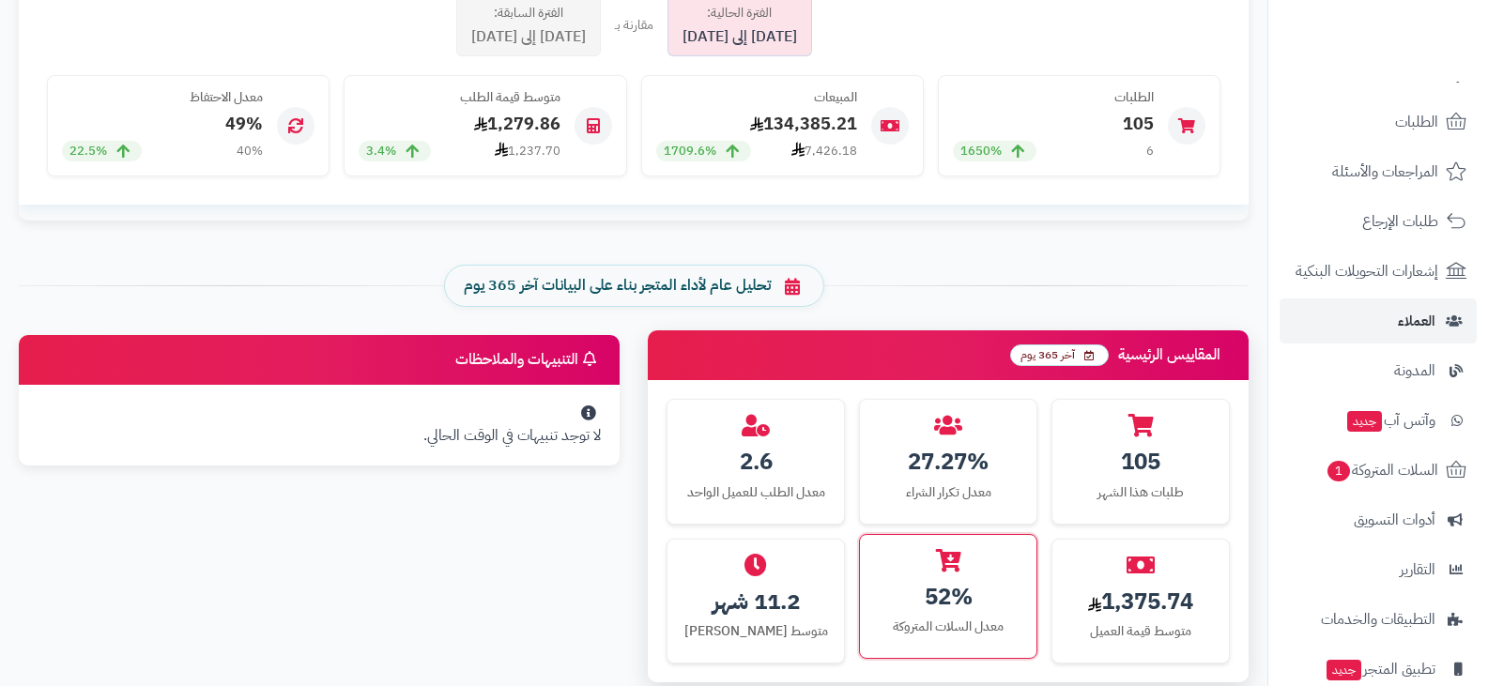
scroll to position [939, 0]
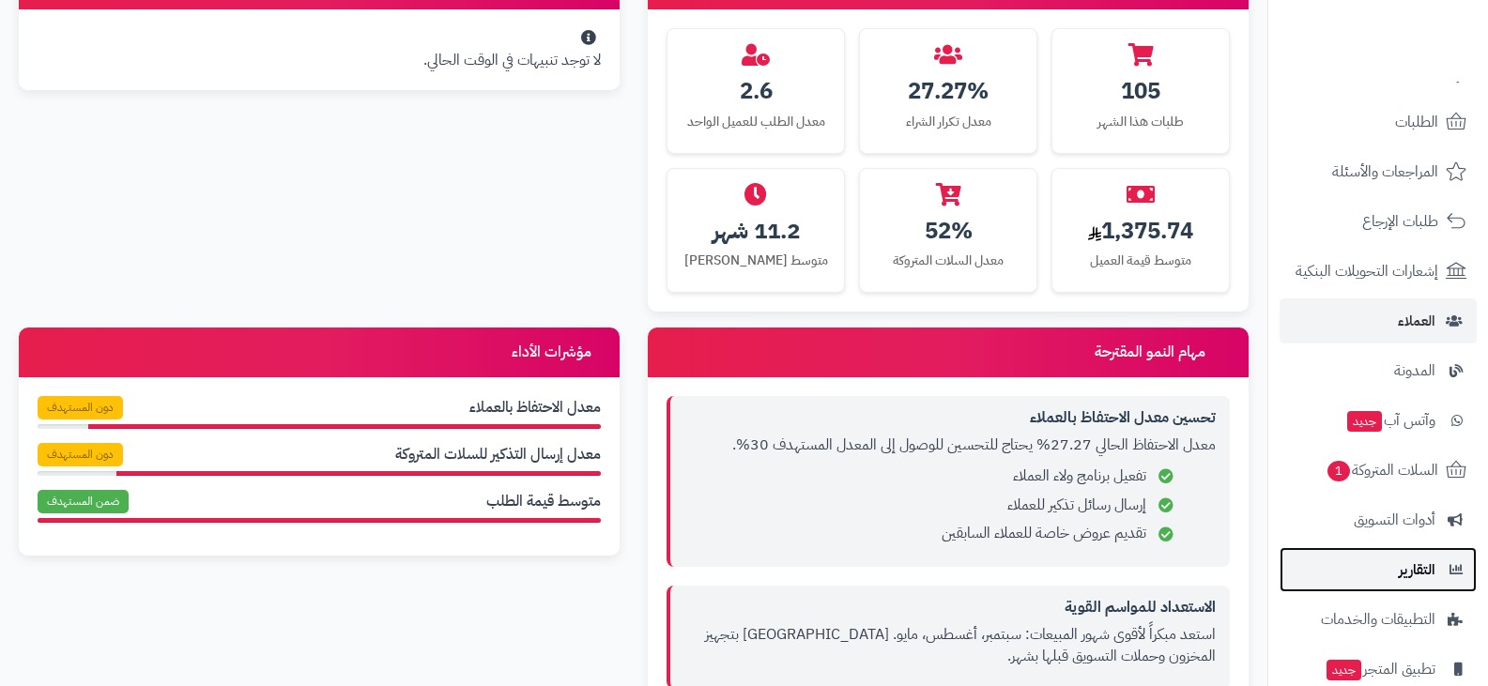
click at [1405, 575] on span "التقارير" at bounding box center [1417, 570] width 37 height 26
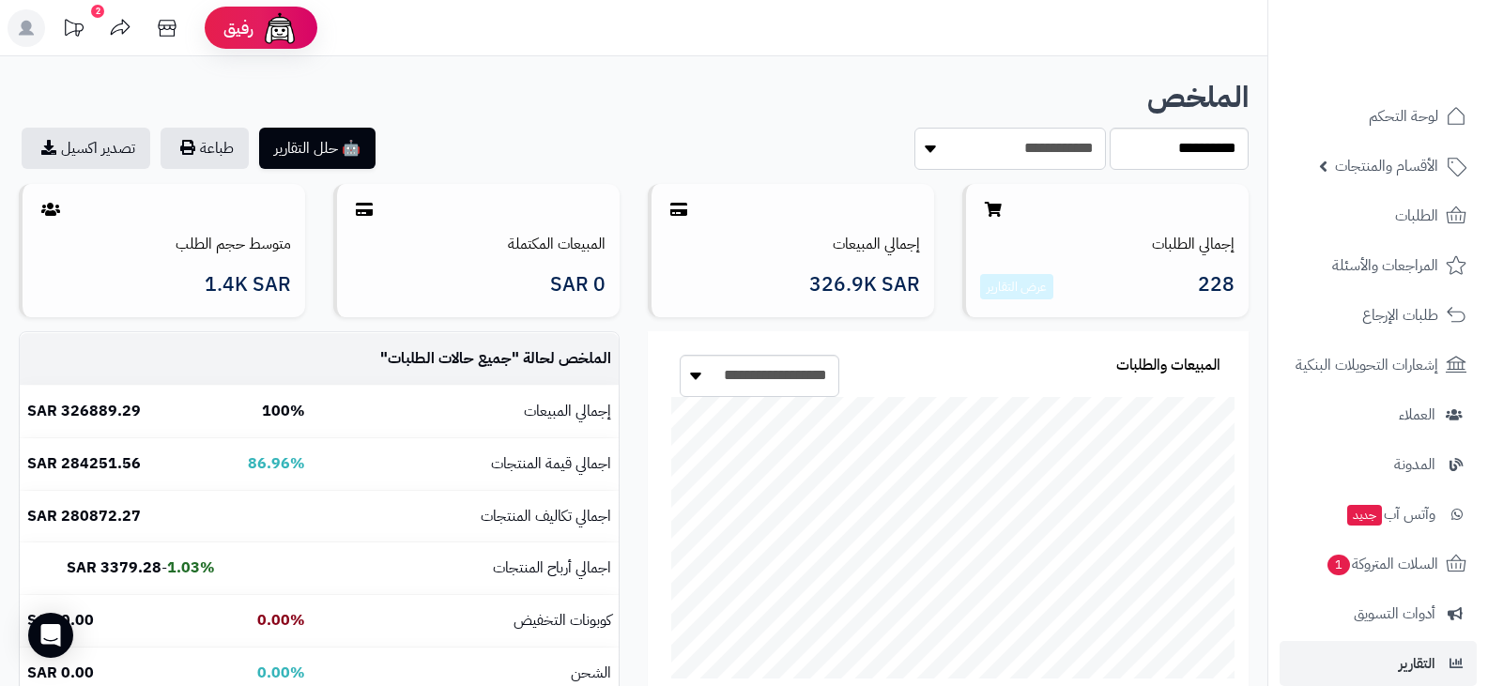
click at [963, 159] on select "**********" at bounding box center [1010, 149] width 192 height 42
click at [872, 143] on section "**********" at bounding box center [948, 149] width 601 height 42
click at [934, 152] on select "**********" at bounding box center [1010, 149] width 192 height 42
select select "**********"
click at [914, 128] on select "**********" at bounding box center [1010, 149] width 192 height 42
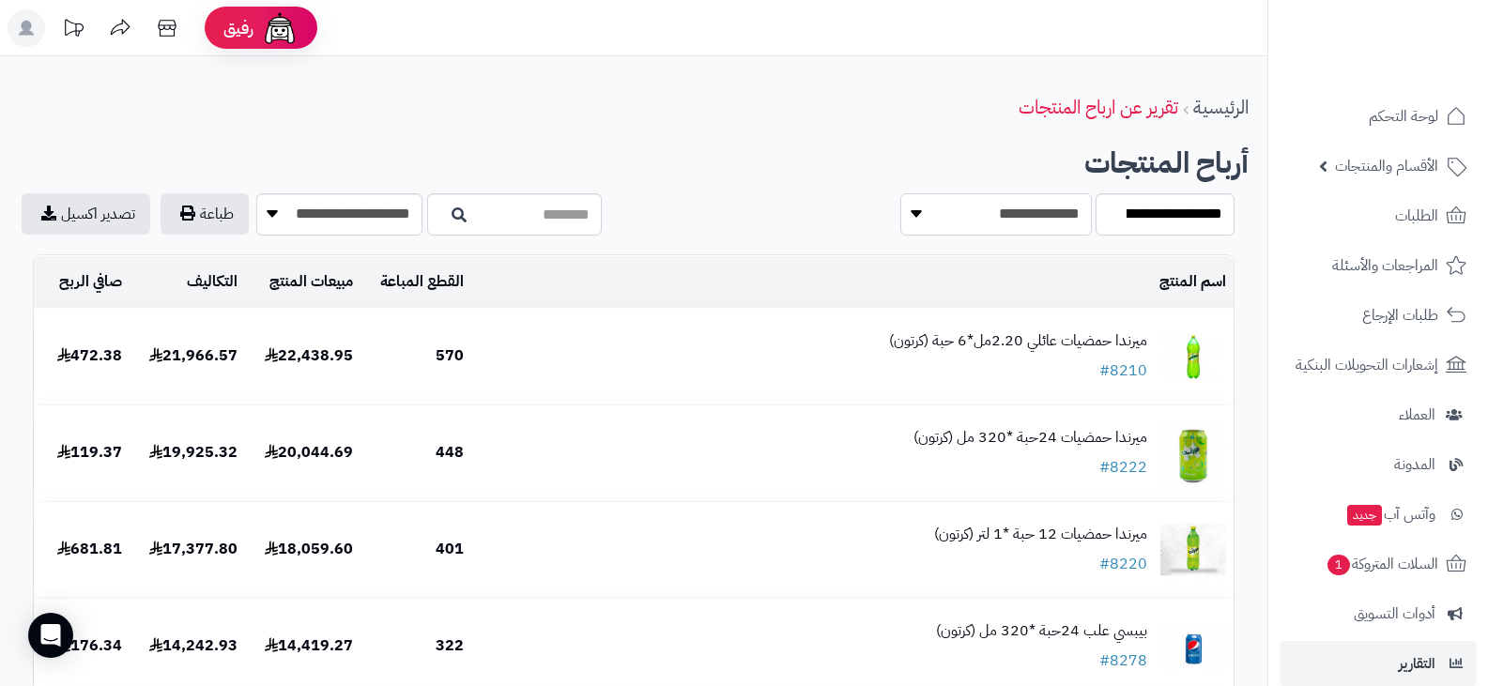
click at [926, 226] on select "**********" at bounding box center [996, 214] width 192 height 42
select select "**********"
click at [900, 193] on select "**********" at bounding box center [996, 214] width 192 height 42
click at [910, 220] on select "**********" at bounding box center [996, 214] width 192 height 42
select select "**********"
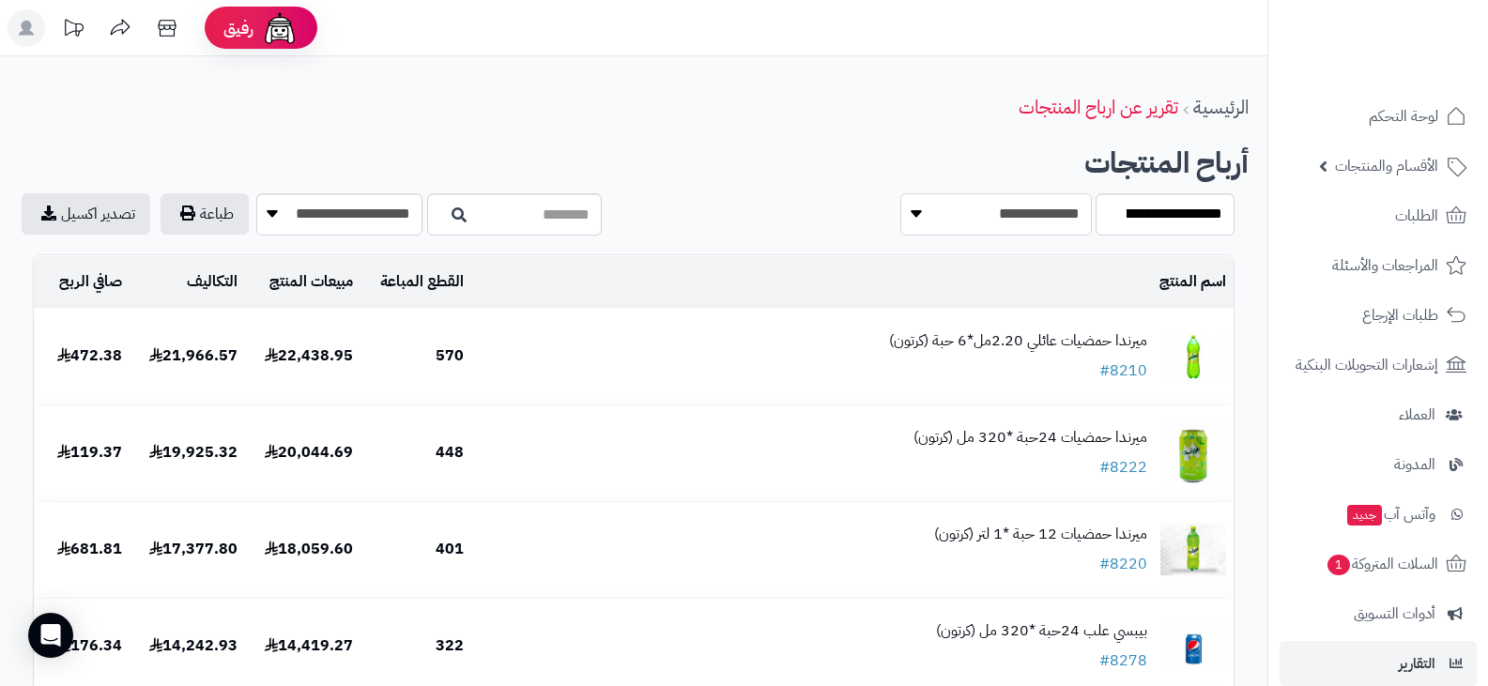
click at [900, 193] on select "**********" at bounding box center [996, 214] width 192 height 42
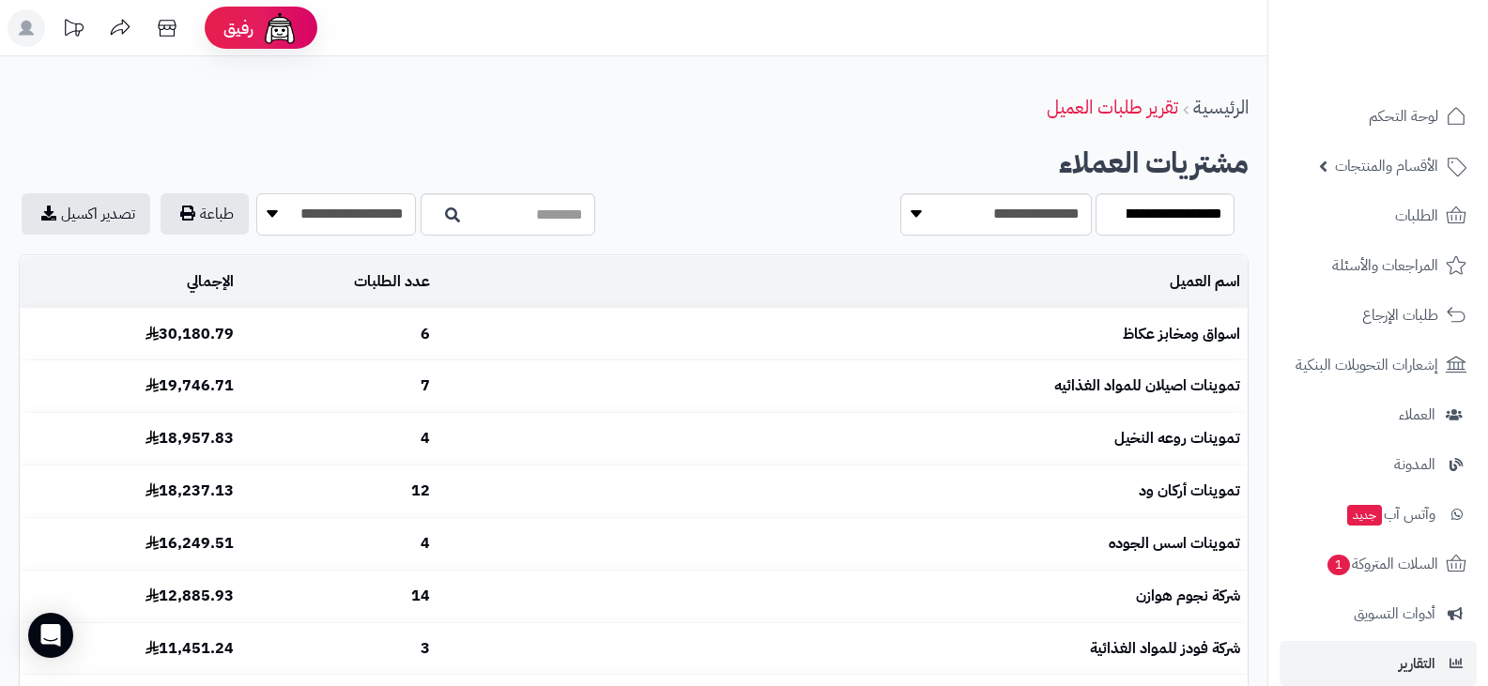
click at [272, 236] on select "**********" at bounding box center [336, 214] width 160 height 42
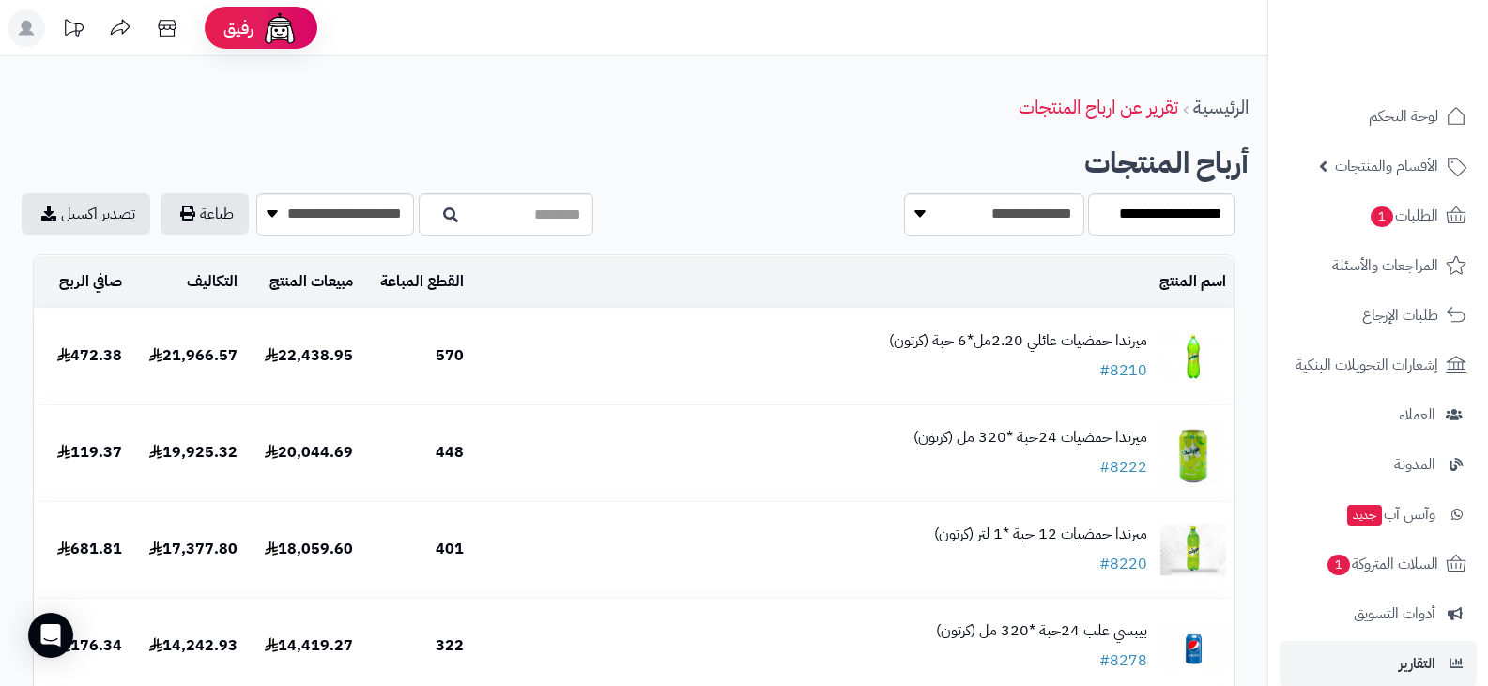
select select "**********"
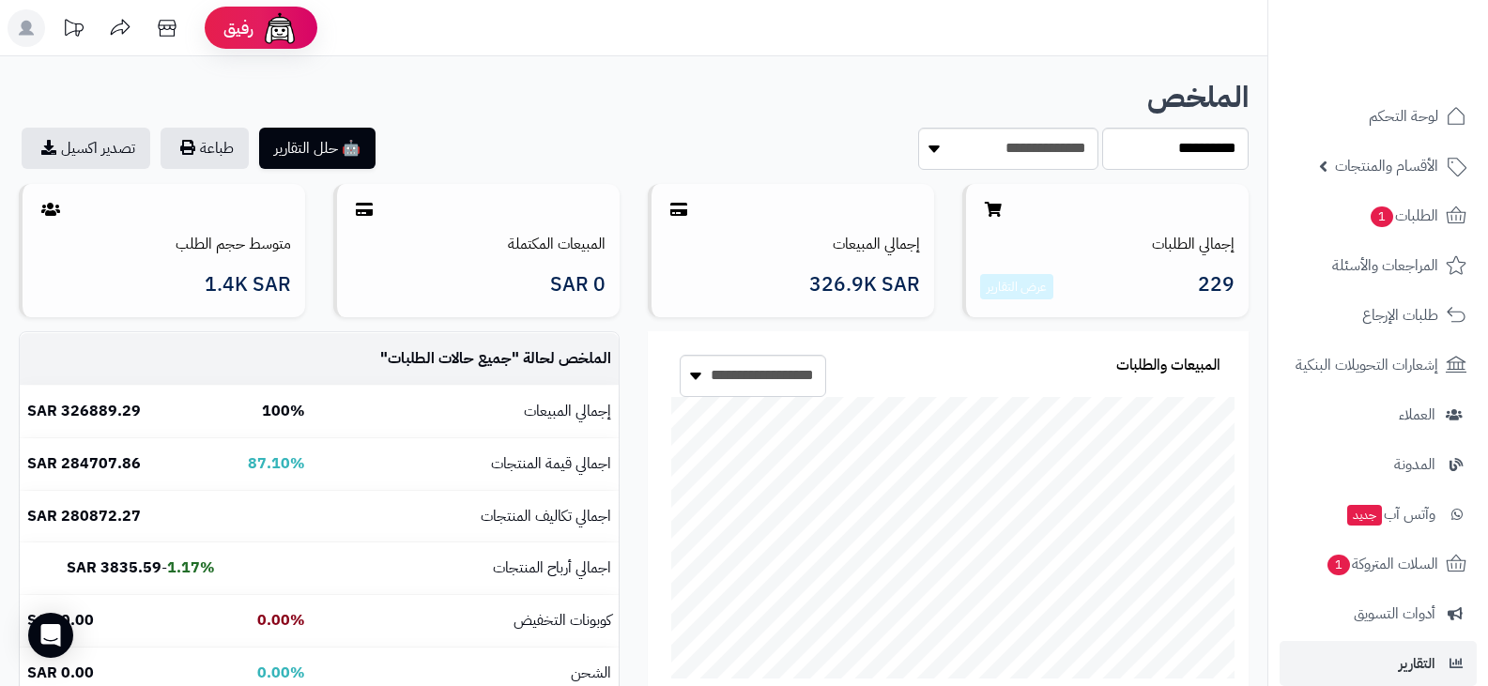
select select "**********"
click at [1391, 53] on img at bounding box center [1415, 72] width 110 height 39
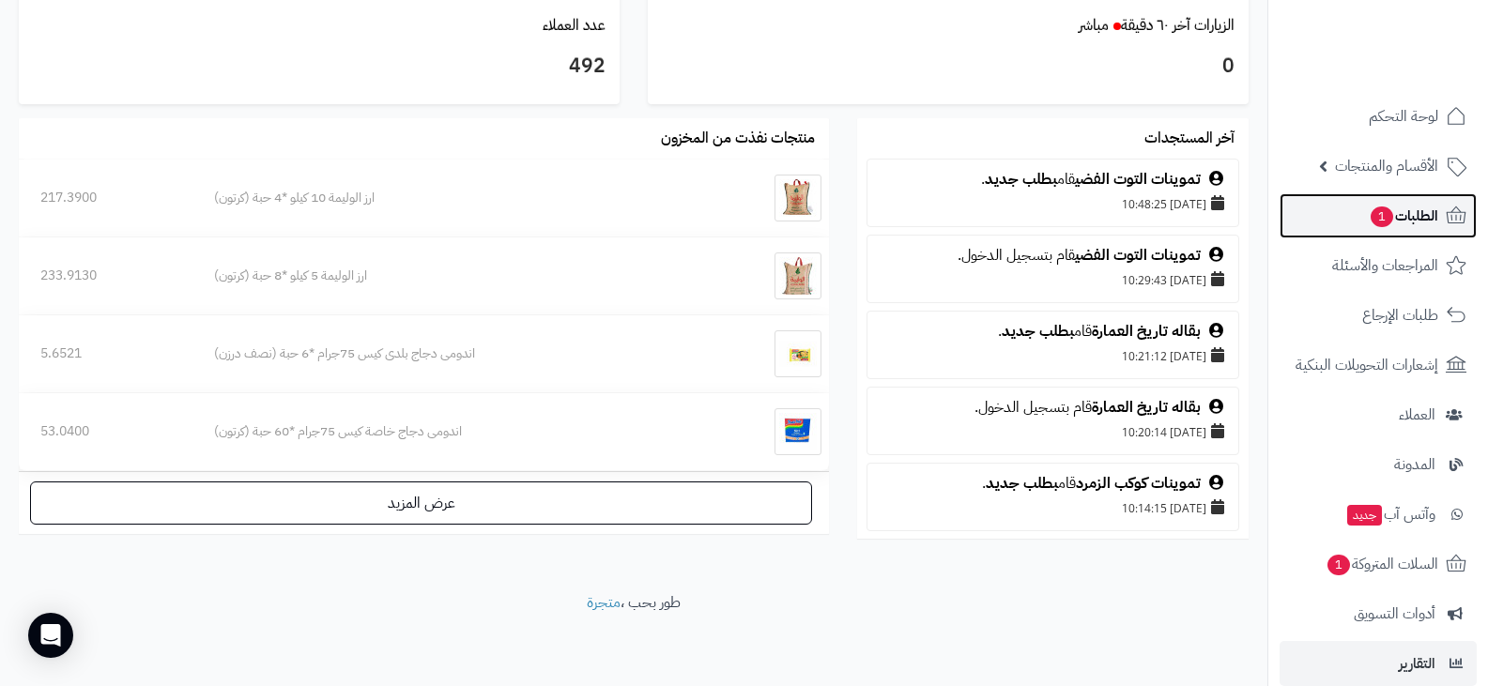
click at [1408, 216] on span "الطلبات 1" at bounding box center [1403, 216] width 69 height 26
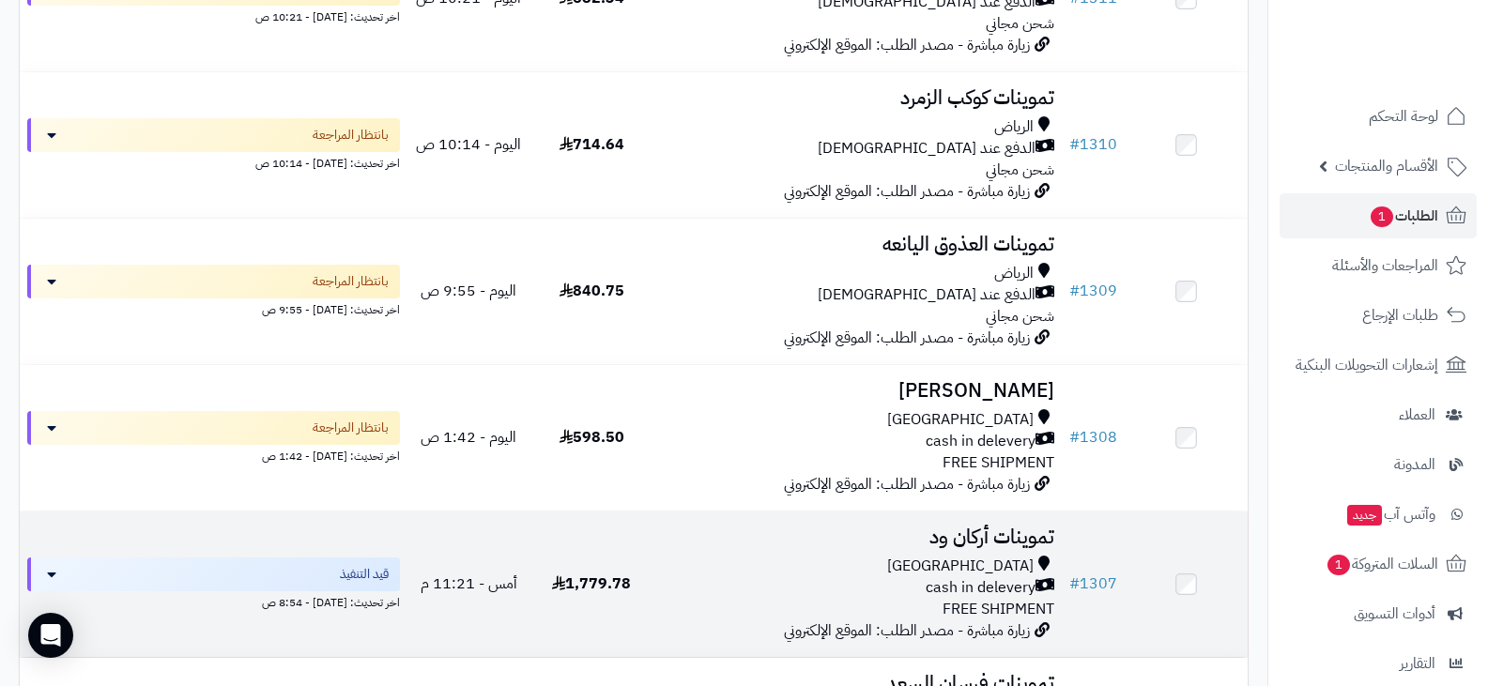
scroll to position [751, 0]
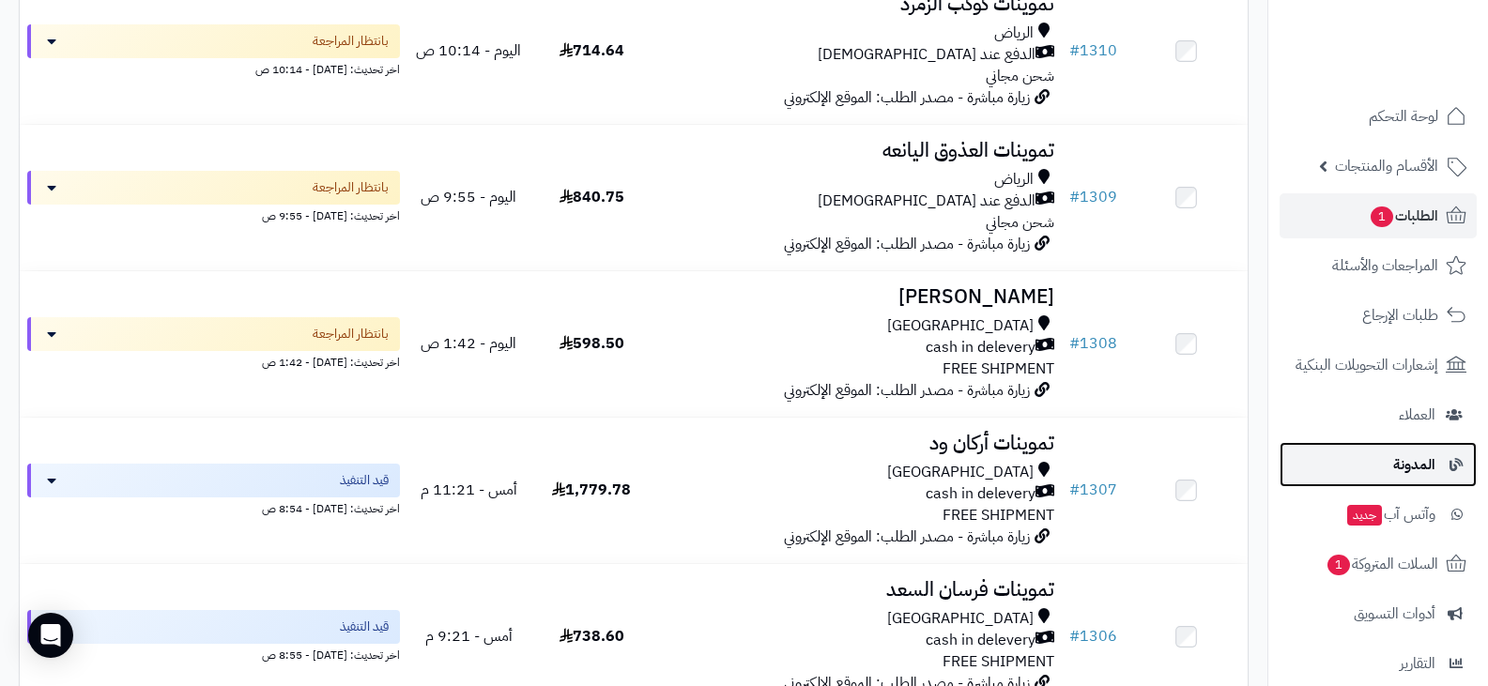
click at [1403, 475] on span "المدونة" at bounding box center [1414, 465] width 42 height 26
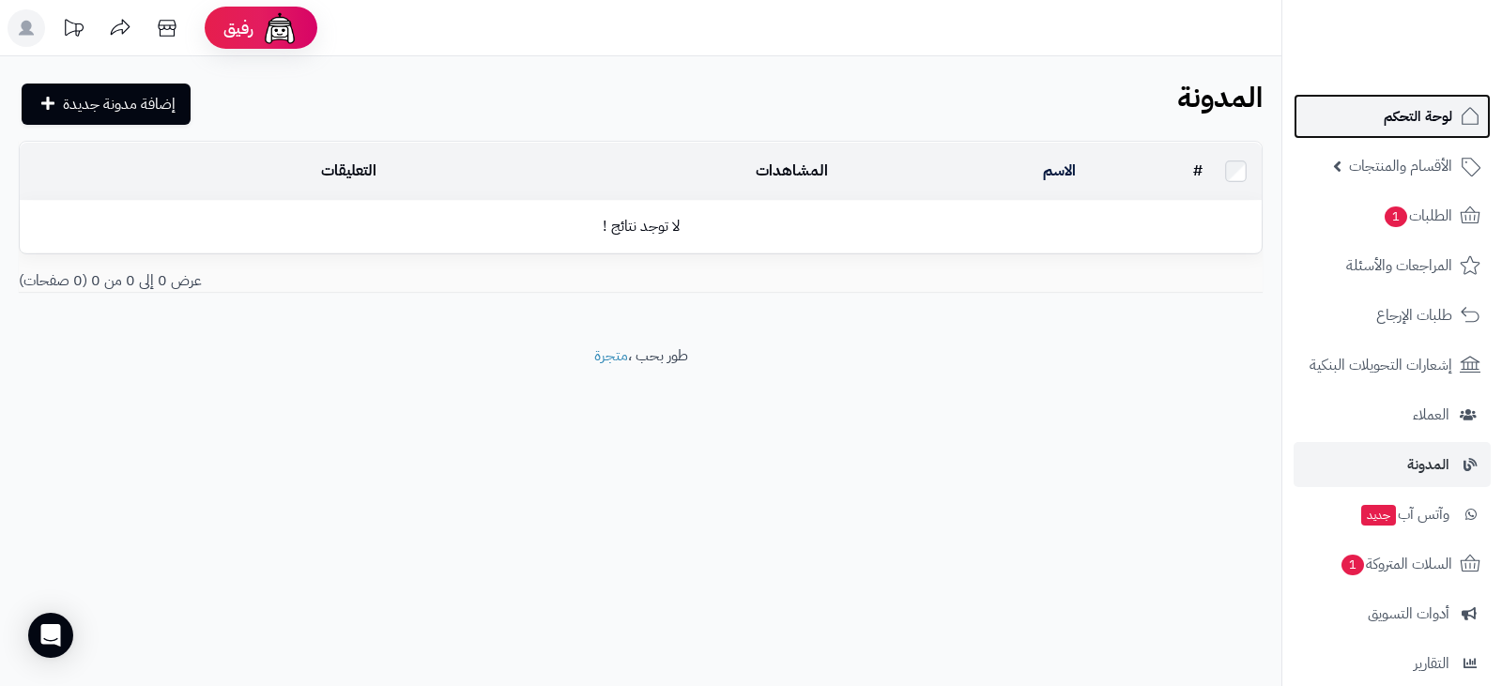
click at [1399, 130] on link "لوحة التحكم" at bounding box center [1392, 116] width 197 height 45
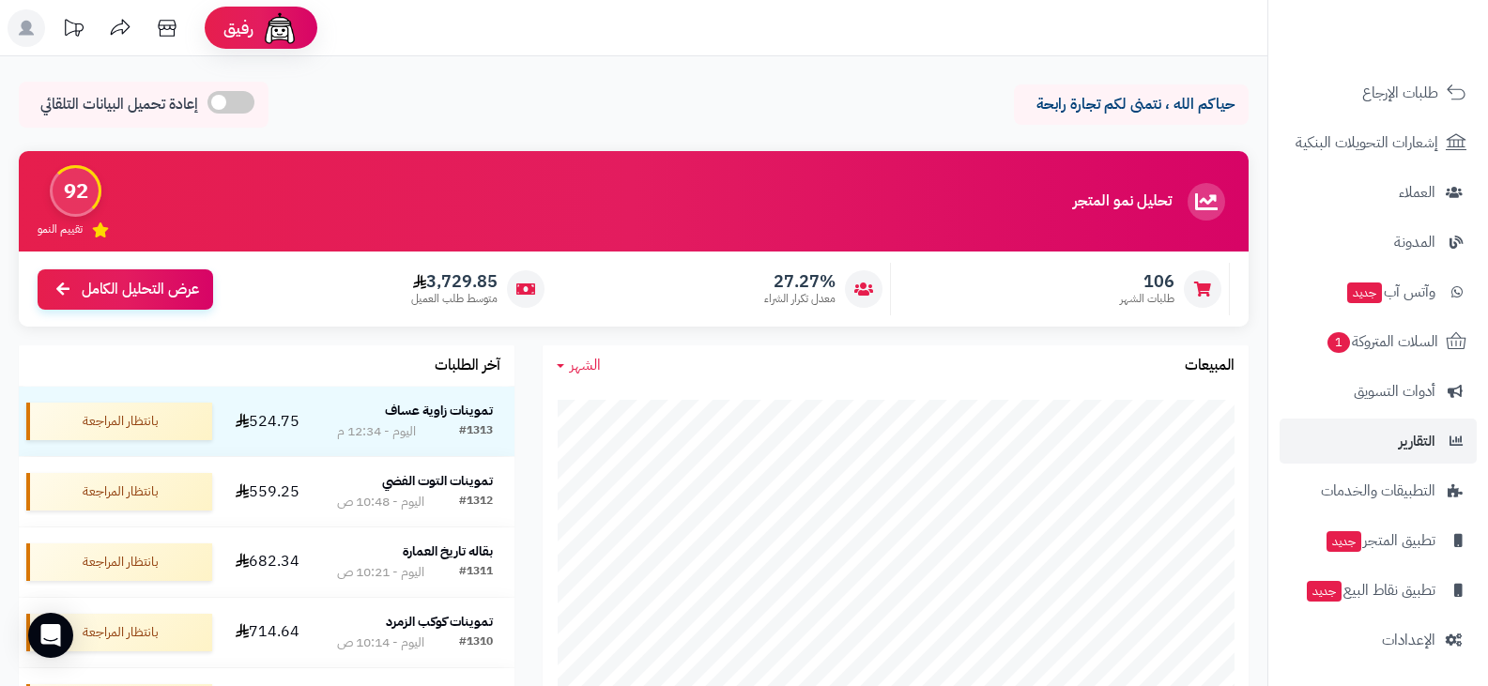
scroll to position [94, 0]
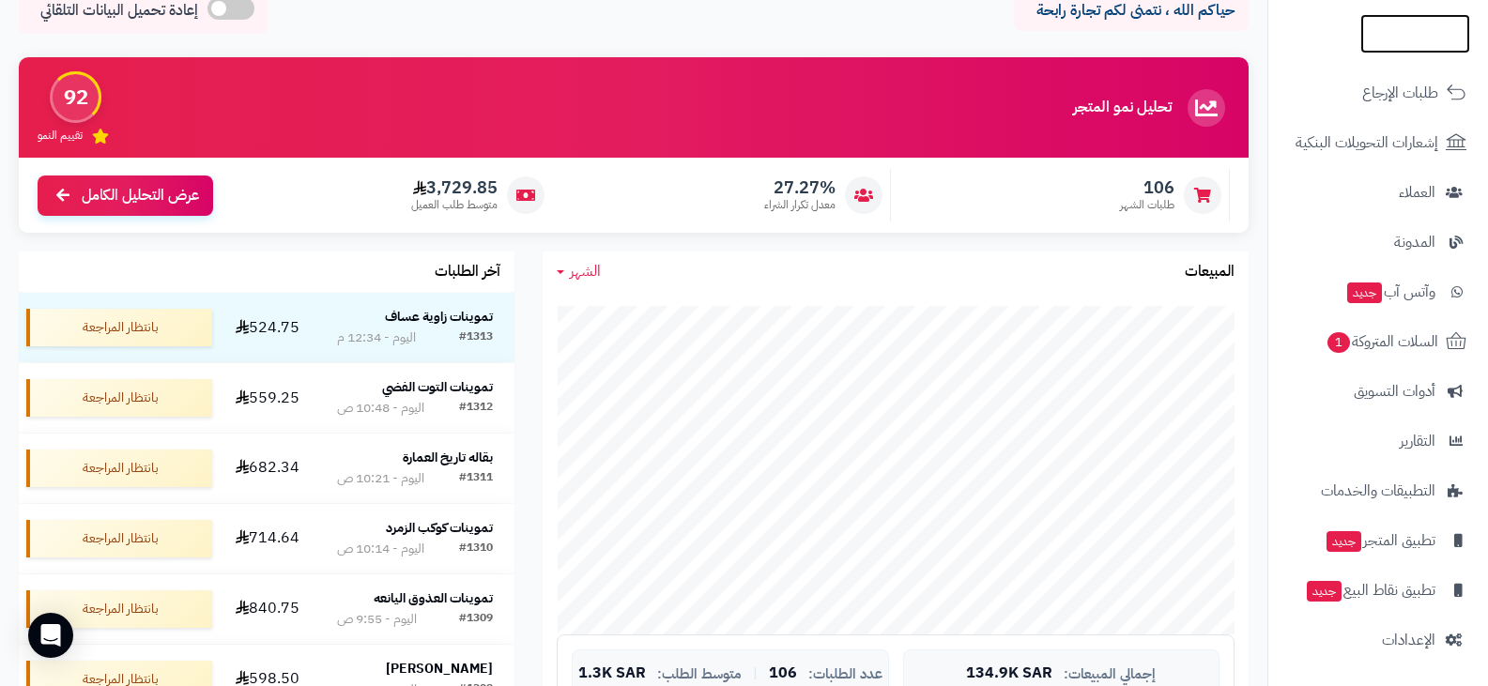
click at [1388, 38] on img at bounding box center [1415, 57] width 110 height 39
